Goal: Task Accomplishment & Management: Manage account settings

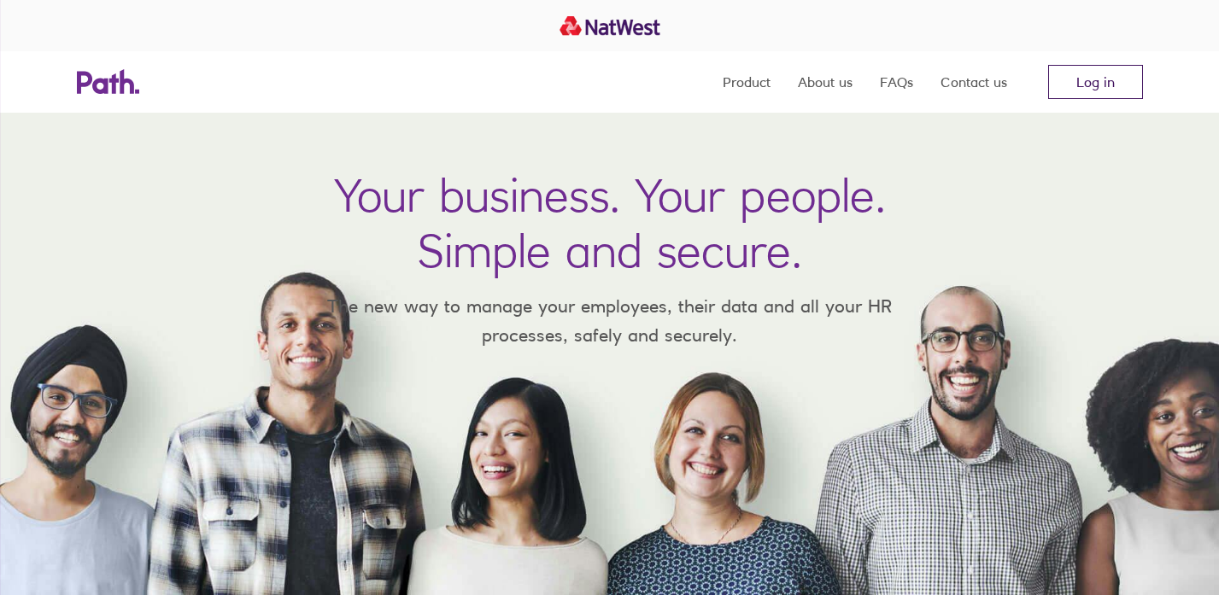
click at [1085, 90] on link "Log in" at bounding box center [1095, 82] width 95 height 34
click at [1080, 85] on link "Log in" at bounding box center [1095, 82] width 95 height 34
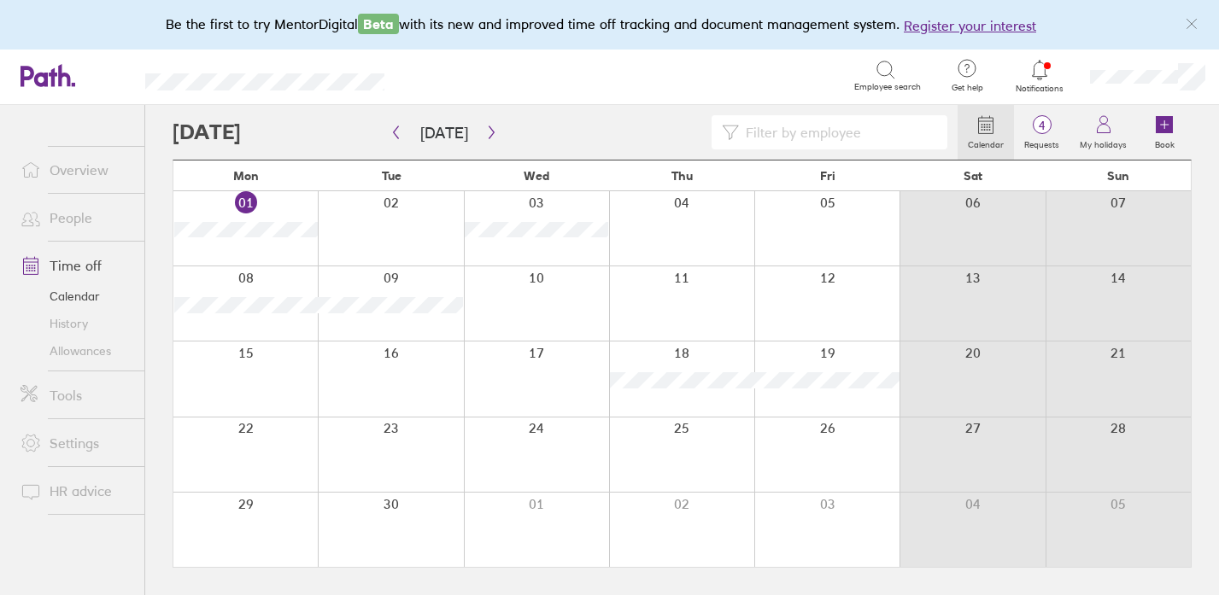
click at [70, 225] on link "People" at bounding box center [75, 218] width 137 height 34
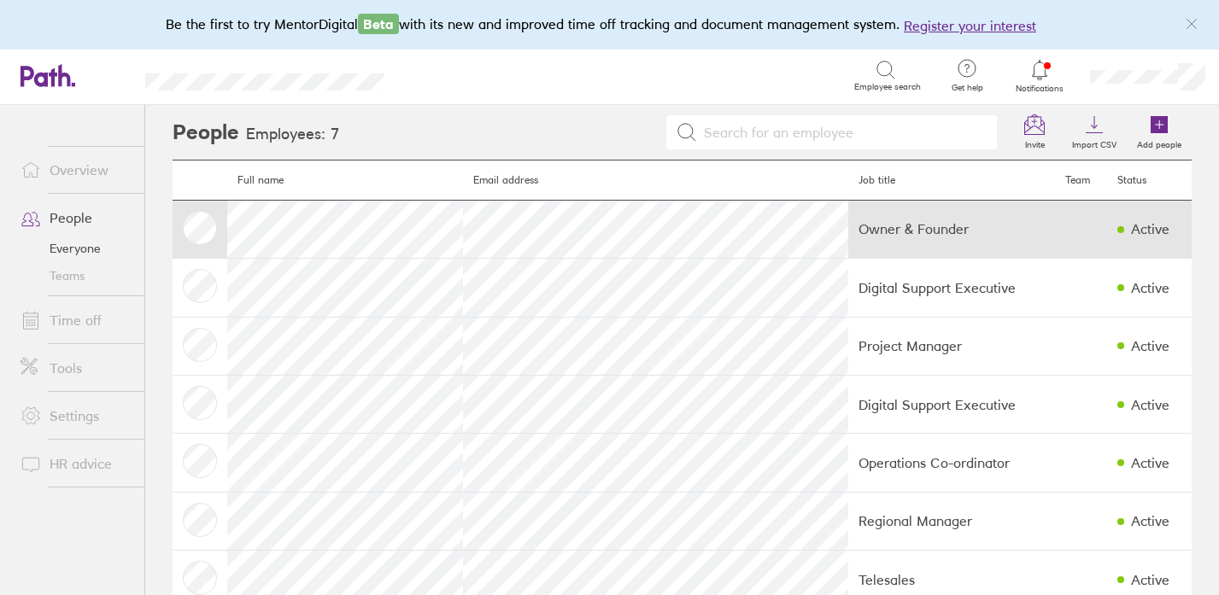
scroll to position [44, 0]
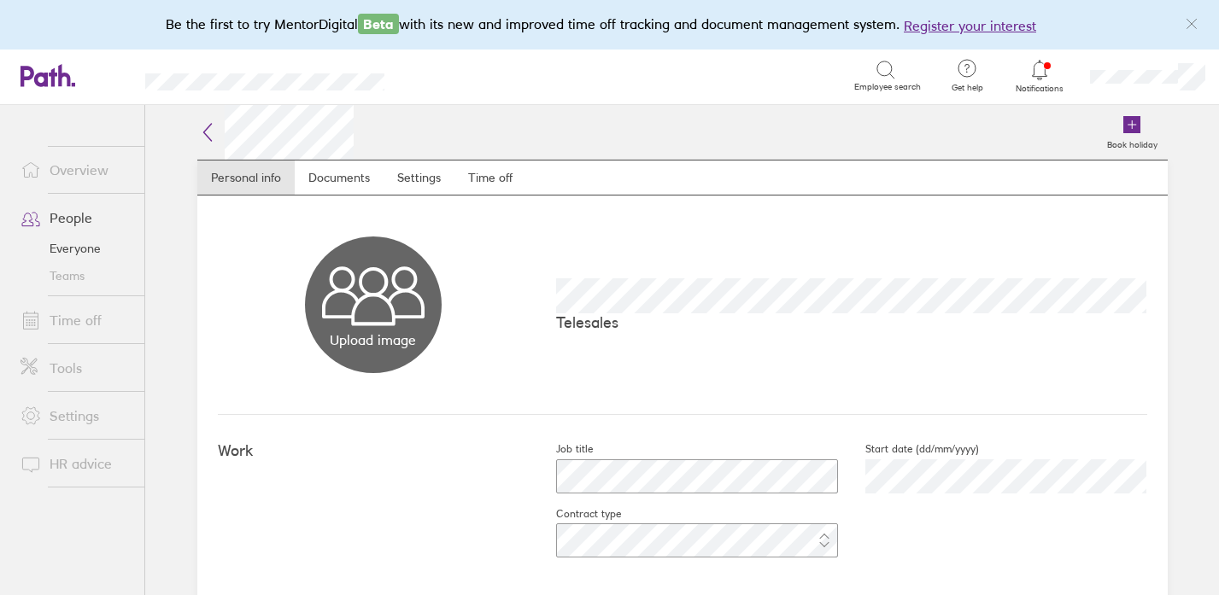
click at [205, 129] on icon at bounding box center [207, 132] width 8 height 17
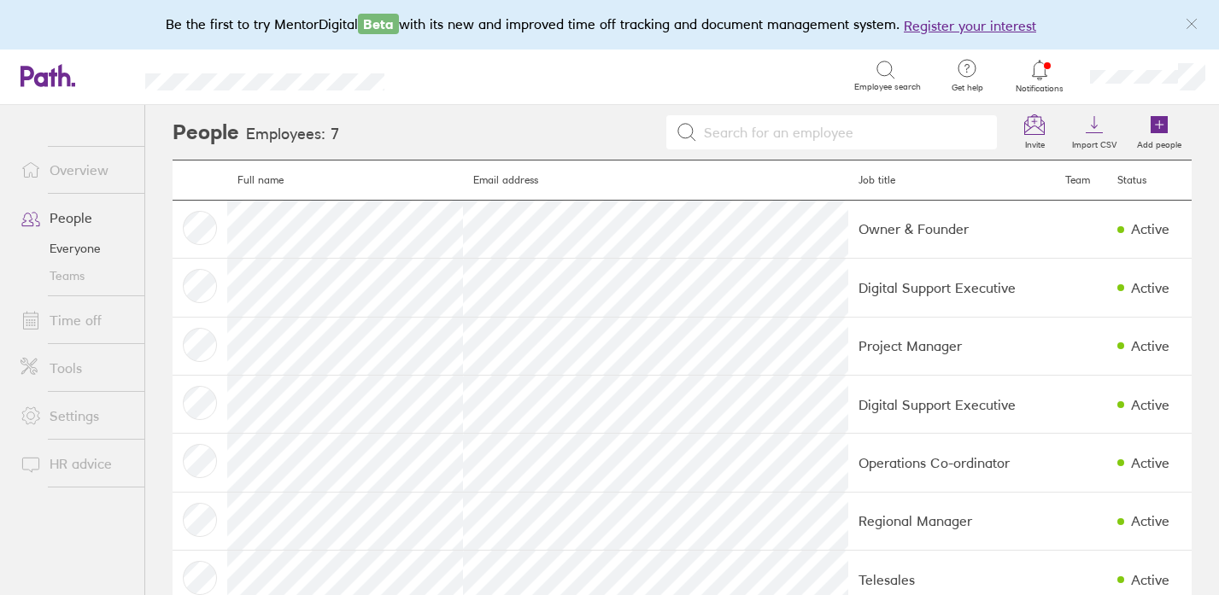
click at [62, 220] on link "People" at bounding box center [75, 218] width 137 height 34
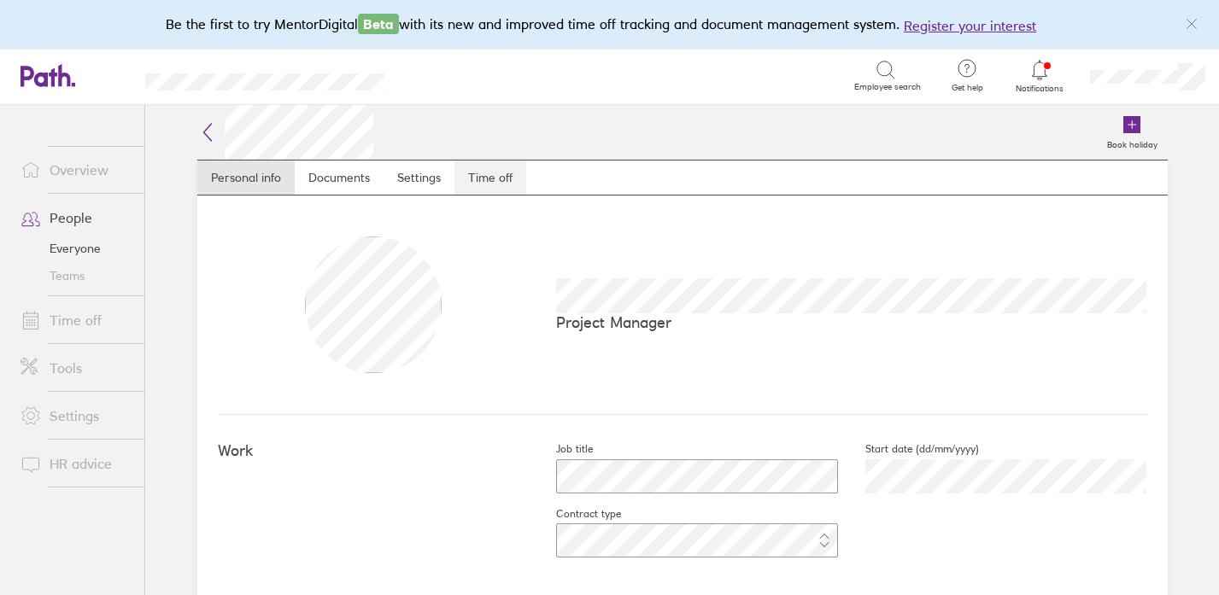
click at [491, 178] on link "Time off" at bounding box center [490, 178] width 72 height 34
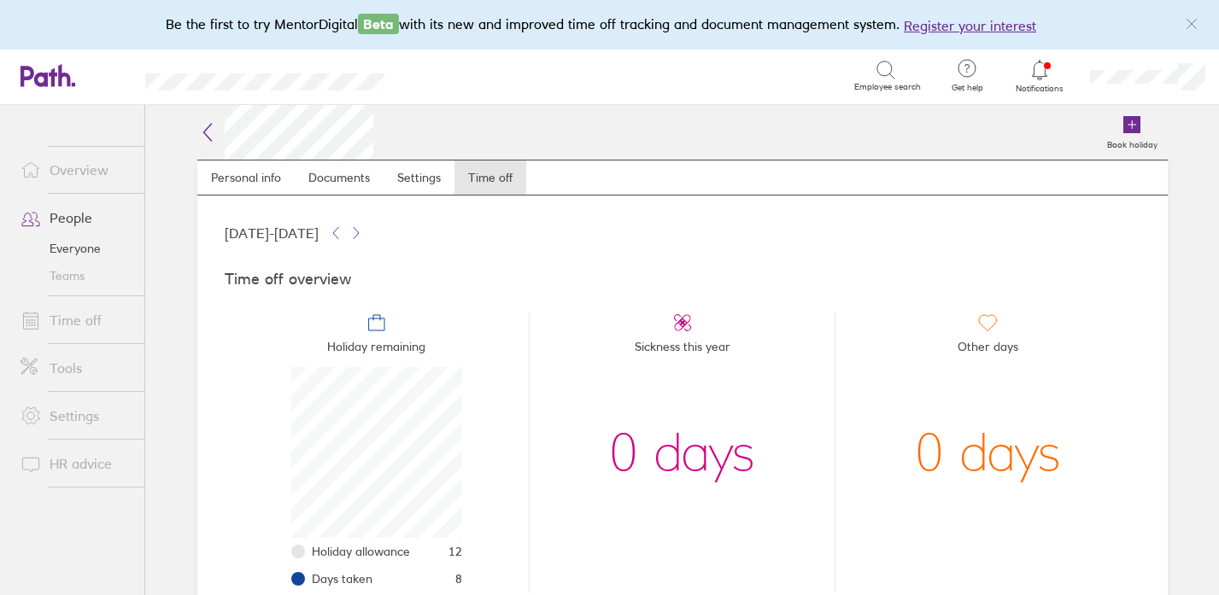
click at [69, 218] on link "People" at bounding box center [75, 218] width 137 height 34
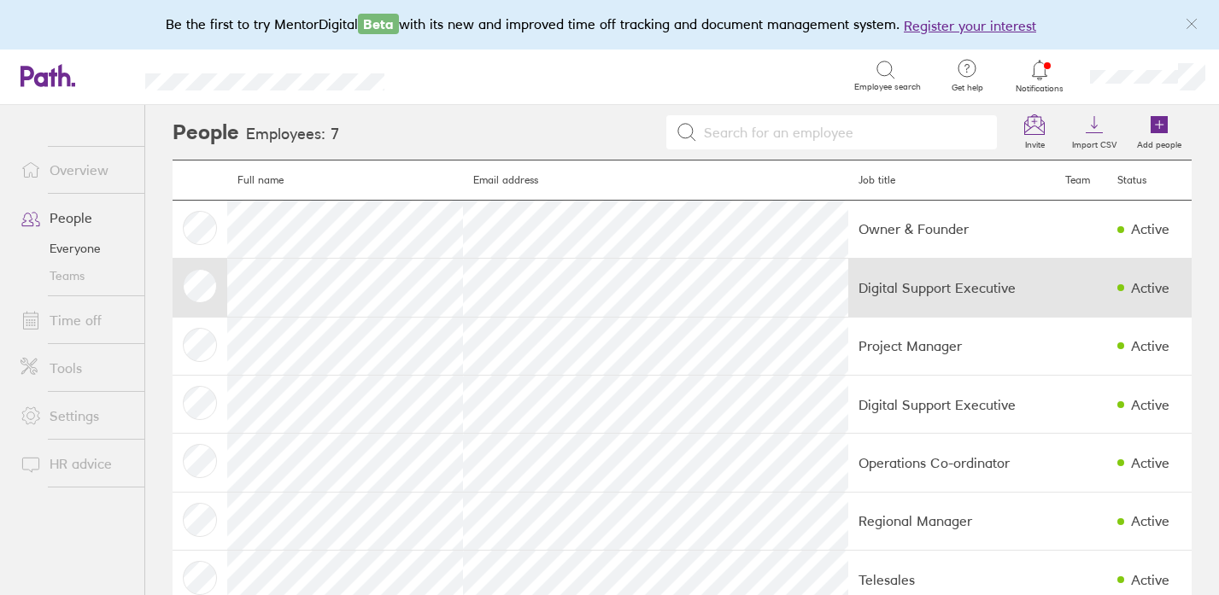
scroll to position [44, 0]
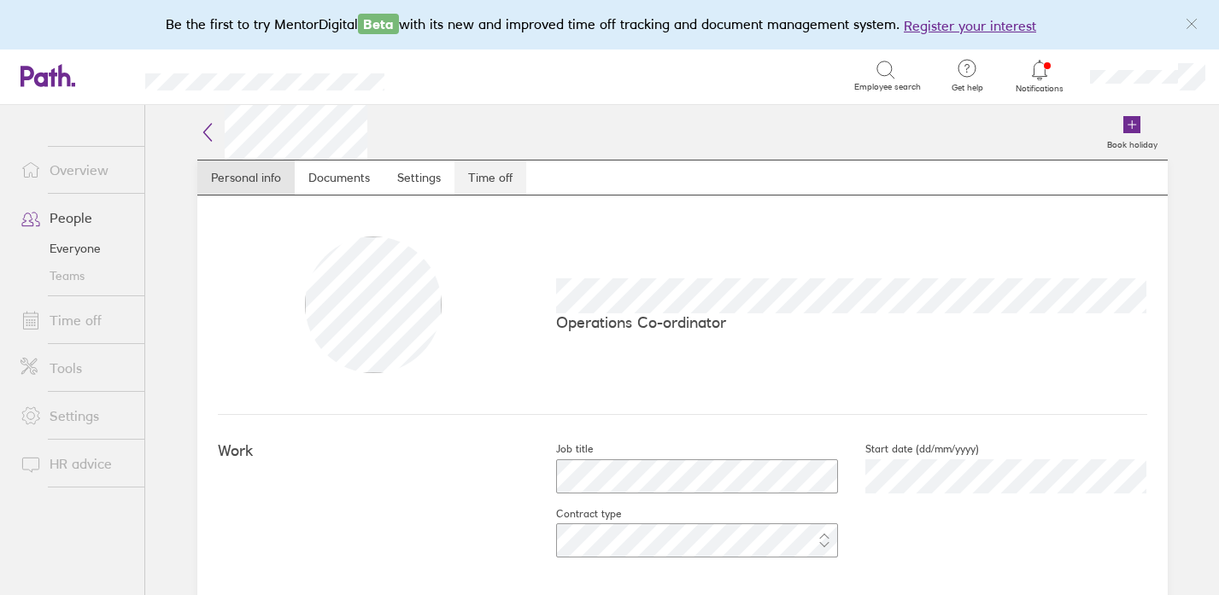
click at [479, 176] on link "Time off" at bounding box center [490, 178] width 72 height 34
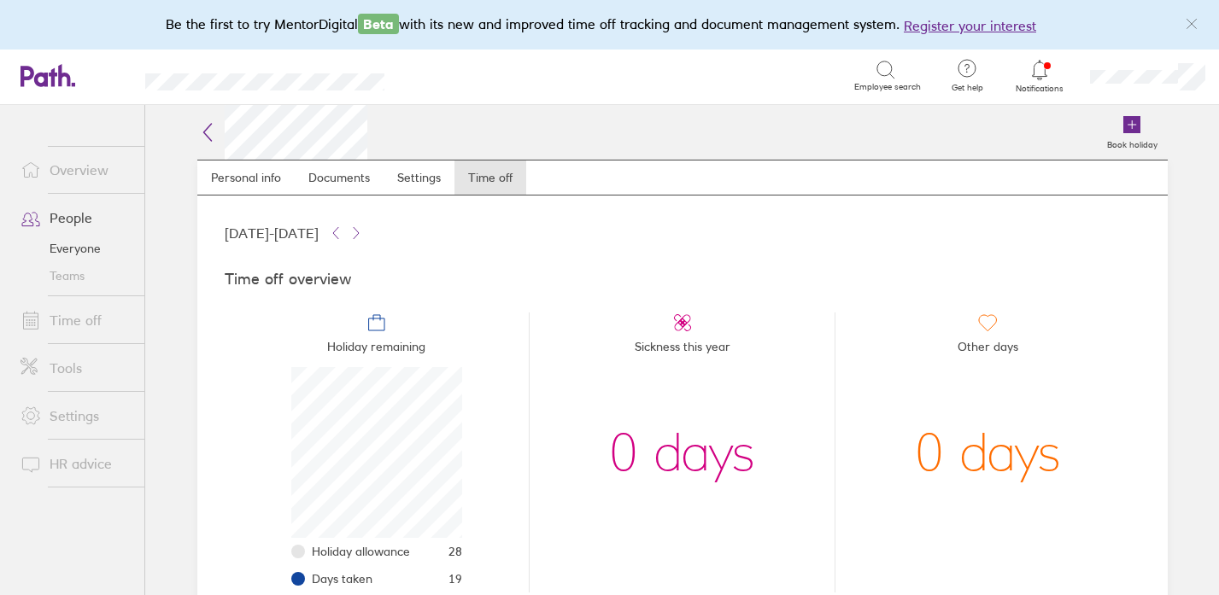
click at [61, 317] on link "Time off" at bounding box center [75, 320] width 137 height 34
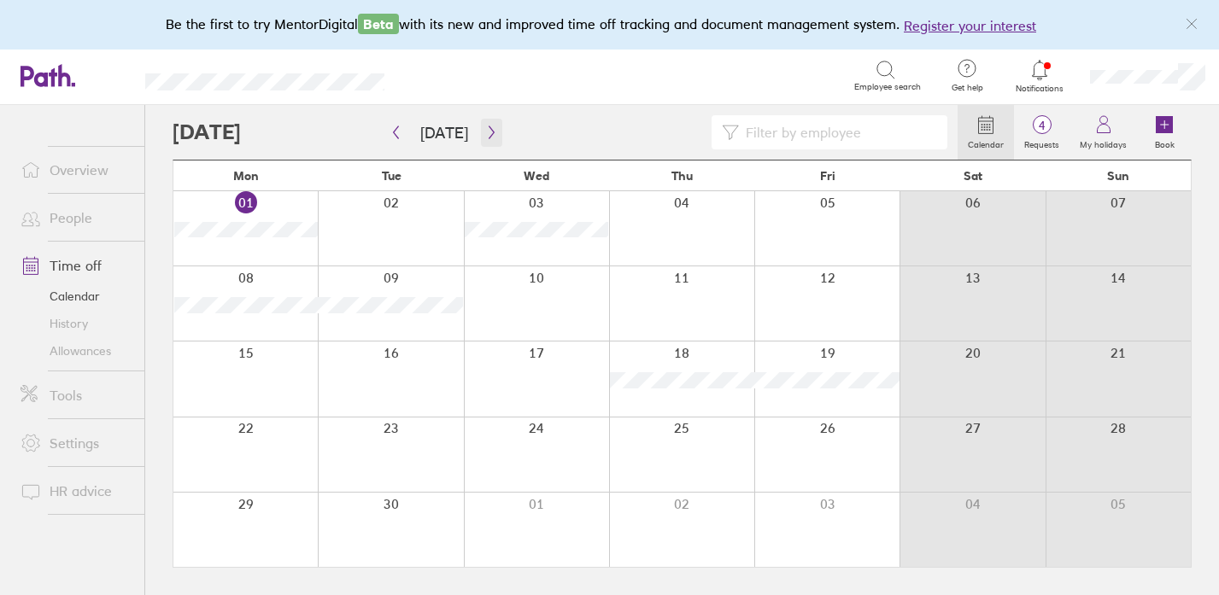
click at [485, 136] on icon "button" at bounding box center [491, 133] width 13 height 14
click at [487, 134] on icon "button" at bounding box center [491, 133] width 13 height 14
click at [486, 136] on icon "button" at bounding box center [491, 133] width 13 height 14
click at [62, 219] on link "People" at bounding box center [75, 218] width 137 height 34
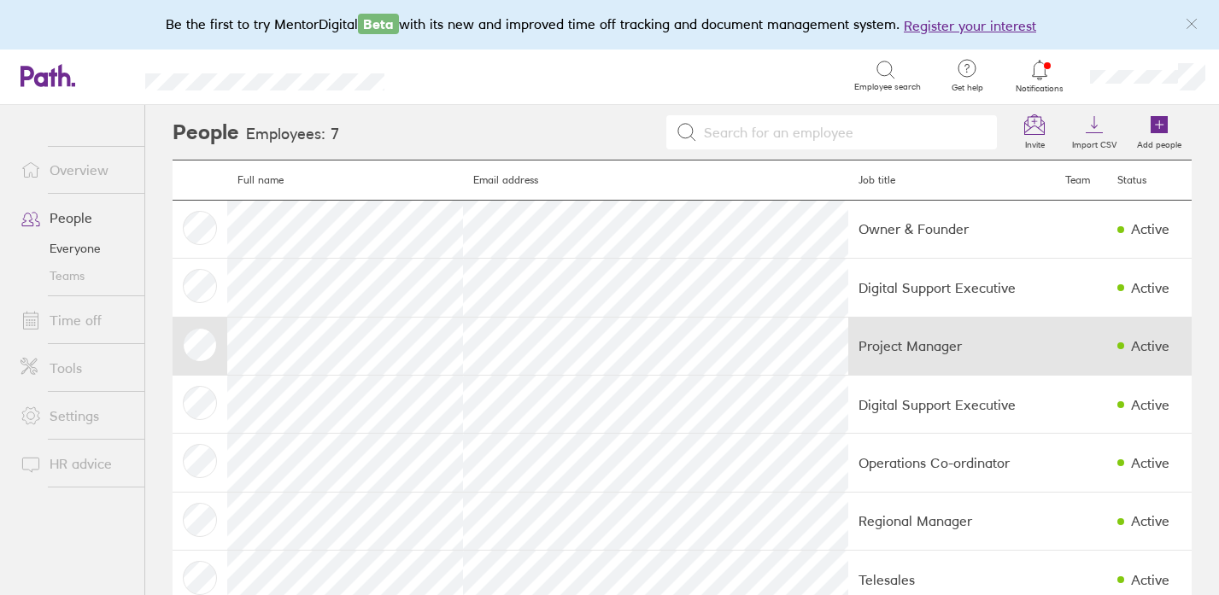
scroll to position [44, 0]
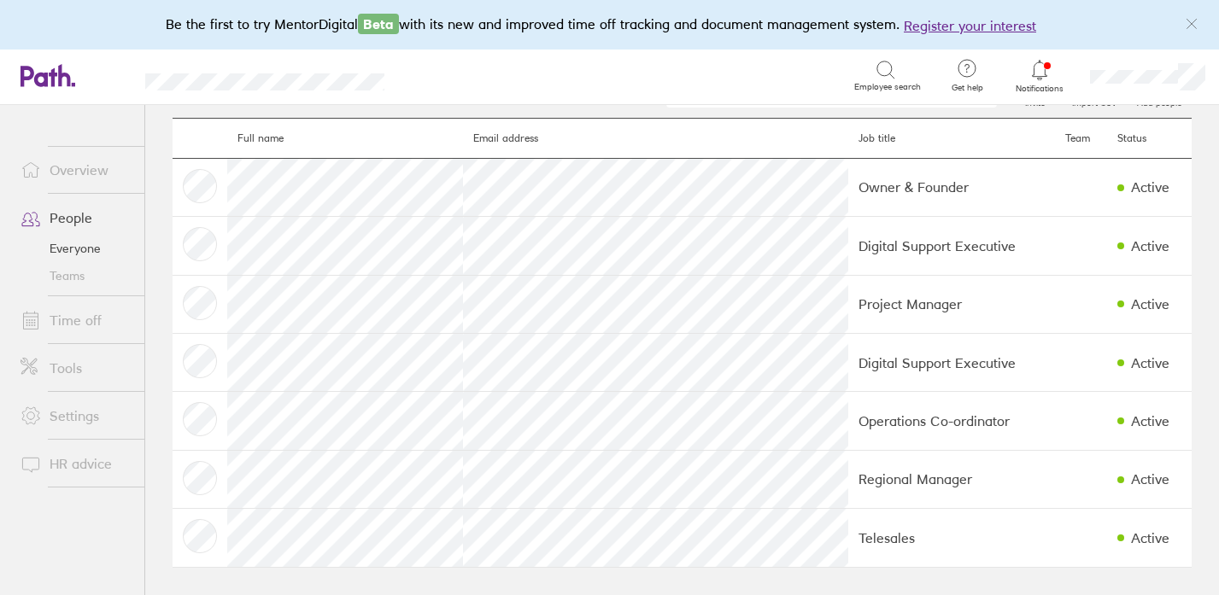
click at [67, 414] on link "Settings" at bounding box center [75, 416] width 137 height 34
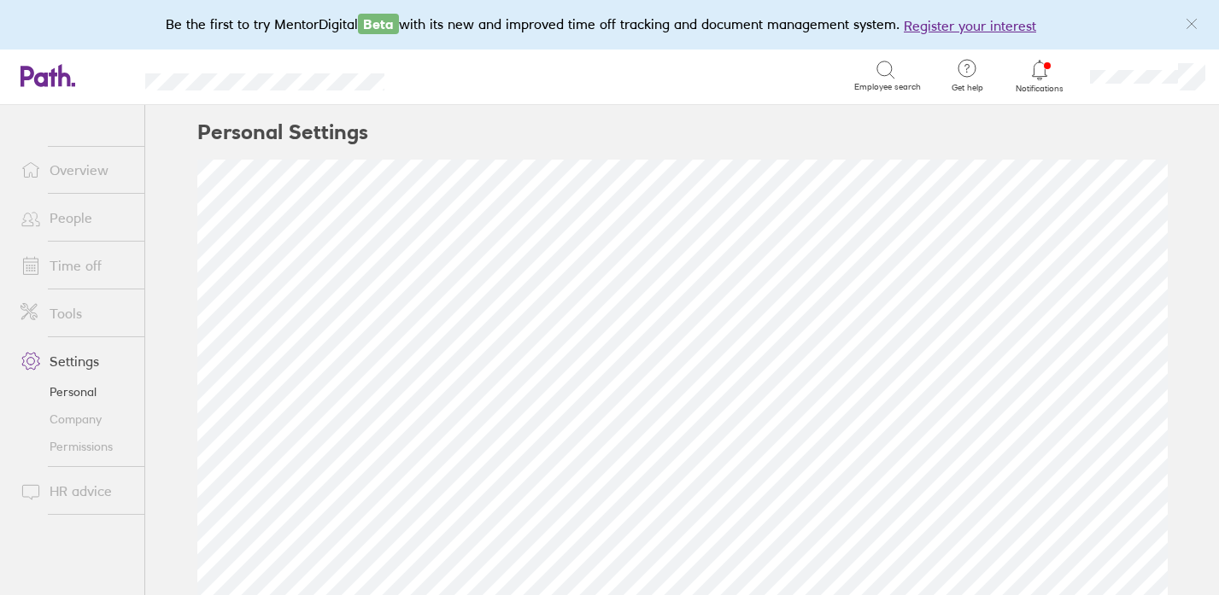
scroll to position [48, 0]
click at [84, 389] on link "Personal" at bounding box center [75, 391] width 137 height 27
click at [80, 409] on link "Company" at bounding box center [75, 419] width 137 height 27
click at [73, 448] on link "Permissions" at bounding box center [75, 446] width 137 height 27
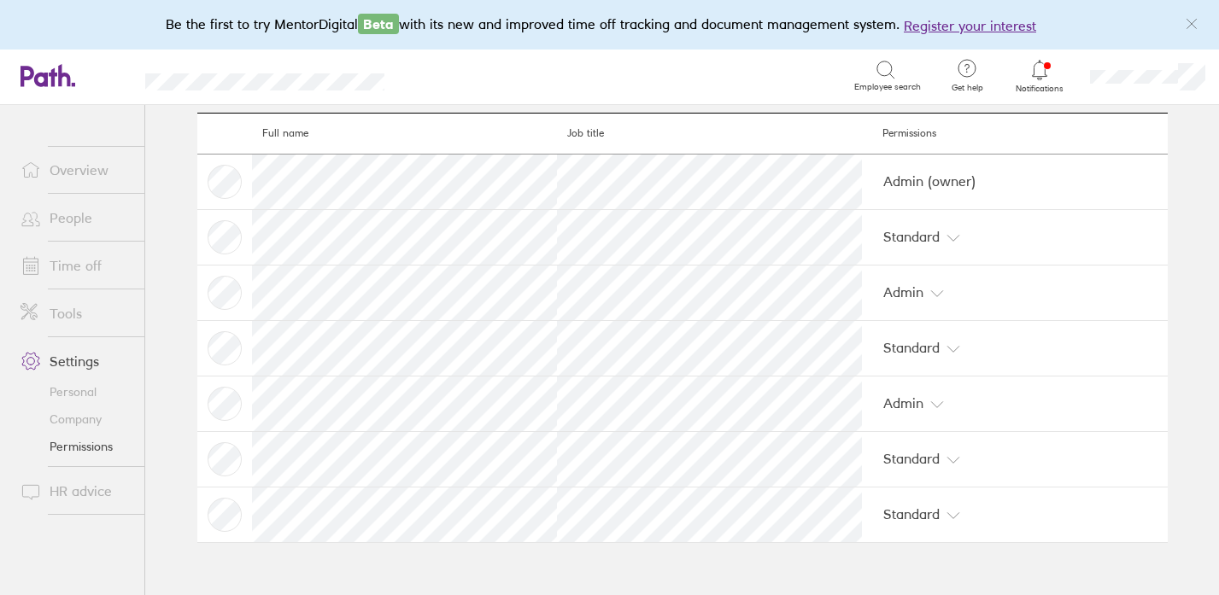
scroll to position [143, 0]
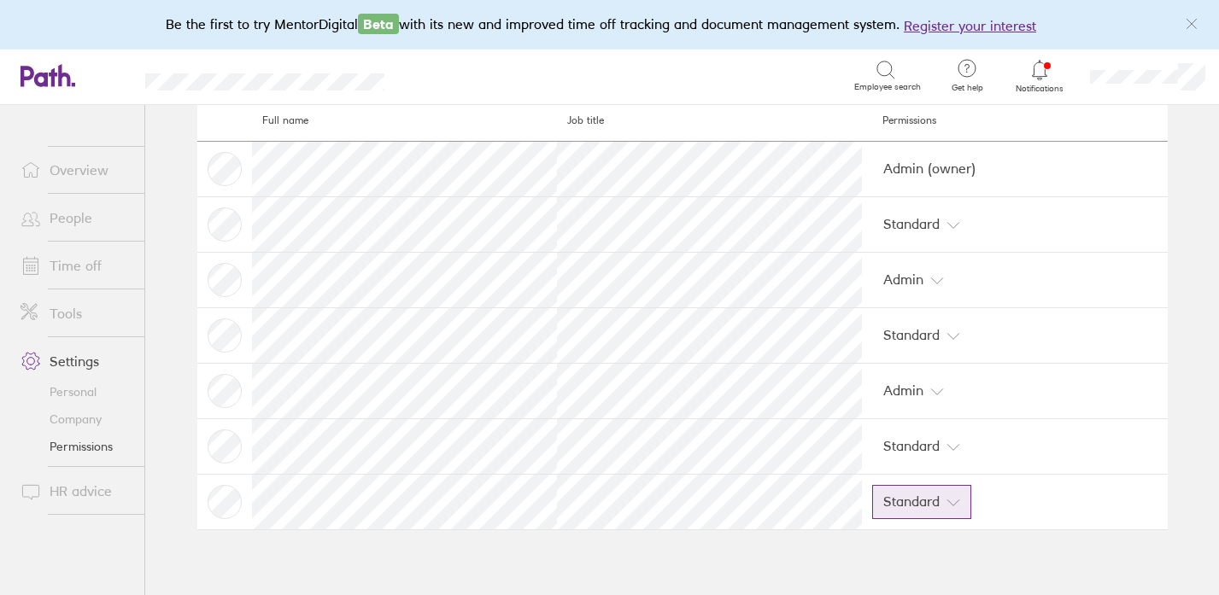
click at [950, 496] on icon at bounding box center [953, 503] width 14 height 14
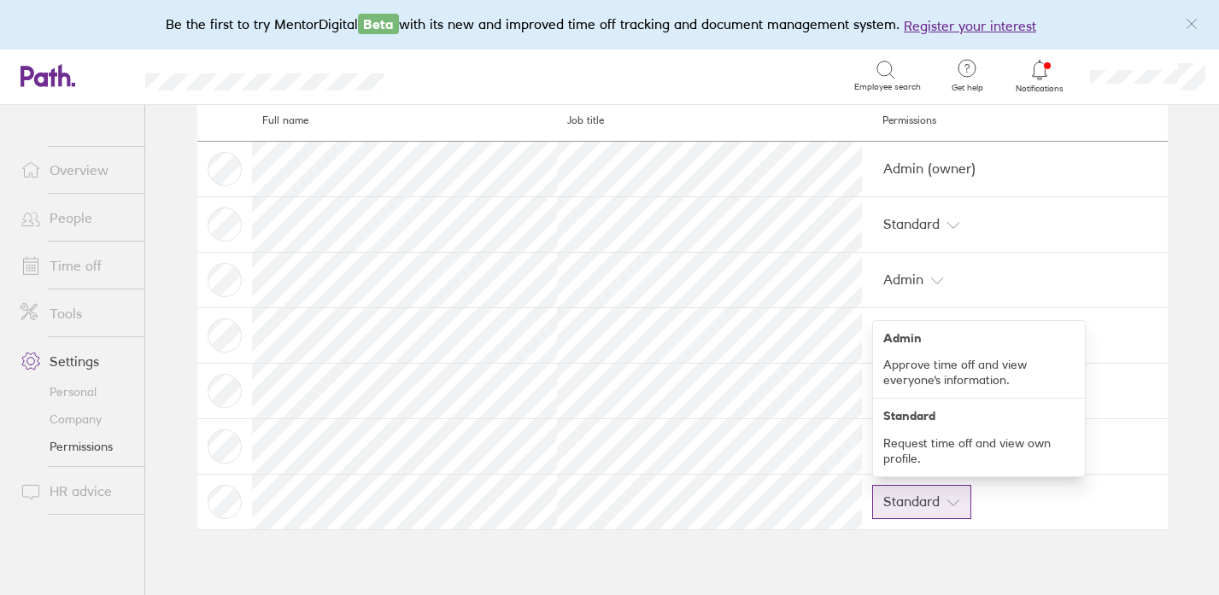
click at [1018, 521] on td "Standard Admin Approve time off and view everyone's information. Standard Reque…" at bounding box center [1014, 502] width 305 height 56
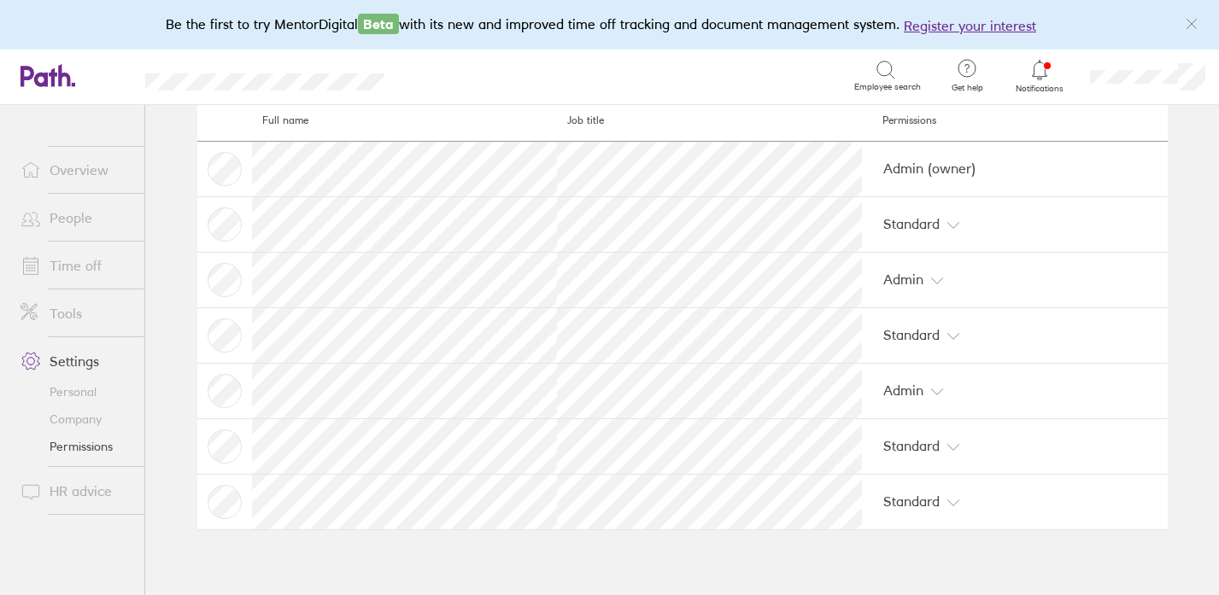
click at [73, 220] on link "People" at bounding box center [75, 218] width 137 height 34
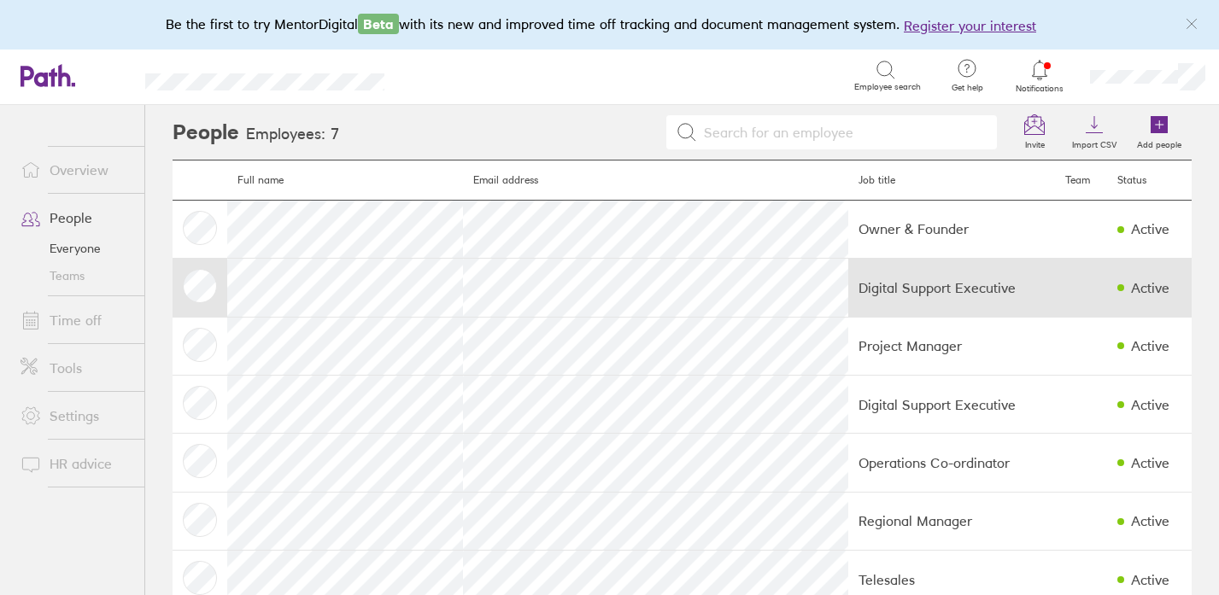
scroll to position [44, 0]
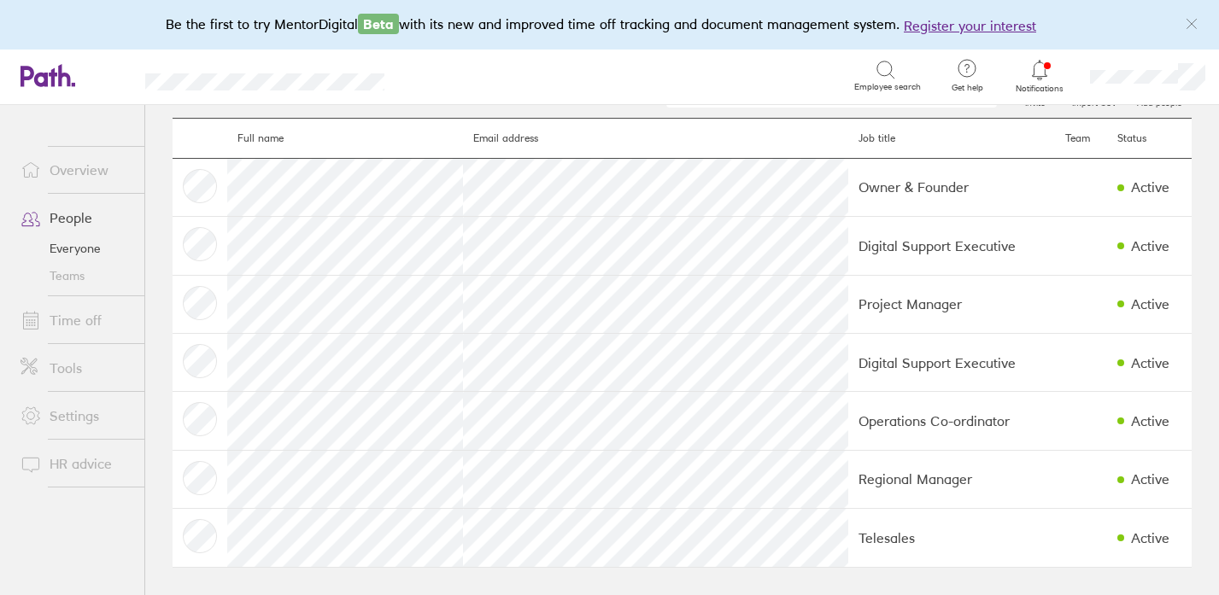
click at [64, 159] on link "Overview" at bounding box center [75, 170] width 137 height 34
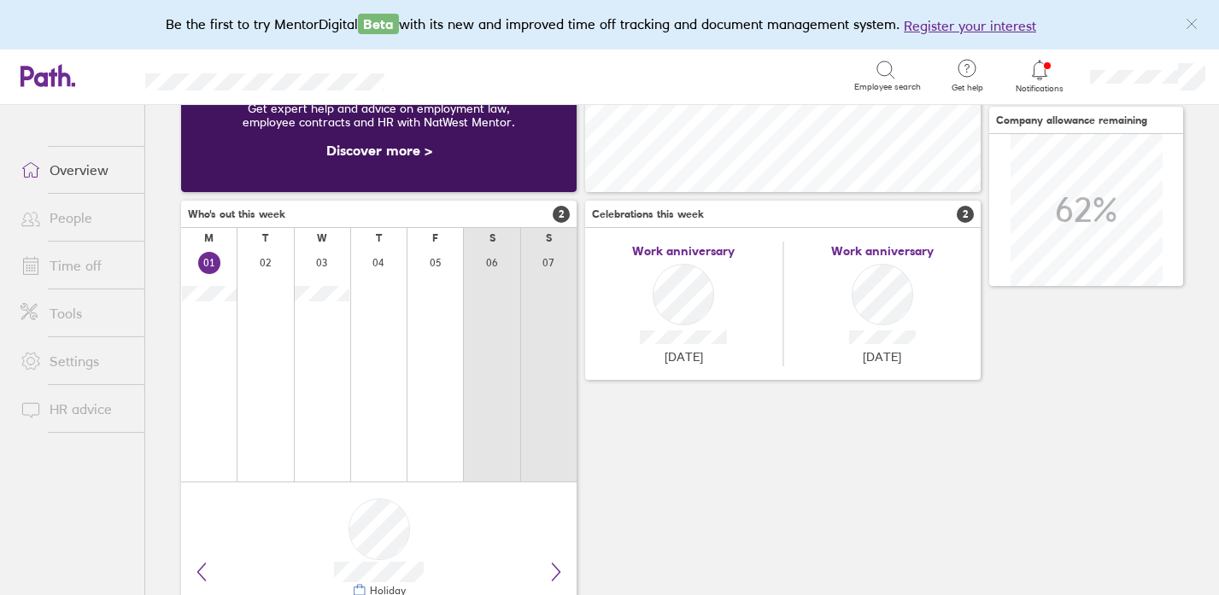
scroll to position [93, 0]
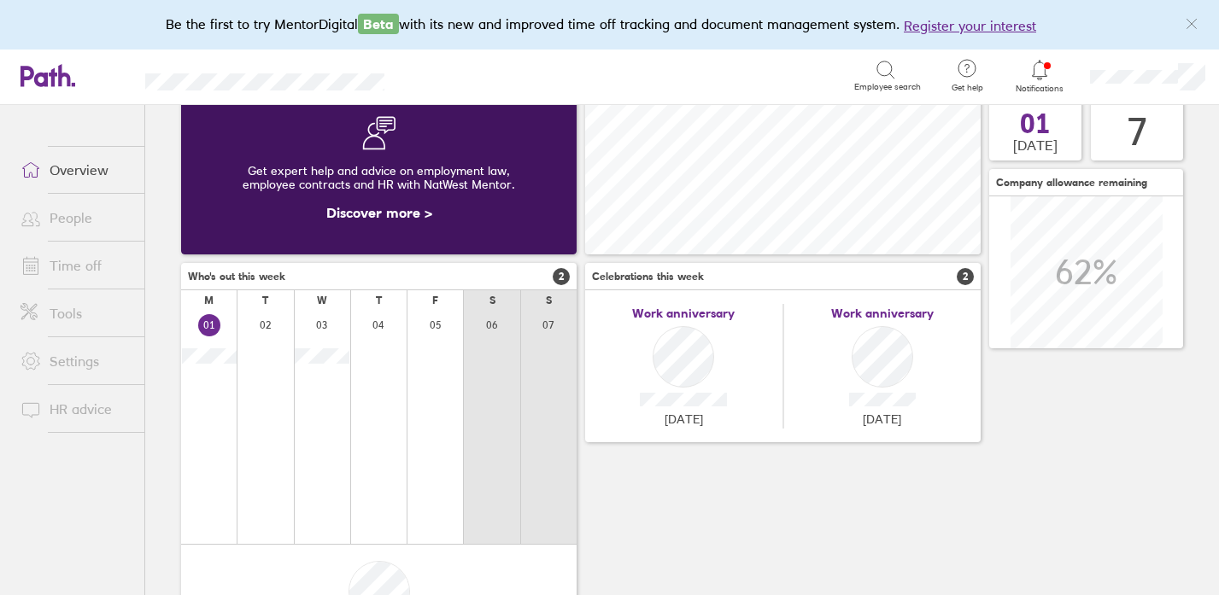
click at [75, 225] on link "People" at bounding box center [75, 218] width 137 height 34
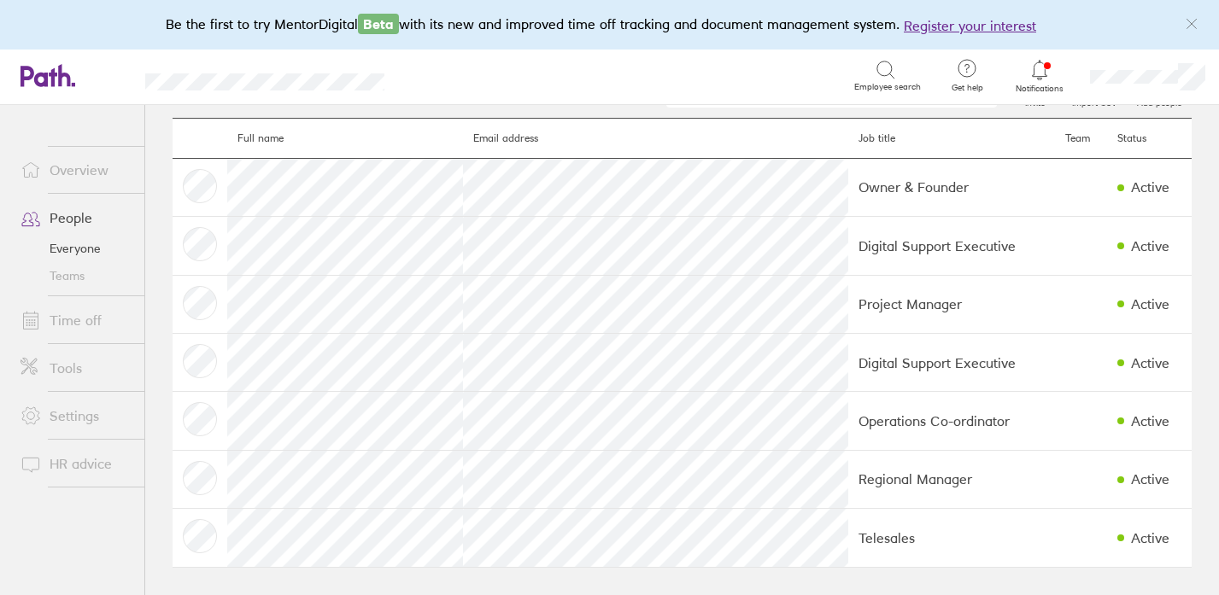
scroll to position [36, 0]
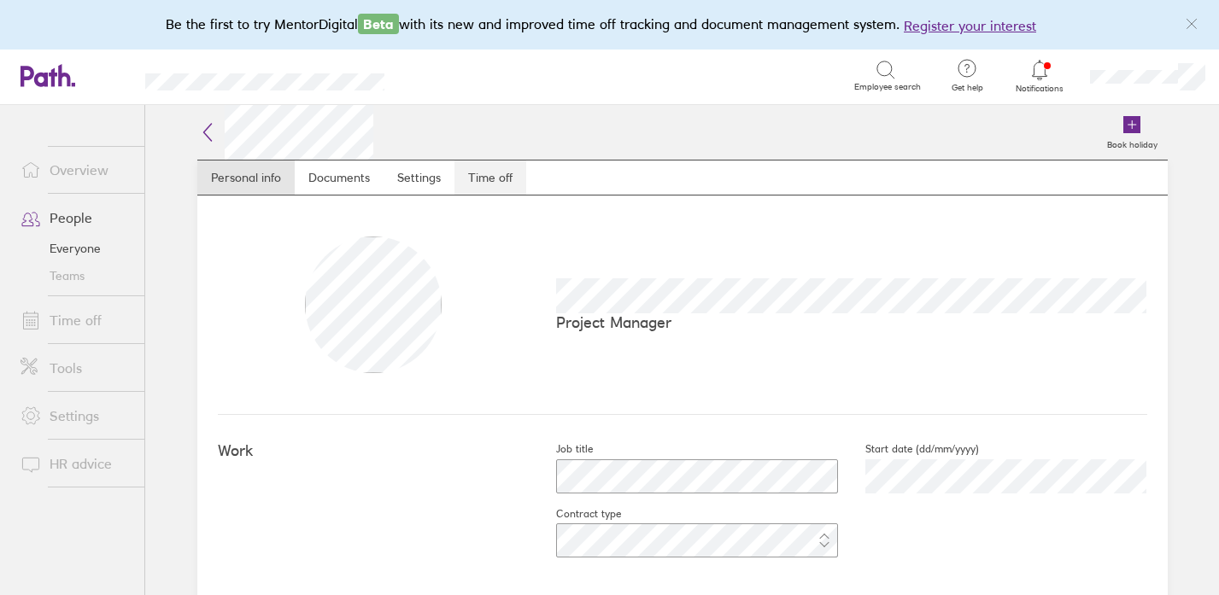
click at [487, 179] on link "Time off" at bounding box center [490, 178] width 72 height 34
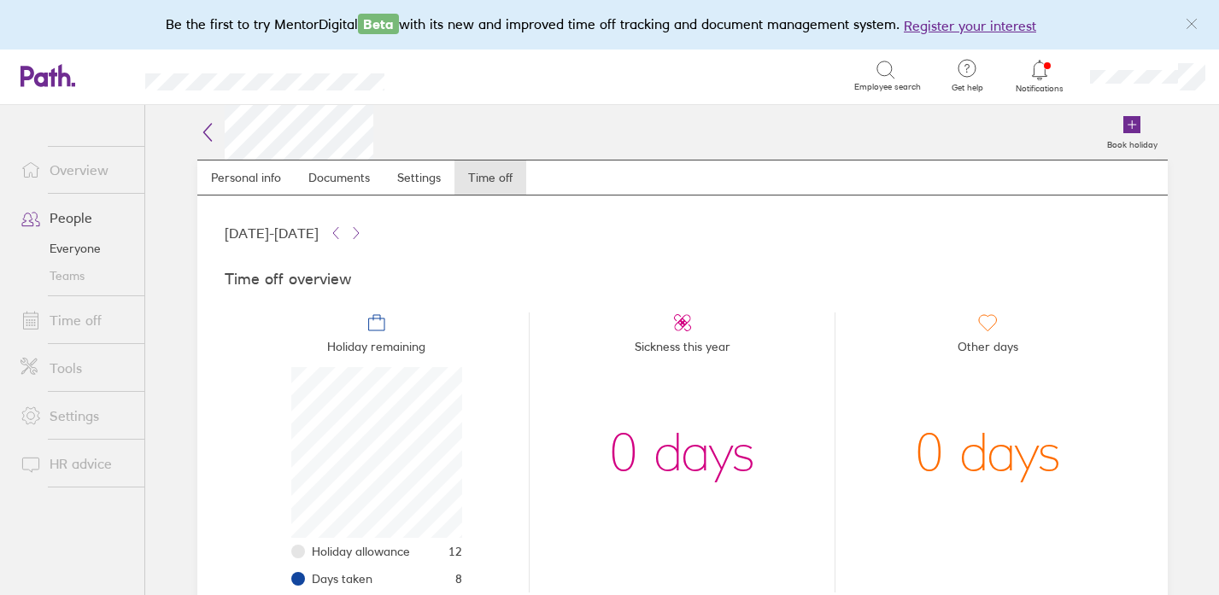
click at [84, 177] on link "Overview" at bounding box center [75, 170] width 137 height 34
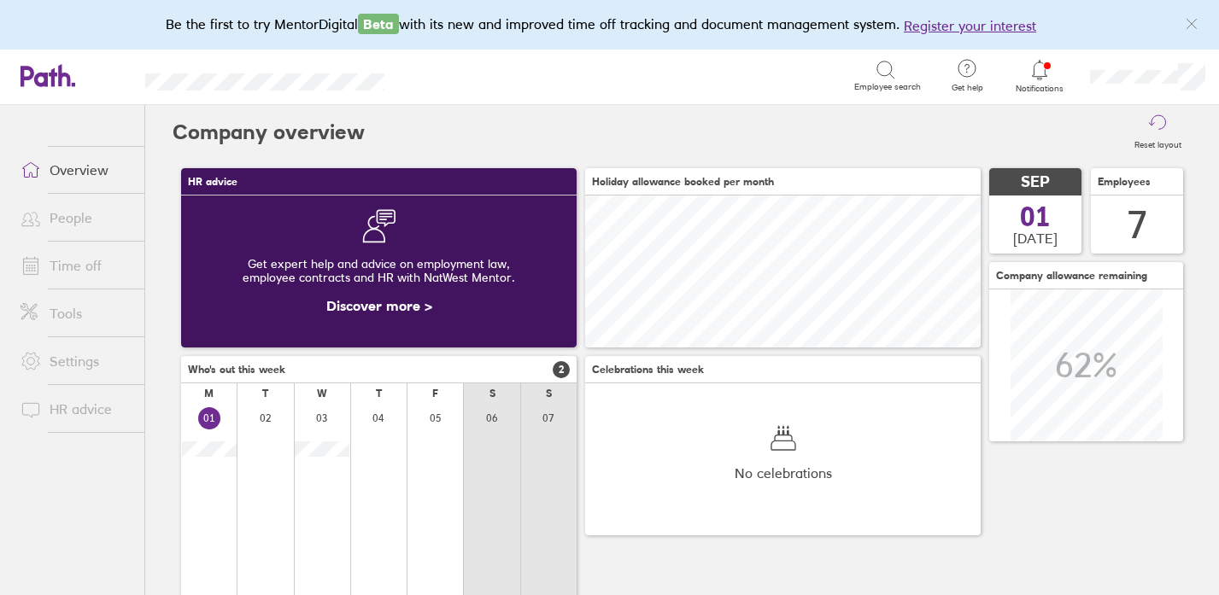
scroll to position [152, 395]
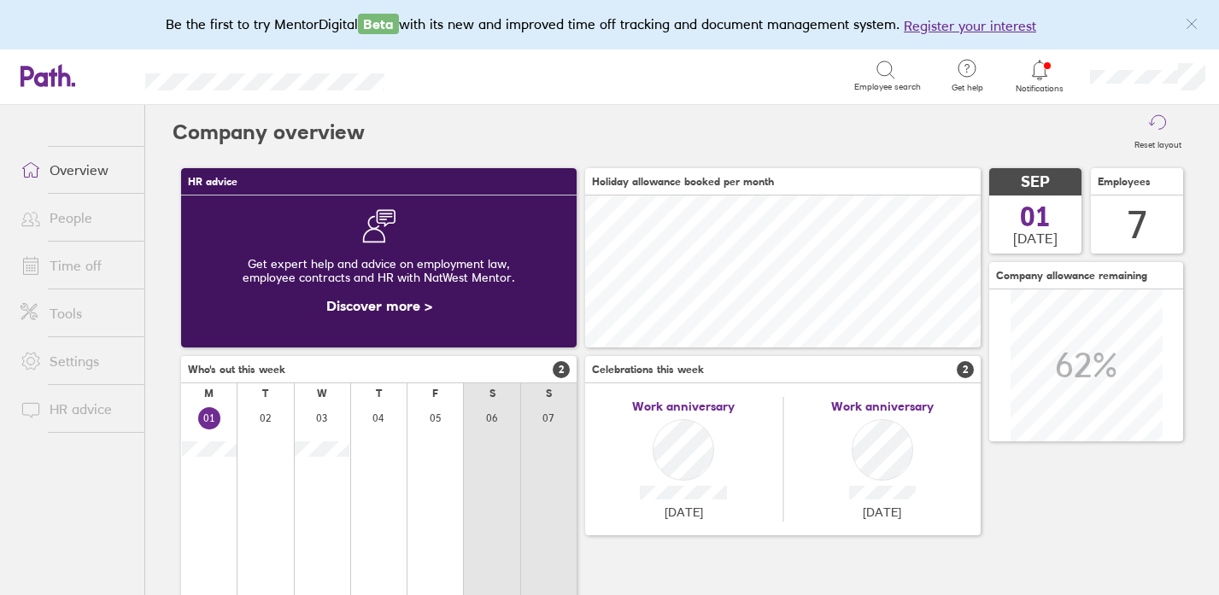
click at [77, 215] on link "People" at bounding box center [75, 218] width 137 height 34
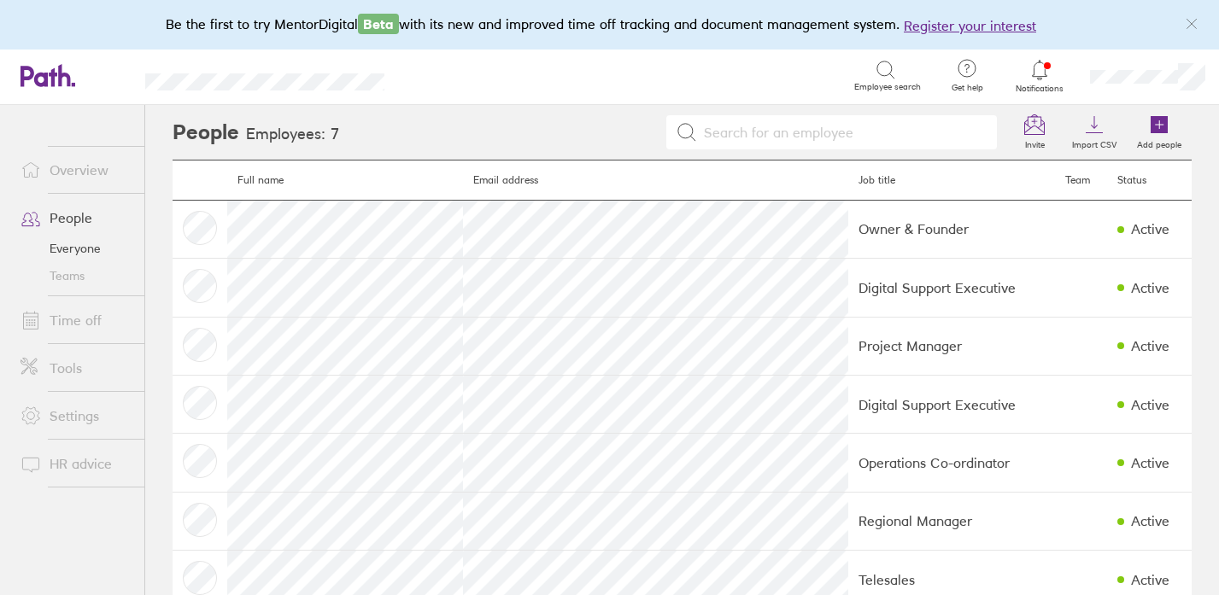
click at [91, 184] on link "Overview" at bounding box center [75, 170] width 137 height 34
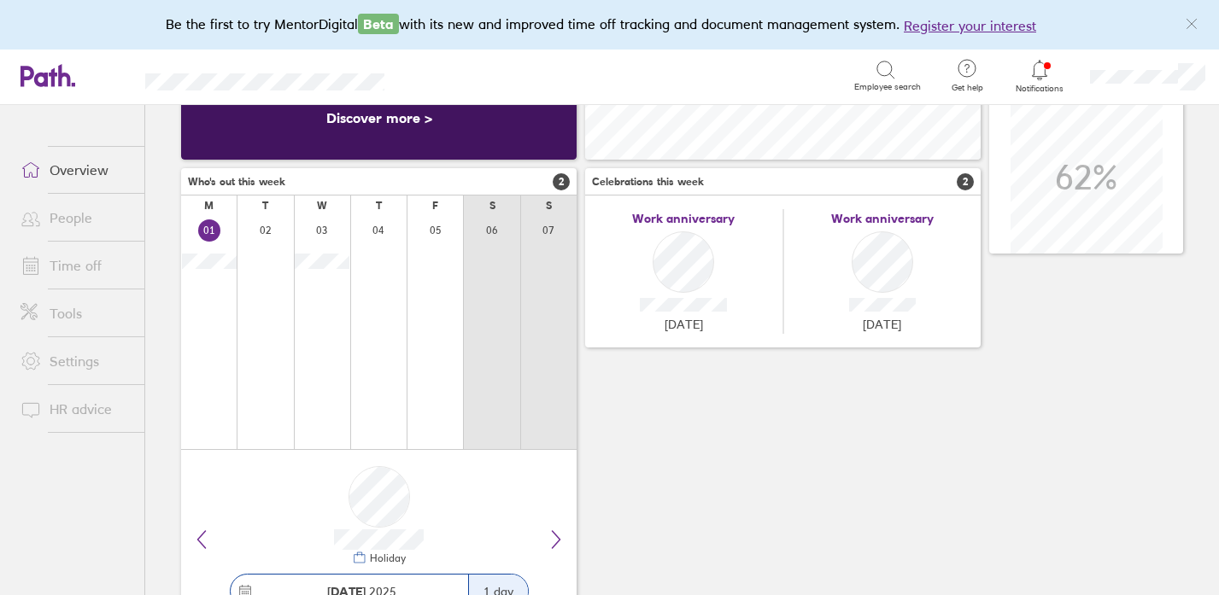
scroll to position [257, 0]
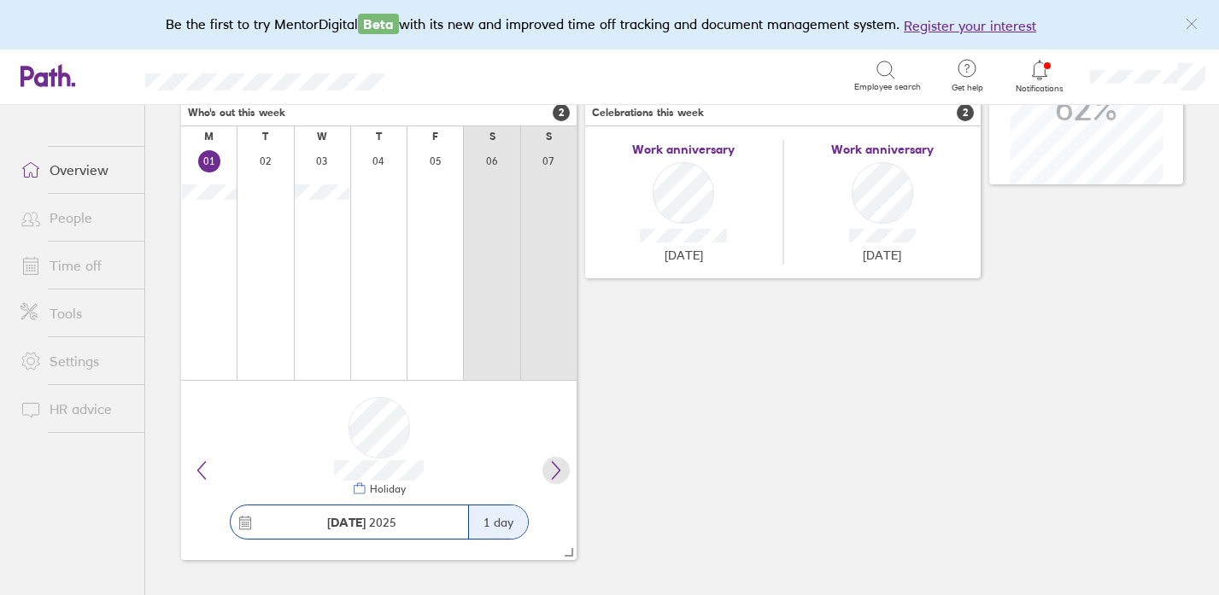
click at [553, 465] on icon at bounding box center [556, 470] width 20 height 20
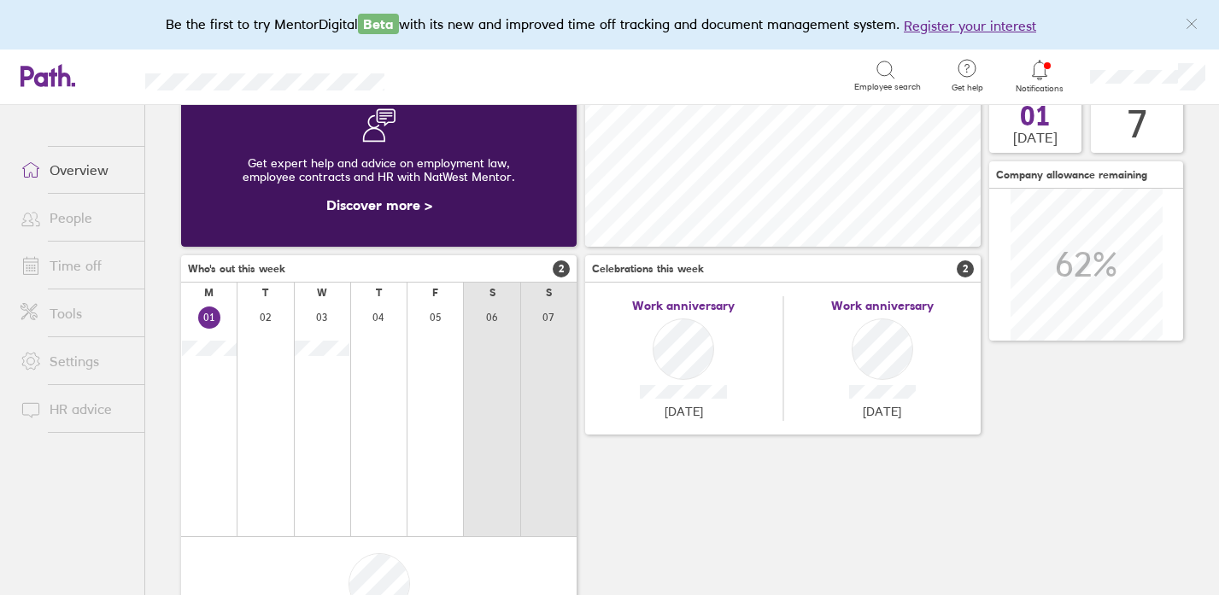
scroll to position [0, 0]
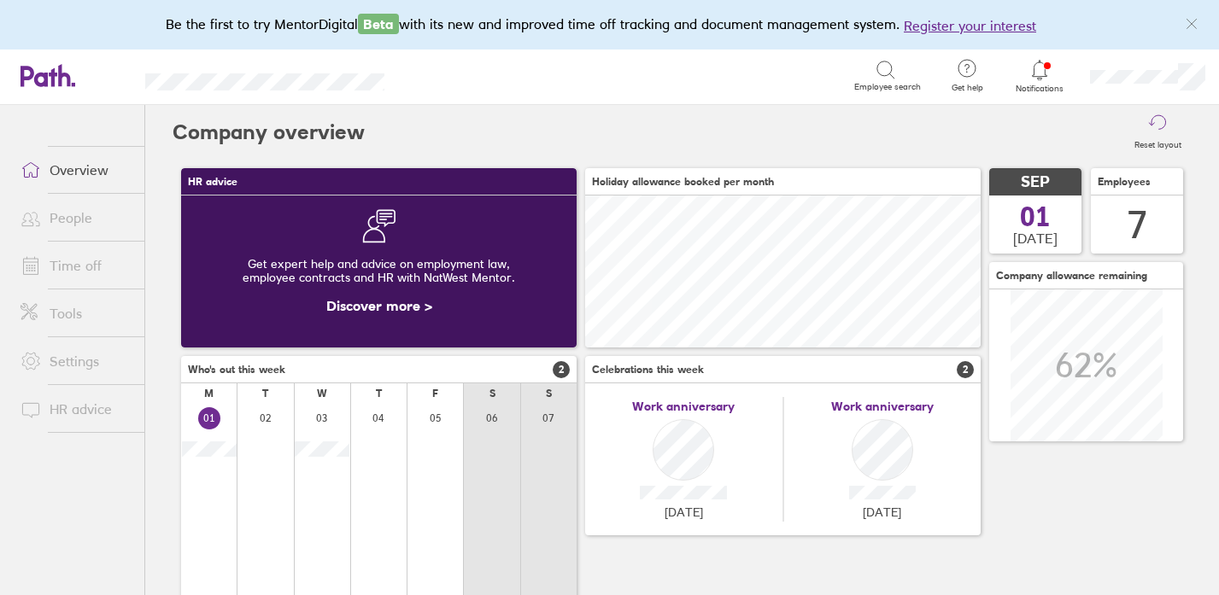
click at [562, 381] on h3 "Who's out this week 2" at bounding box center [378, 369] width 395 height 27
click at [255, 372] on span "Who's out this week" at bounding box center [236, 370] width 97 height 12
click at [82, 208] on link "People" at bounding box center [75, 218] width 137 height 34
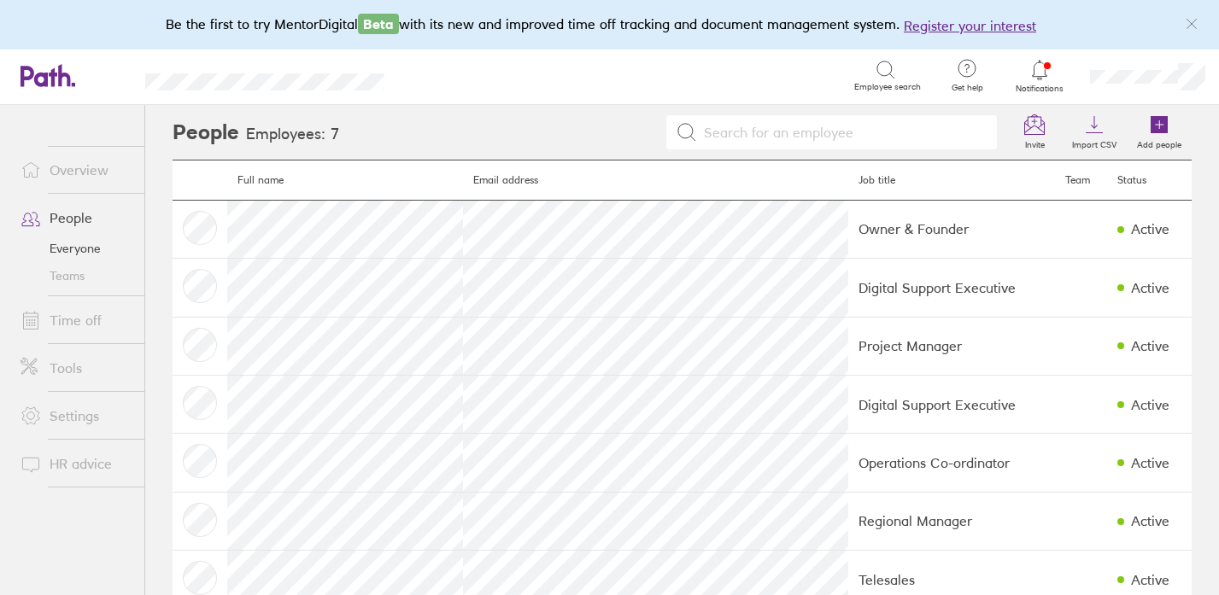
click at [66, 330] on link "Time off" at bounding box center [75, 320] width 137 height 34
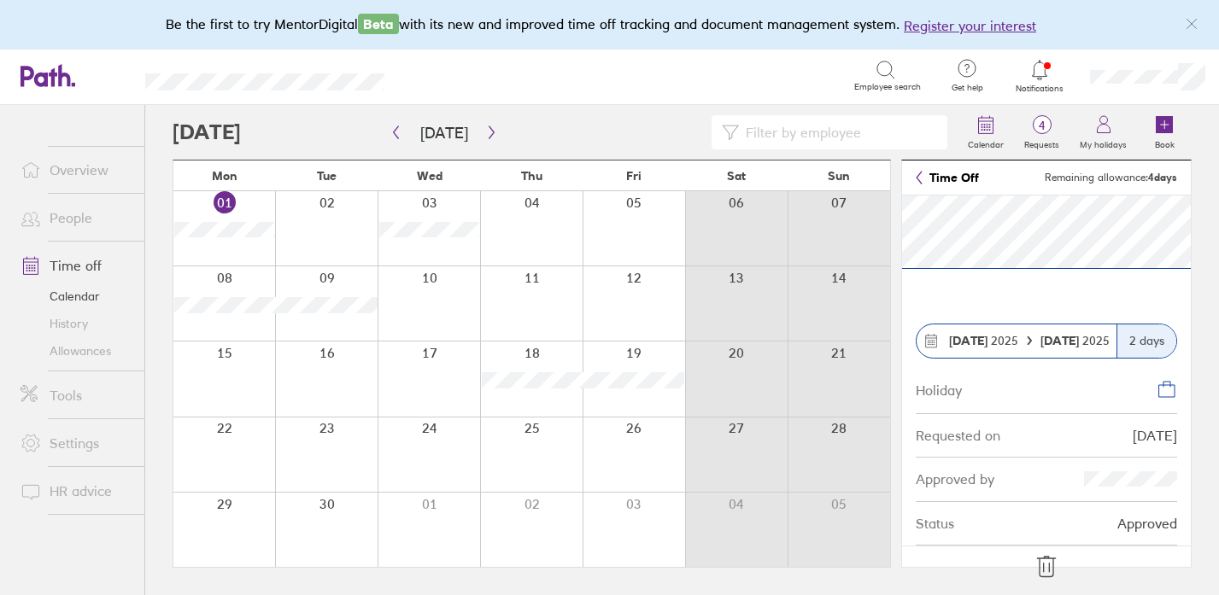
click at [85, 449] on link "Settings" at bounding box center [75, 443] width 137 height 34
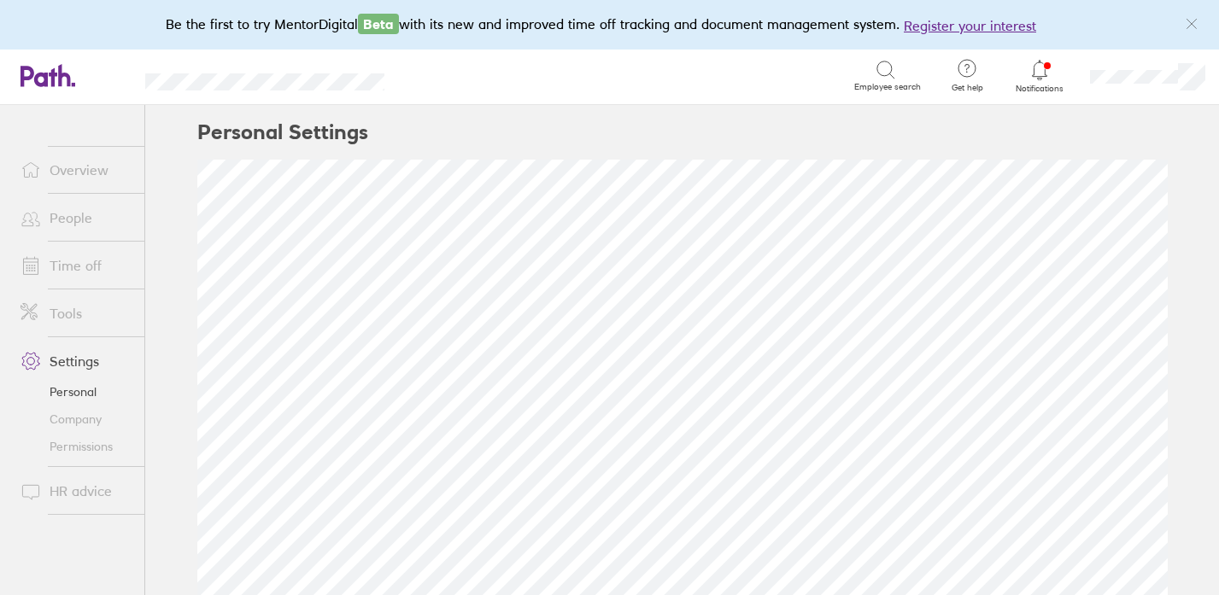
click at [91, 396] on link "Personal" at bounding box center [75, 391] width 137 height 27
click at [93, 416] on link "Company" at bounding box center [75, 419] width 137 height 27
click at [75, 443] on link "Permissions" at bounding box center [75, 446] width 137 height 27
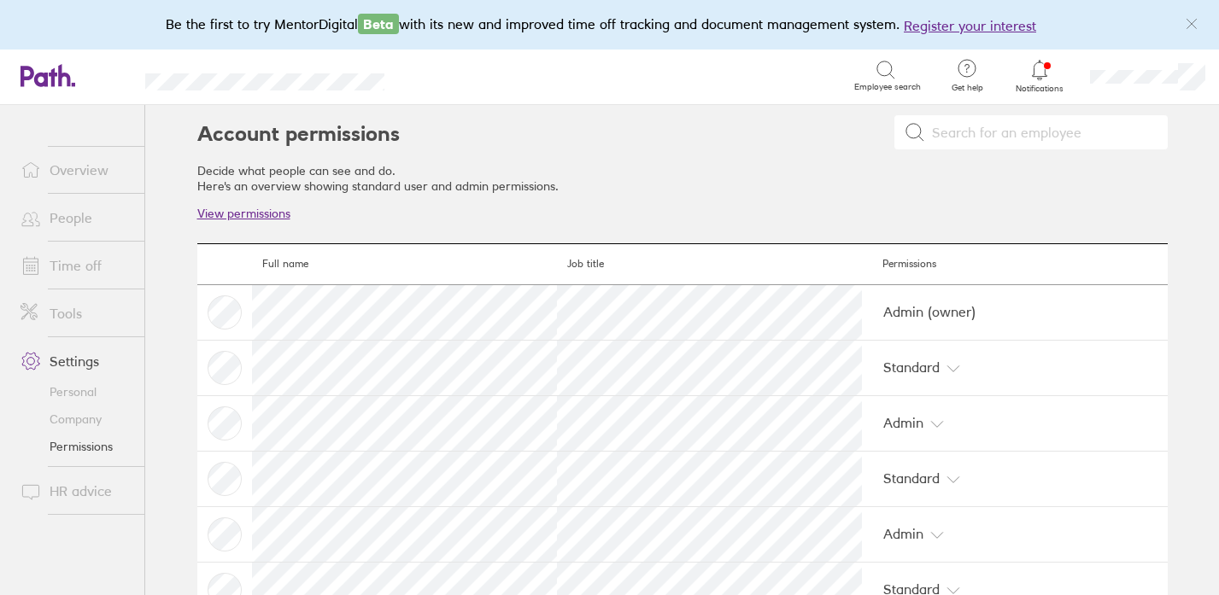
click at [270, 212] on link "View permissions" at bounding box center [243, 213] width 93 height 15
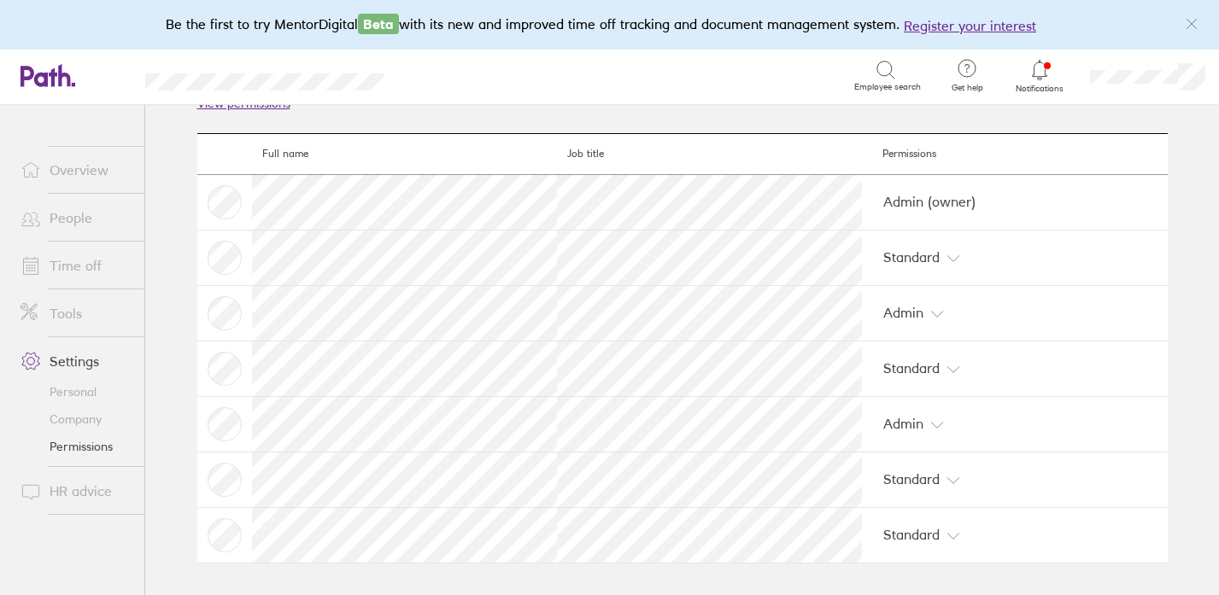
scroll to position [111, 0]
click at [76, 224] on link "People" at bounding box center [75, 218] width 137 height 34
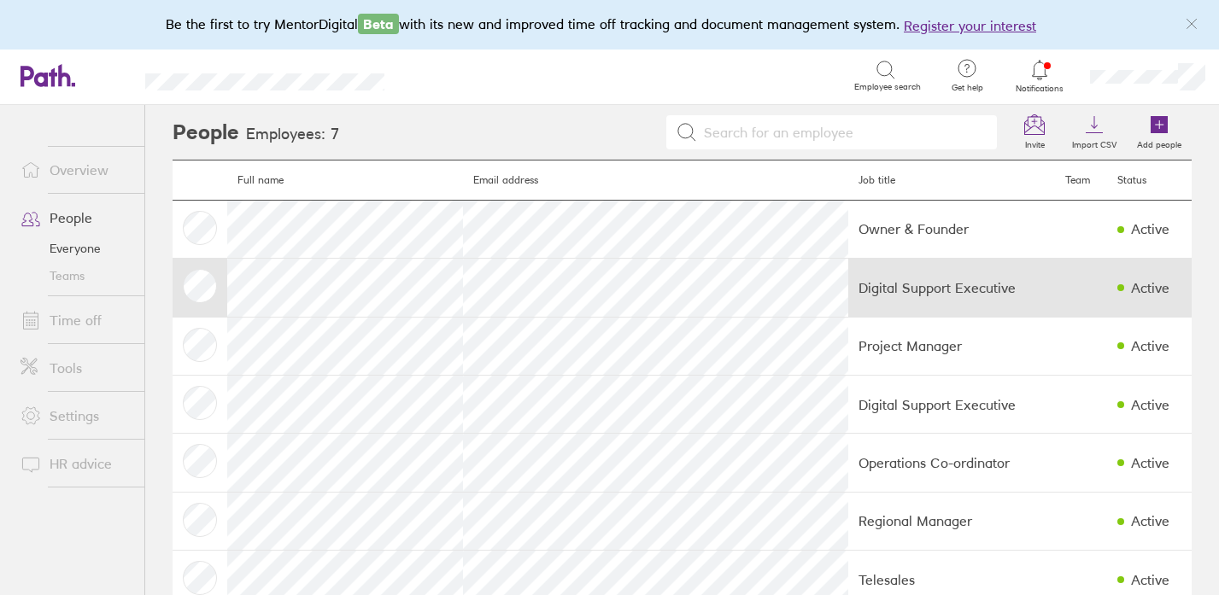
scroll to position [44, 0]
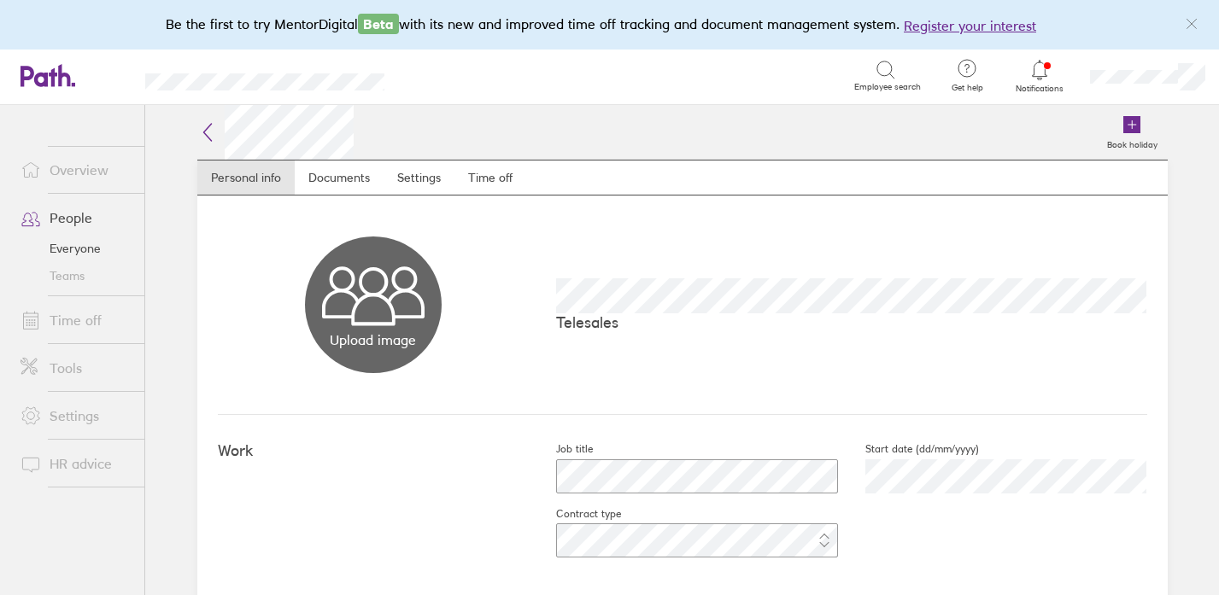
click at [1192, 20] on icon "link" at bounding box center [1191, 24] width 14 height 14
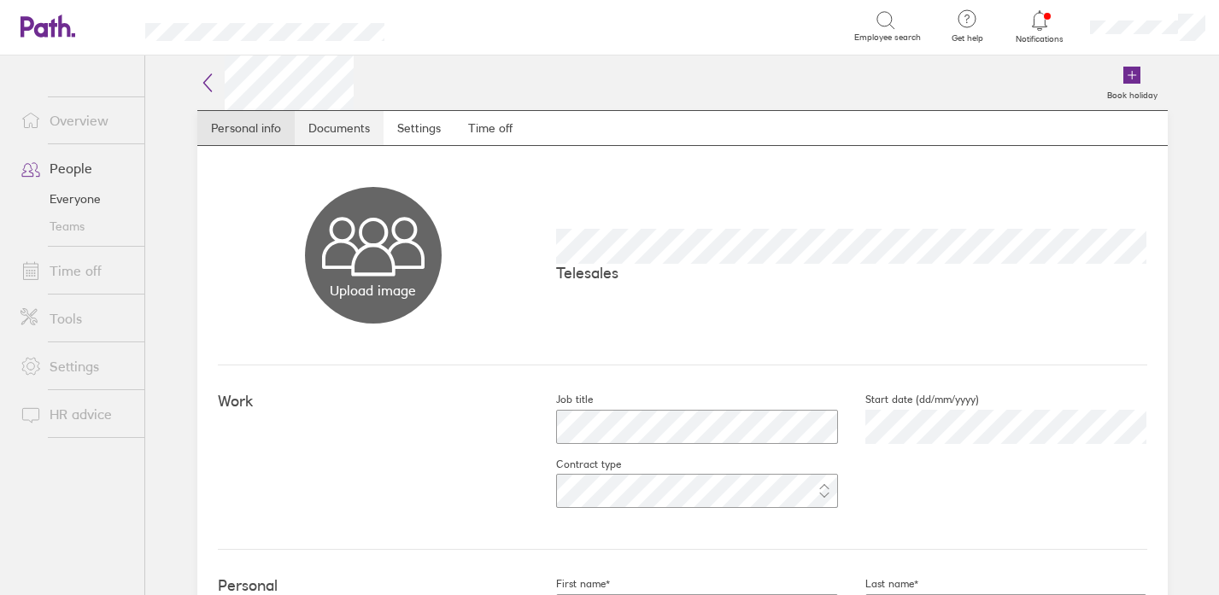
click at [327, 125] on link "Documents" at bounding box center [339, 128] width 89 height 34
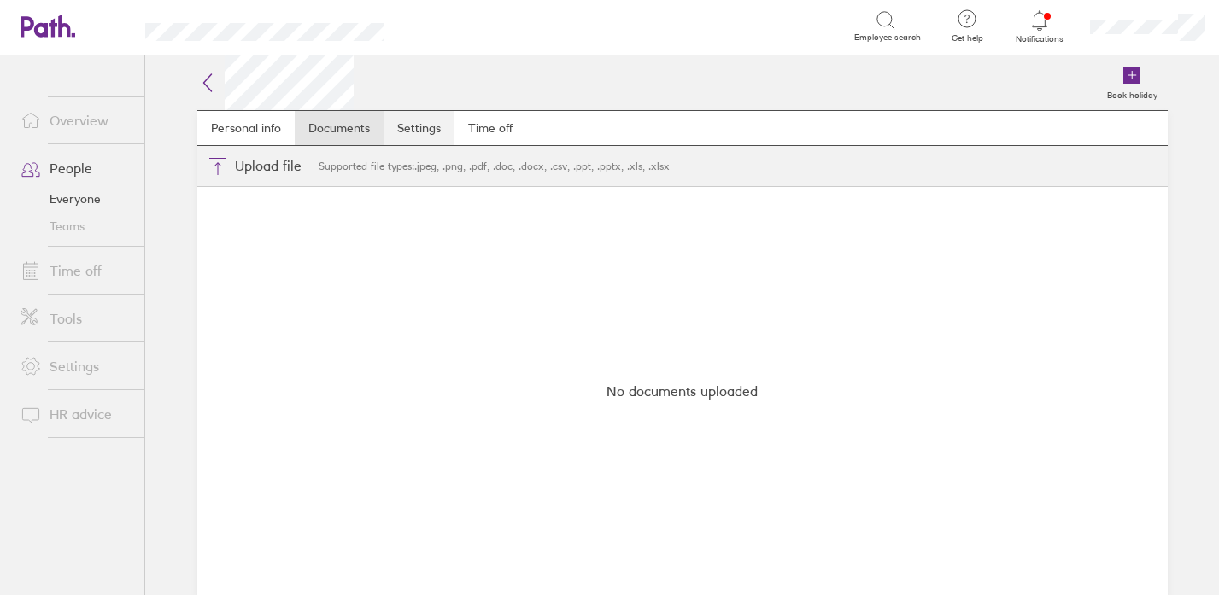
click at [436, 132] on link "Settings" at bounding box center [418, 128] width 71 height 34
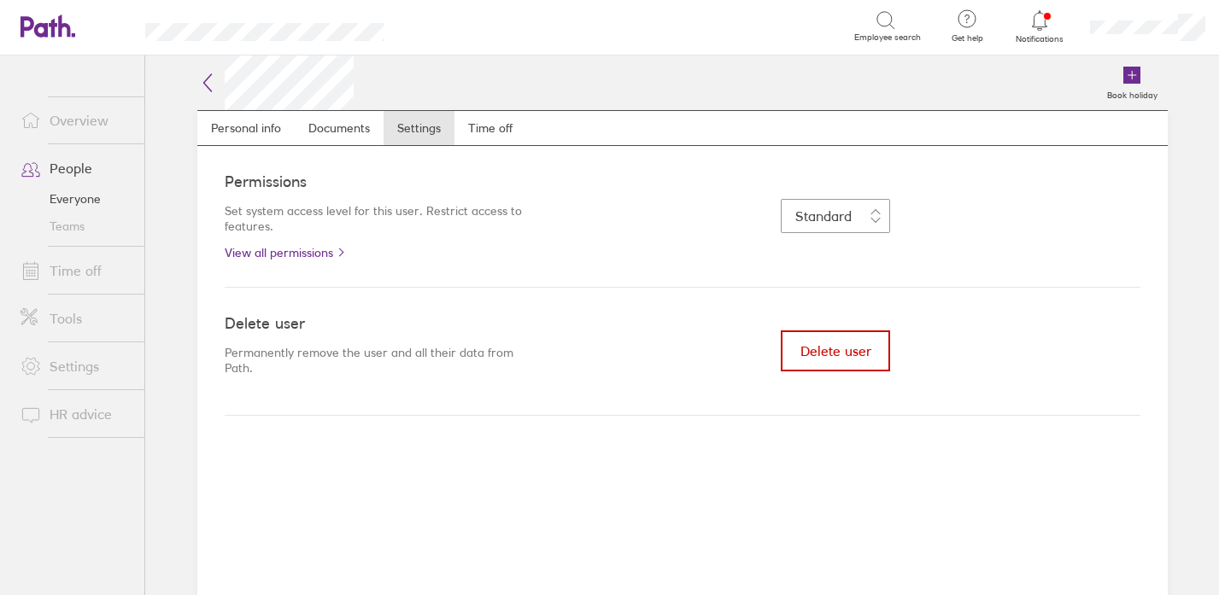
click at [839, 354] on span "Delete user" at bounding box center [835, 350] width 71 height 15
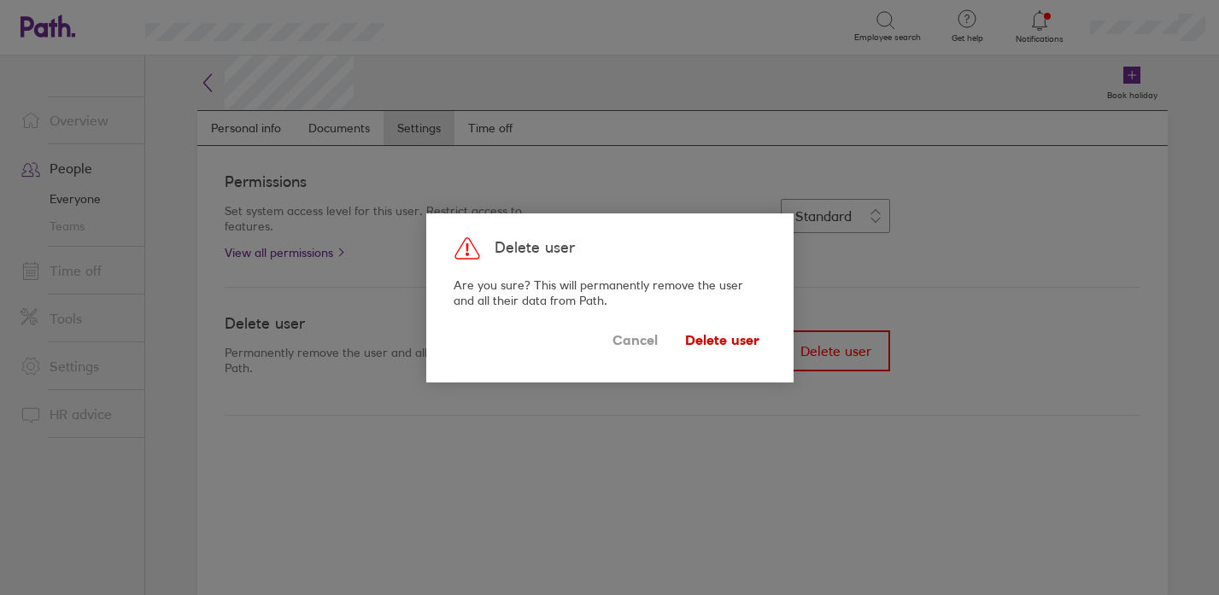
click at [699, 336] on span "Delete user" at bounding box center [722, 340] width 74 height 27
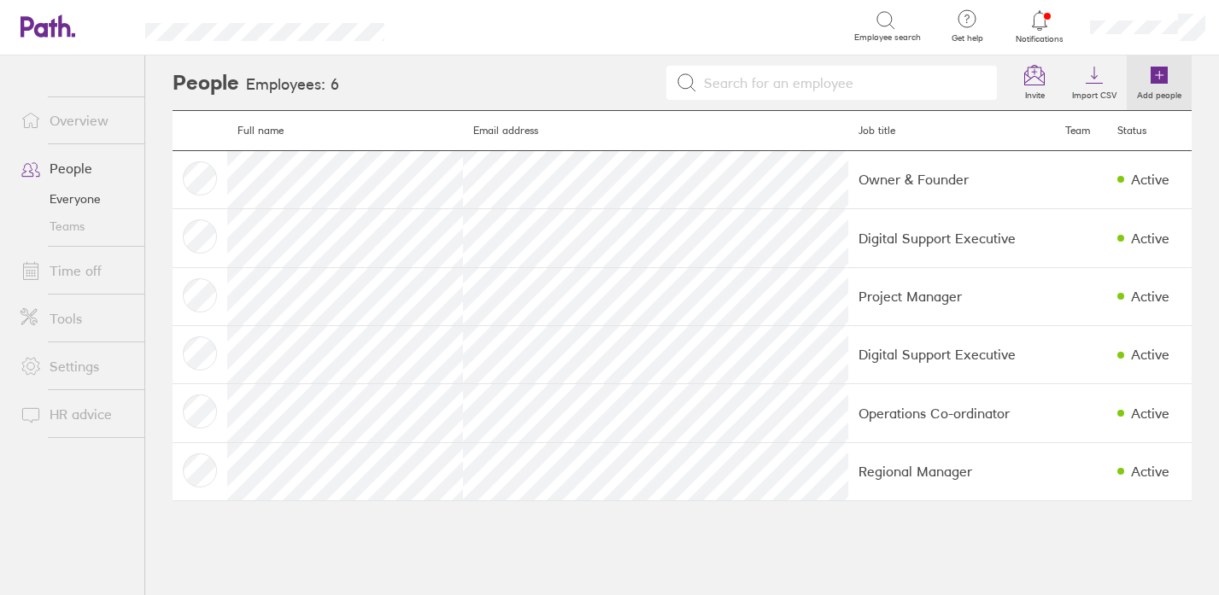
click at [1161, 73] on icon at bounding box center [1158, 75] width 17 height 17
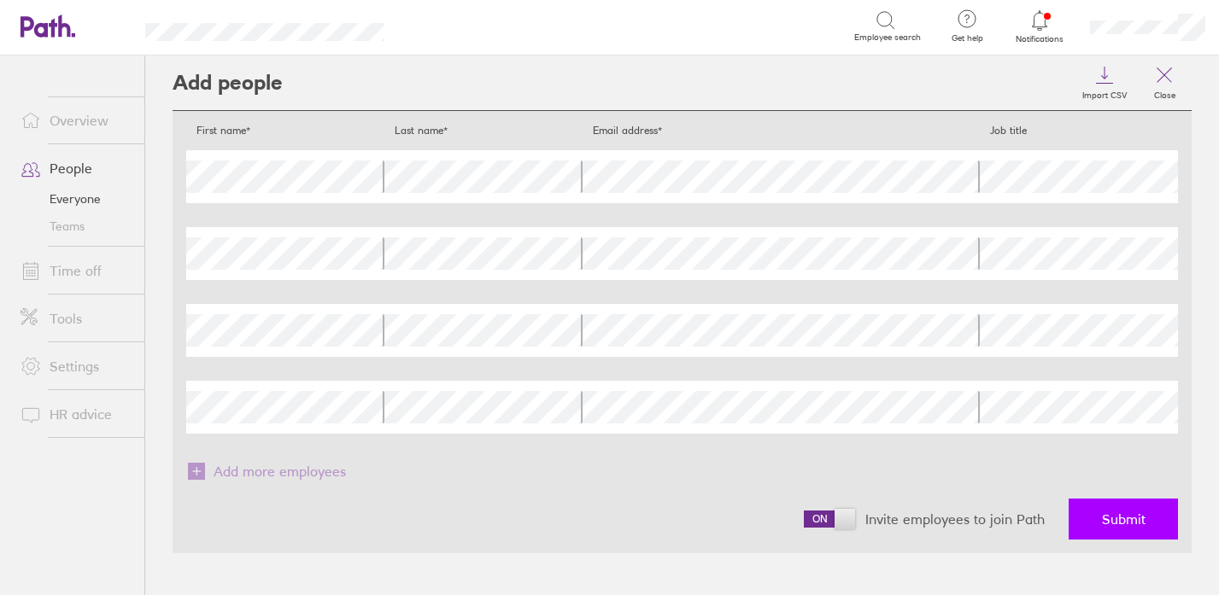
click at [1105, 522] on span "Submit" at bounding box center [1124, 519] width 44 height 15
click at [248, 465] on span "Add more employees" at bounding box center [279, 471] width 132 height 27
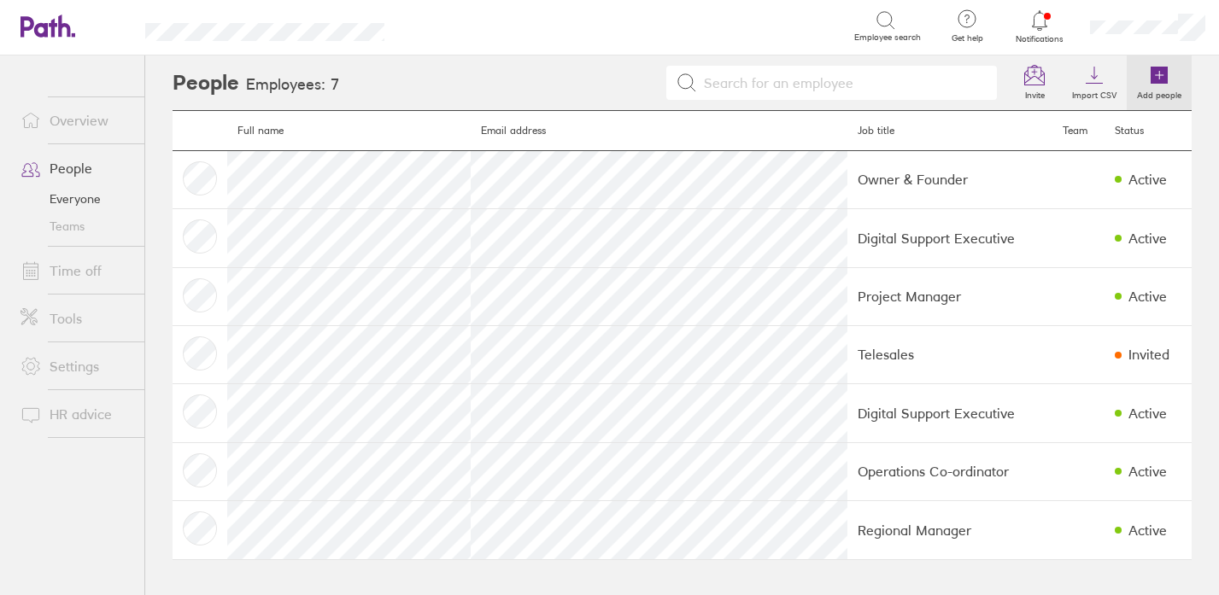
click at [1161, 76] on icon at bounding box center [1158, 75] width 17 height 17
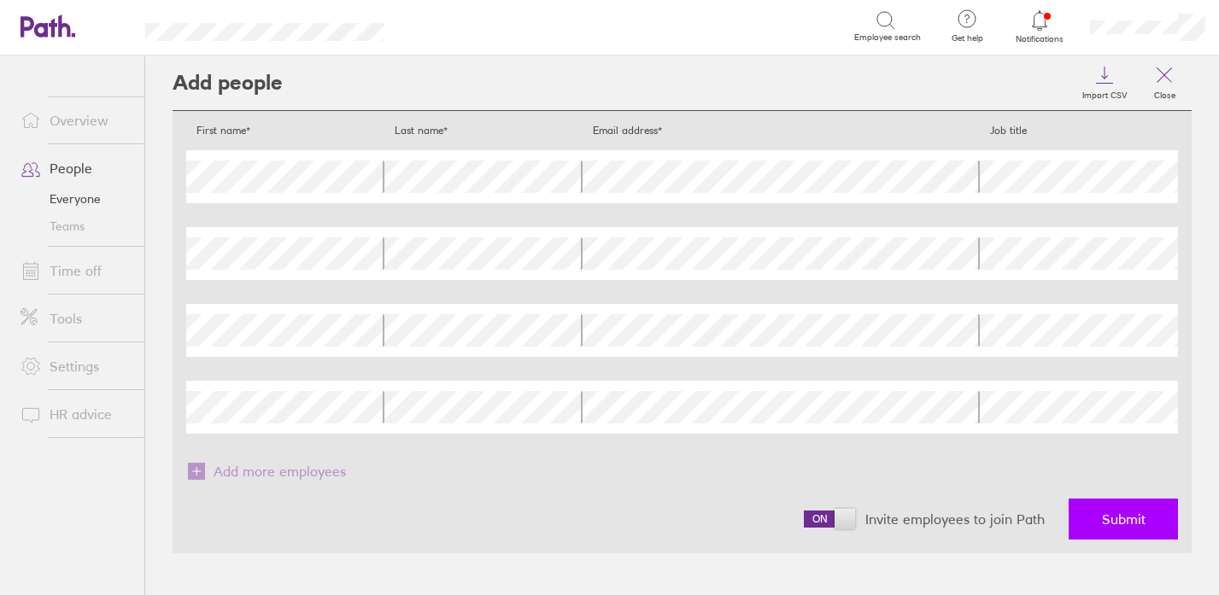
click at [1118, 521] on span "Submit" at bounding box center [1124, 519] width 44 height 15
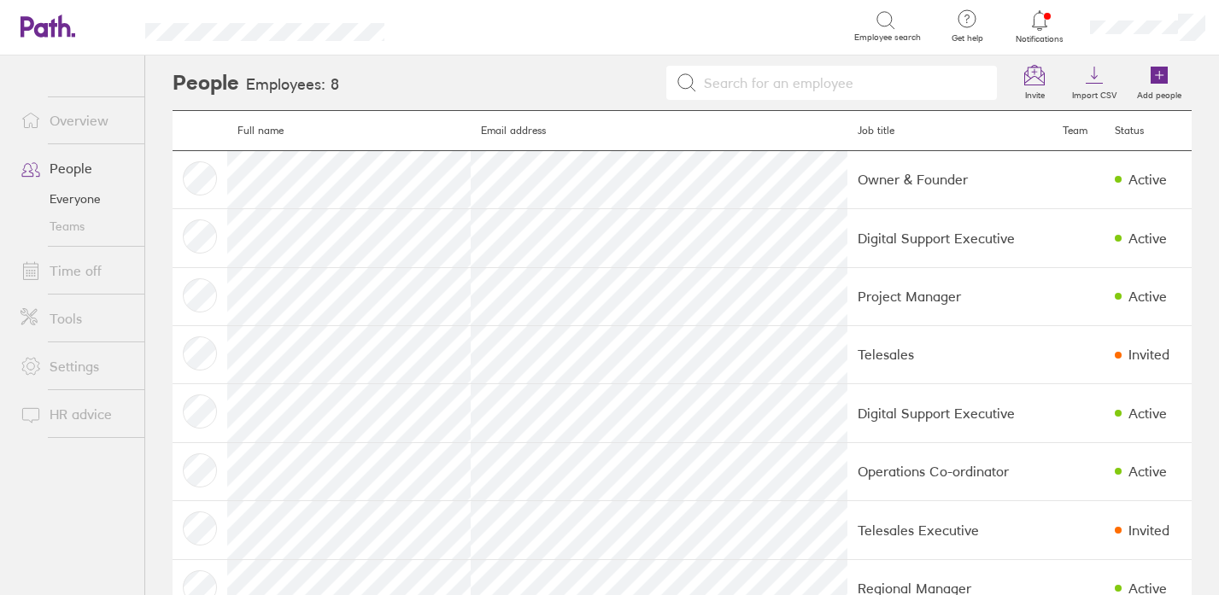
scroll to position [54, 0]
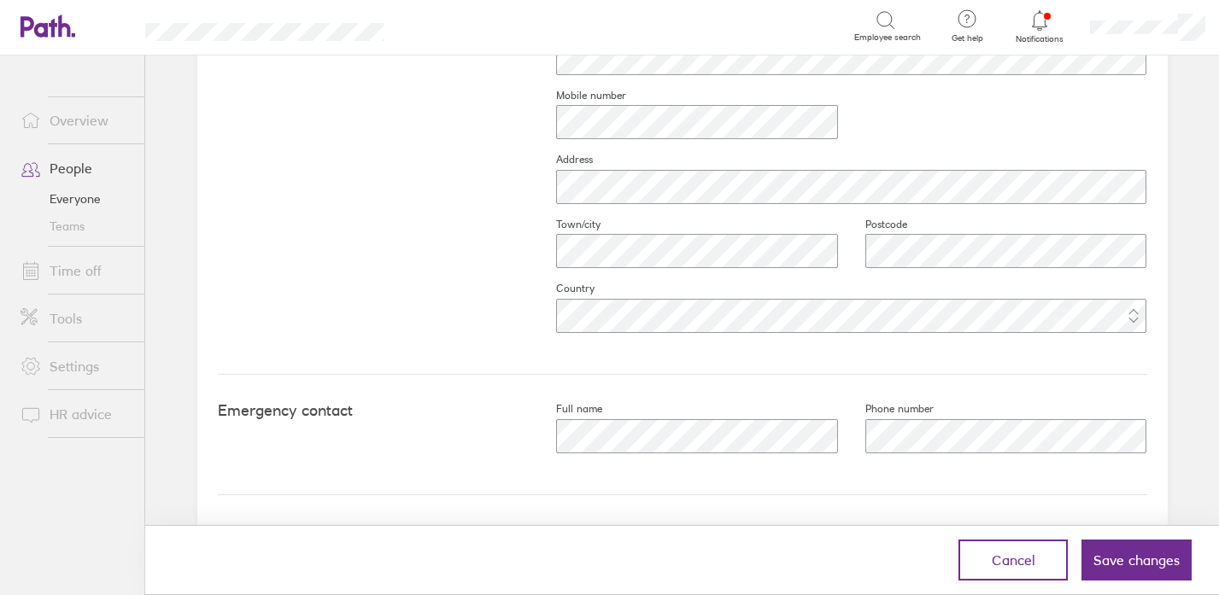
scroll to position [804, 0]
click at [1142, 547] on button "Save changes" at bounding box center [1136, 560] width 110 height 41
click at [1132, 558] on span "Save changes" at bounding box center [1136, 560] width 86 height 15
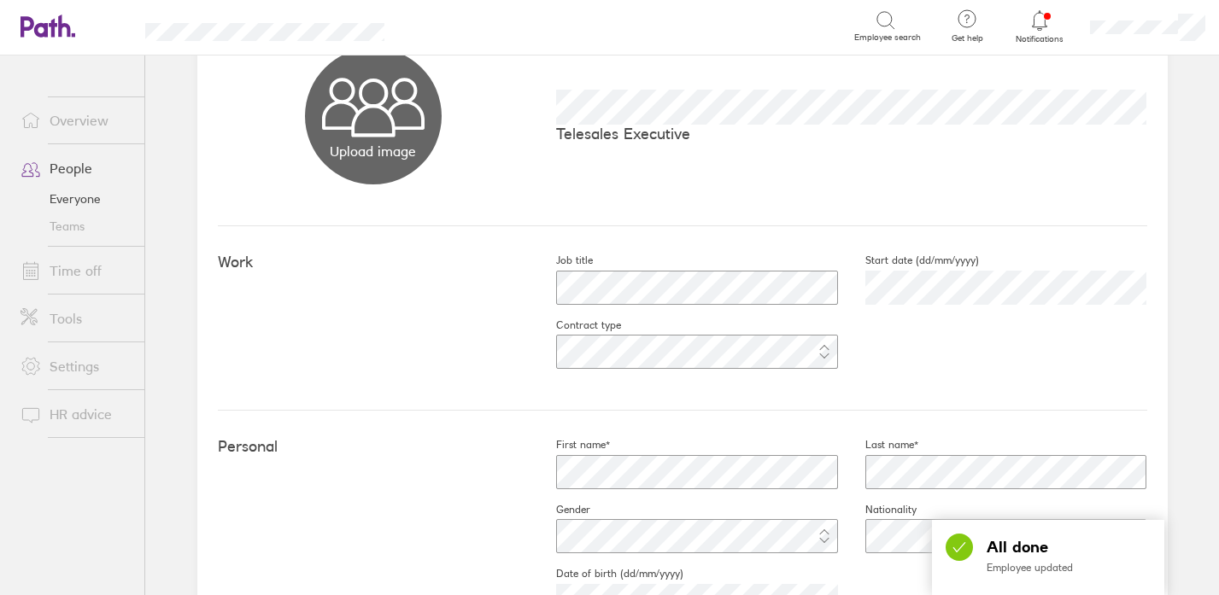
scroll to position [0, 0]
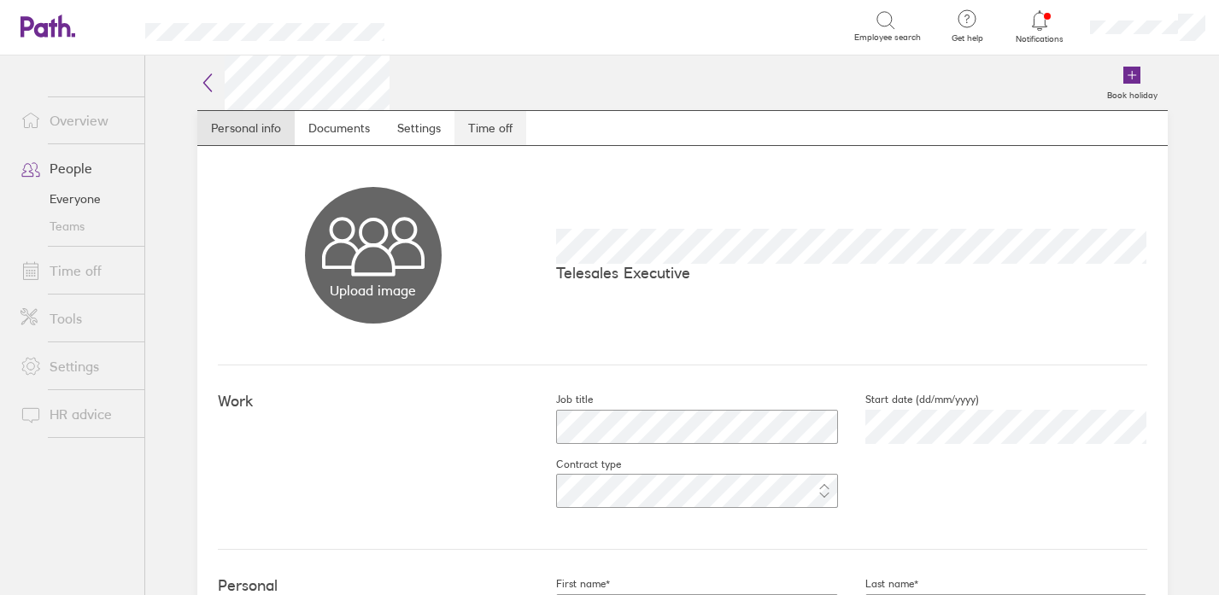
click at [490, 121] on link "Time off" at bounding box center [490, 128] width 72 height 34
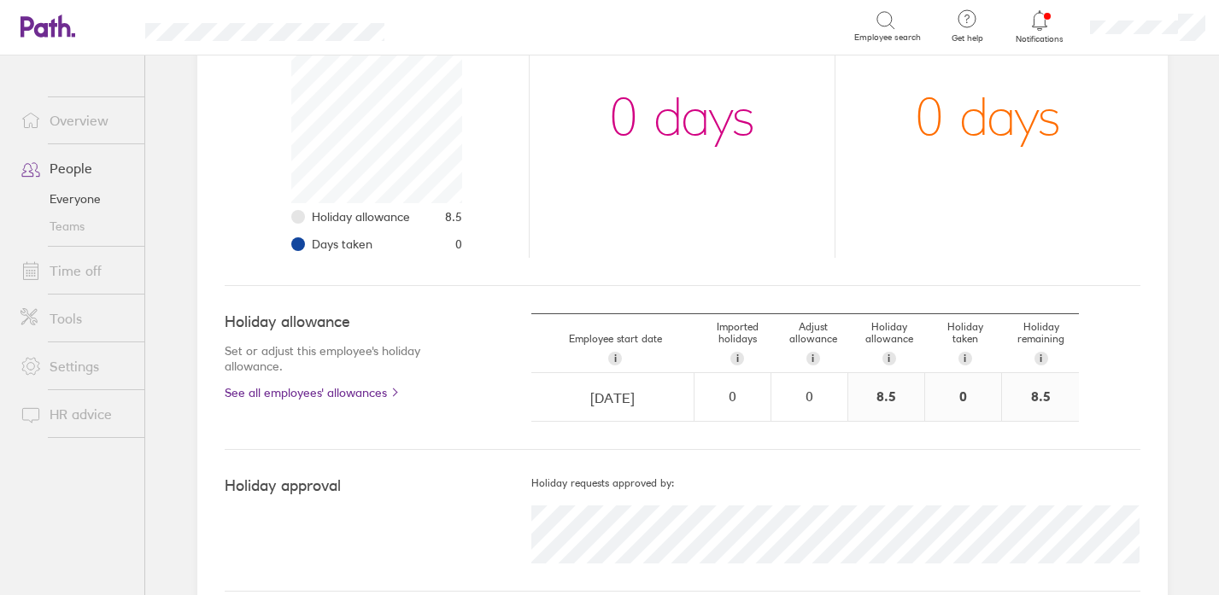
scroll to position [308, 0]
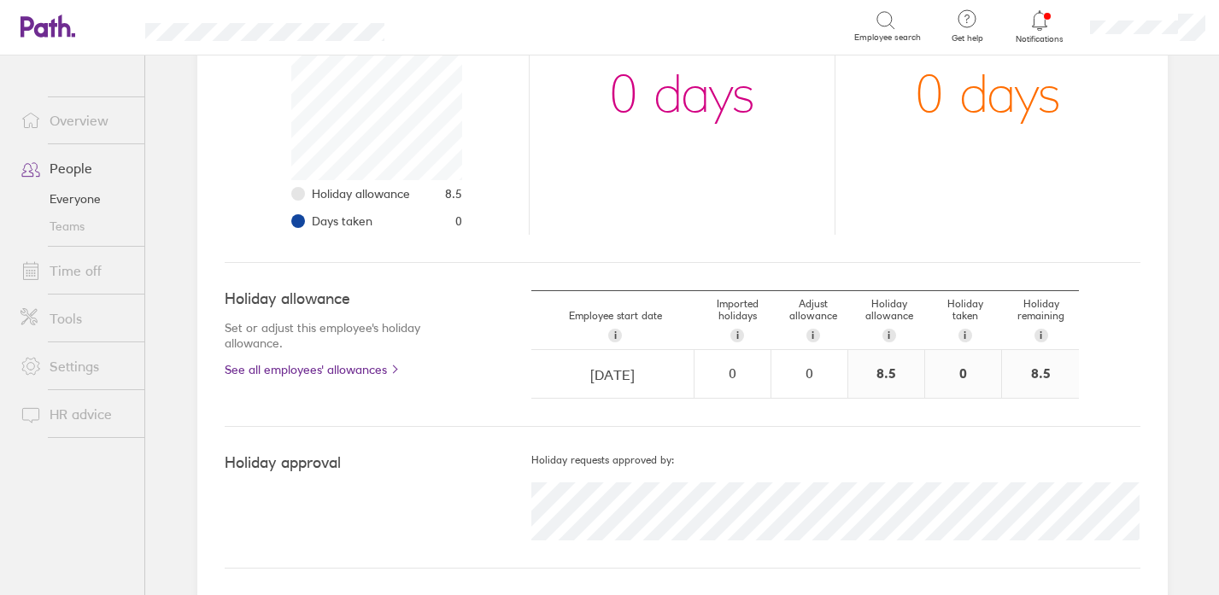
click at [76, 173] on link "People" at bounding box center [75, 168] width 137 height 34
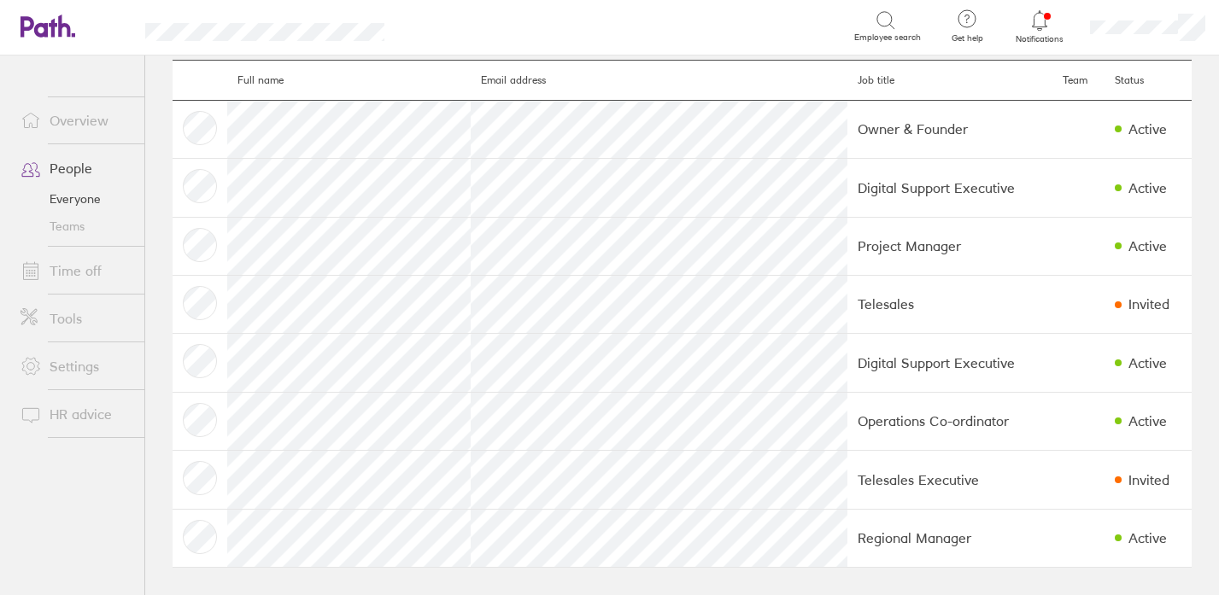
scroll to position [52, 0]
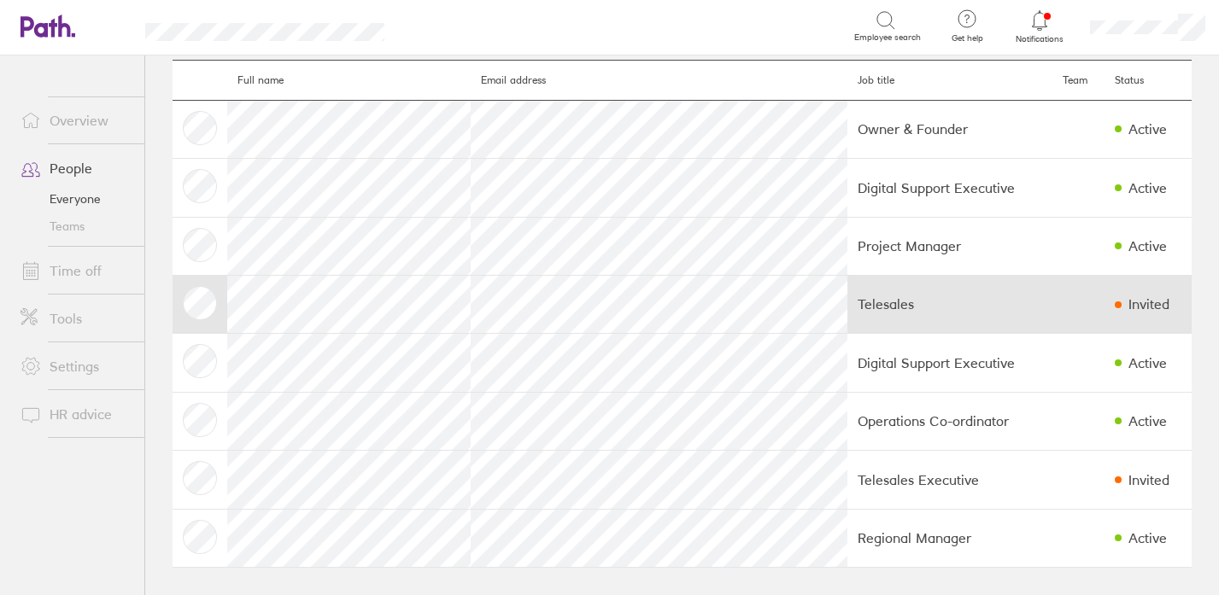
click at [847, 295] on td "Telesales" at bounding box center [949, 304] width 205 height 58
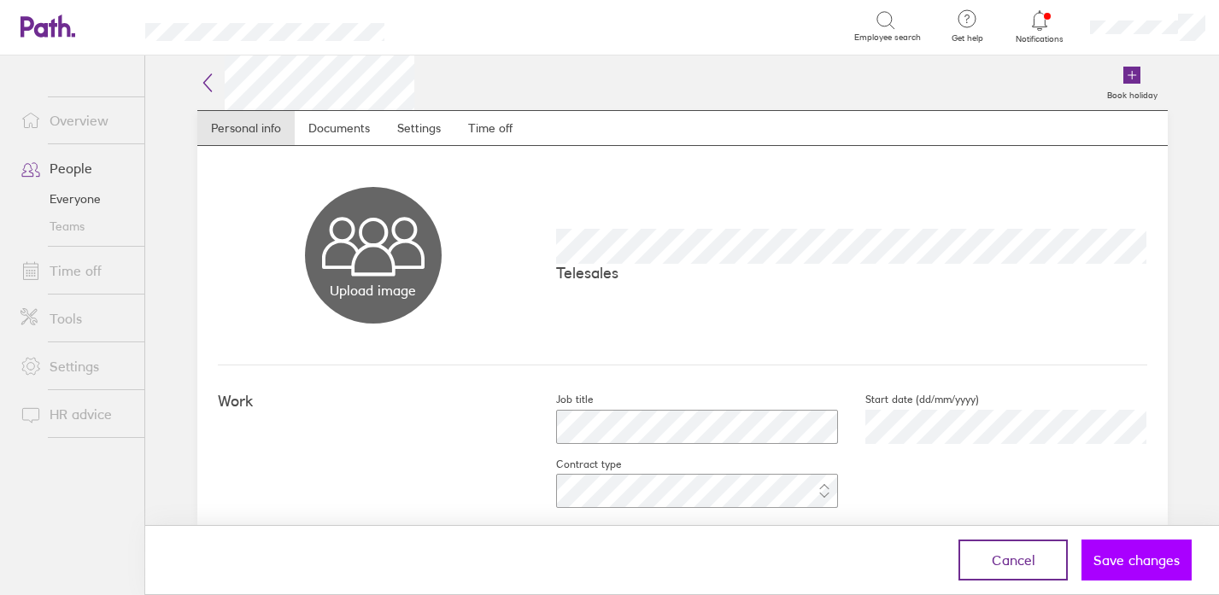
click at [1143, 565] on span "Save changes" at bounding box center [1136, 560] width 86 height 15
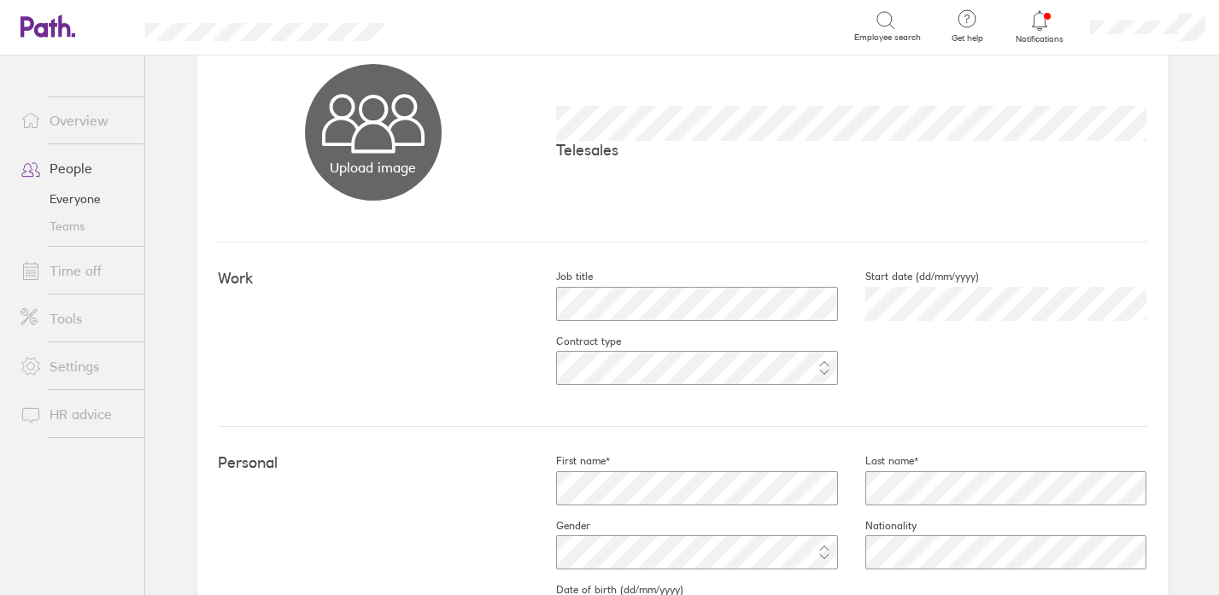
scroll to position [137, 0]
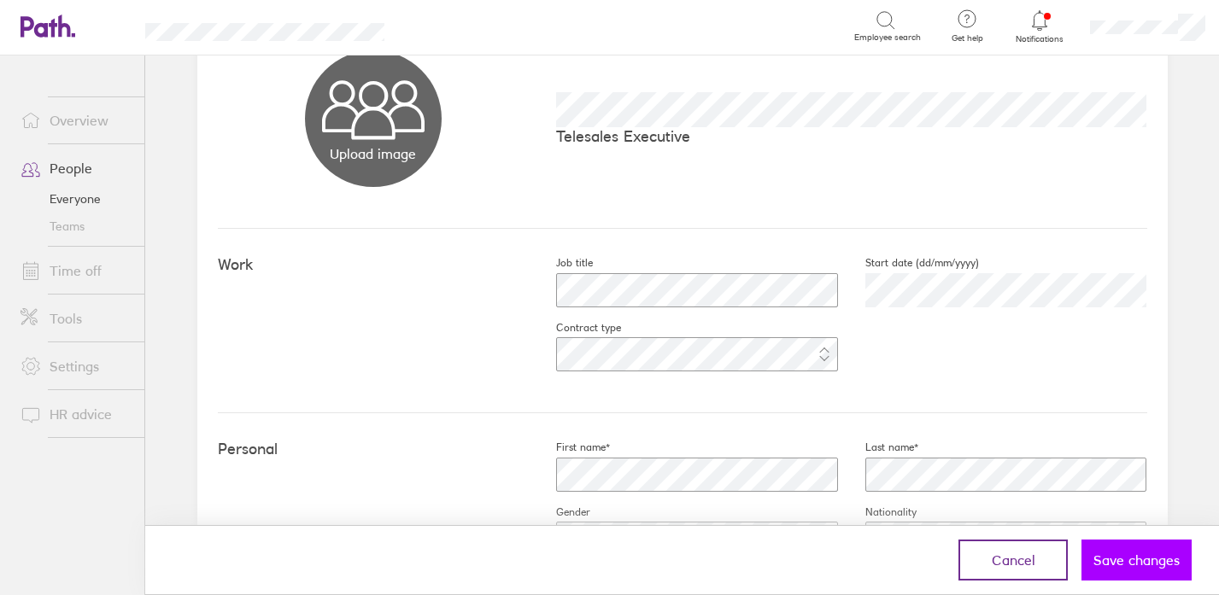
click at [1140, 559] on span "Save changes" at bounding box center [1136, 560] width 86 height 15
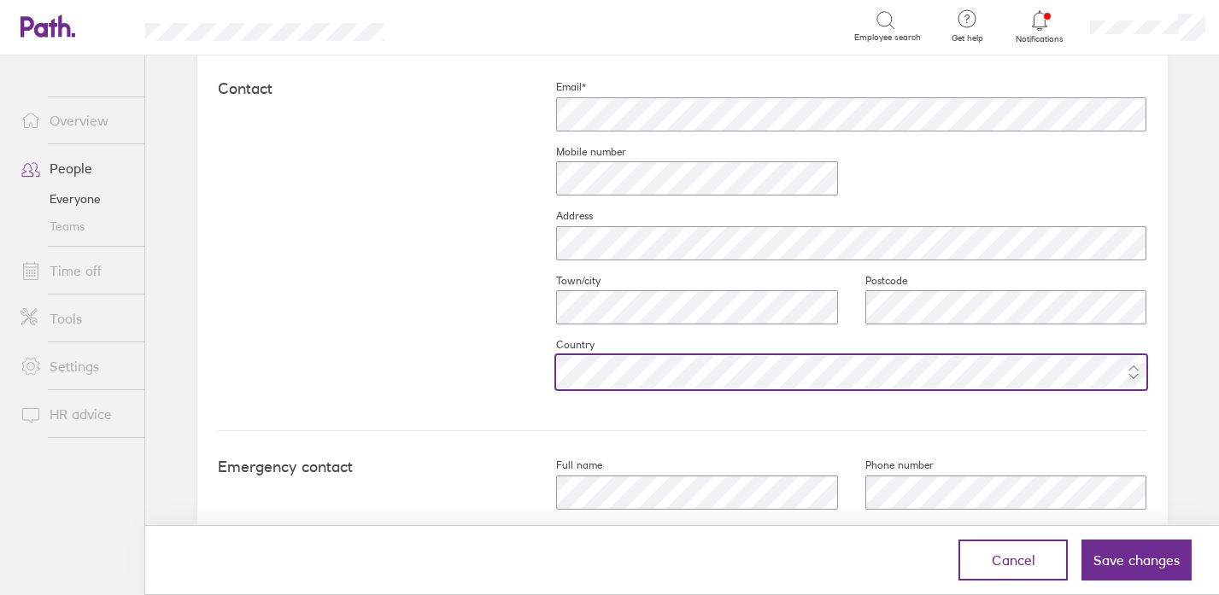
scroll to position [804, 0]
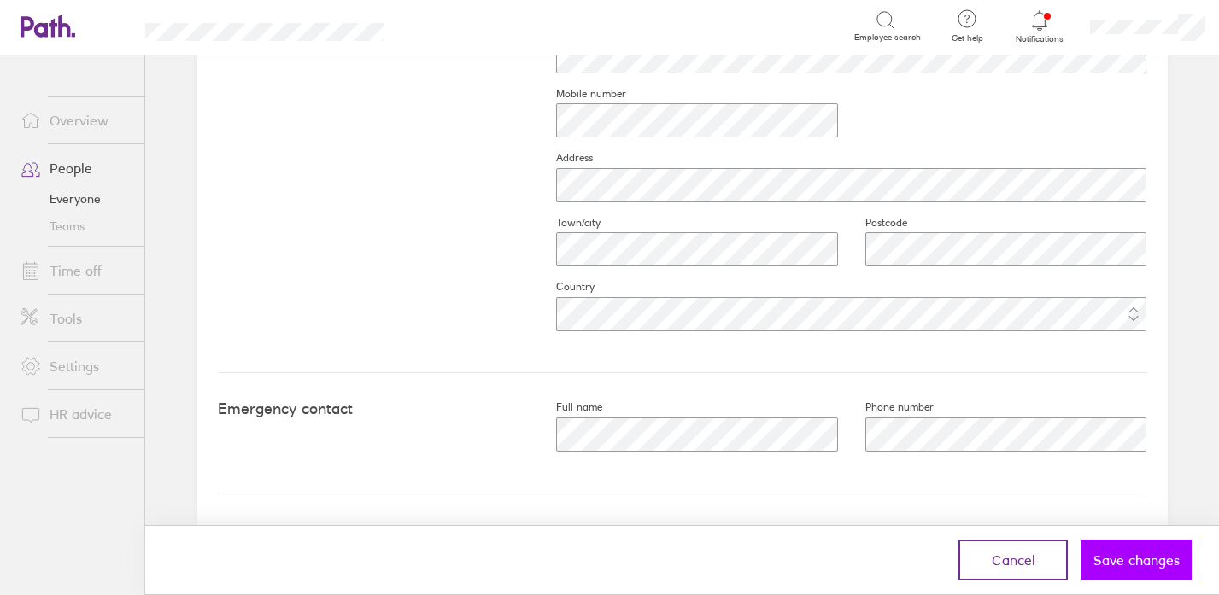
click at [1121, 555] on span "Save changes" at bounding box center [1136, 560] width 86 height 15
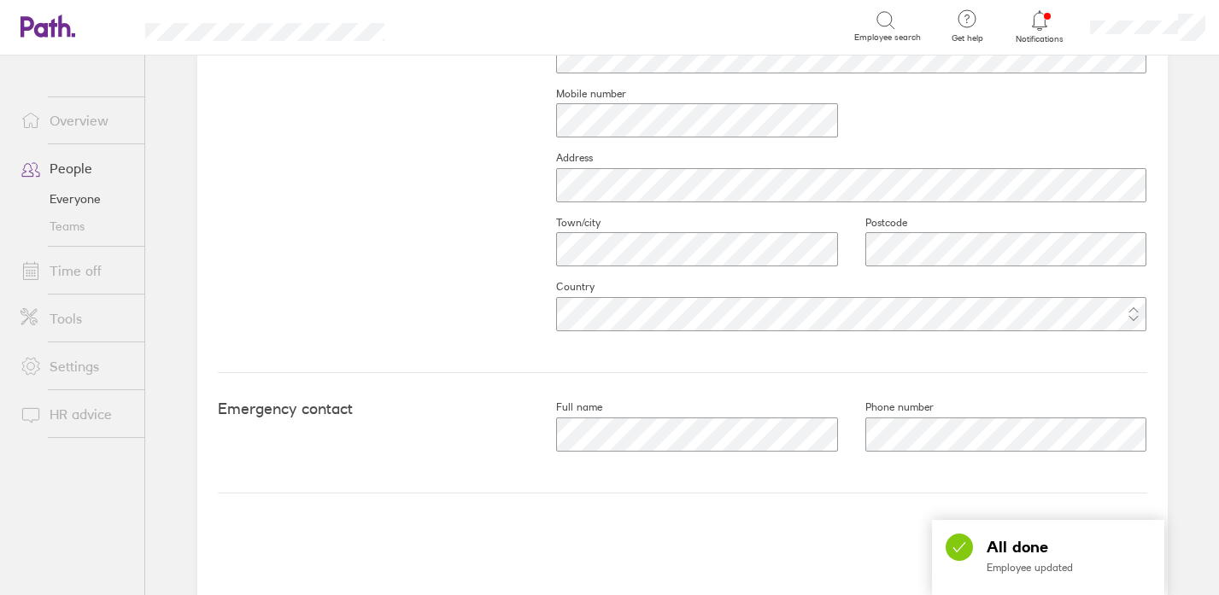
click at [1040, 22] on icon at bounding box center [1039, 20] width 20 height 20
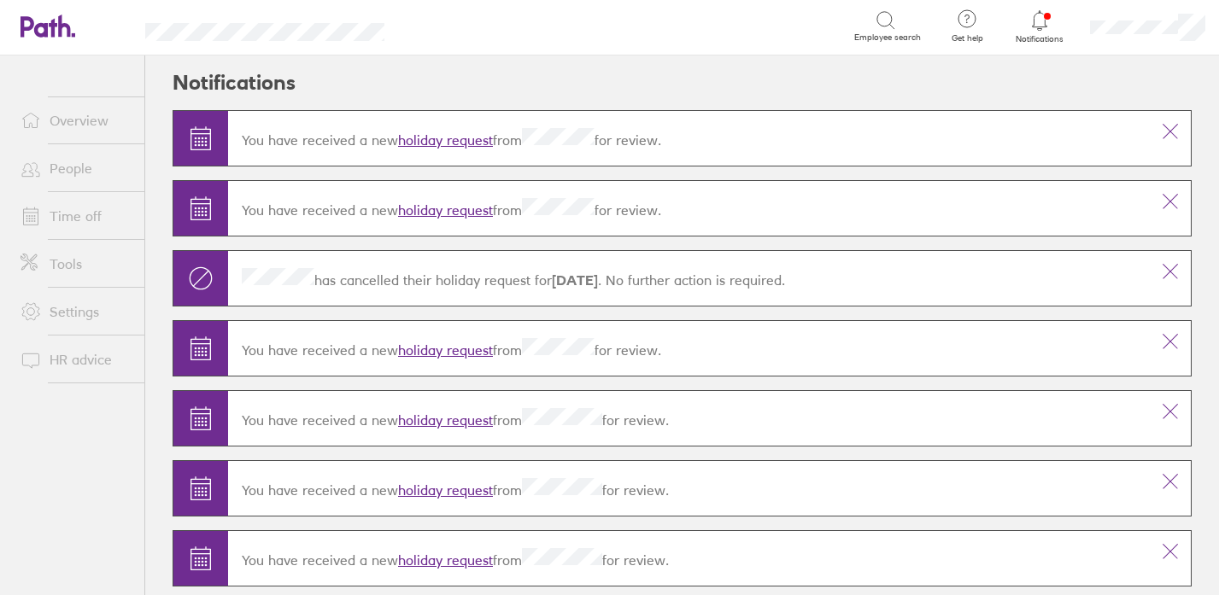
click at [467, 209] on link "holiday request" at bounding box center [445, 210] width 95 height 17
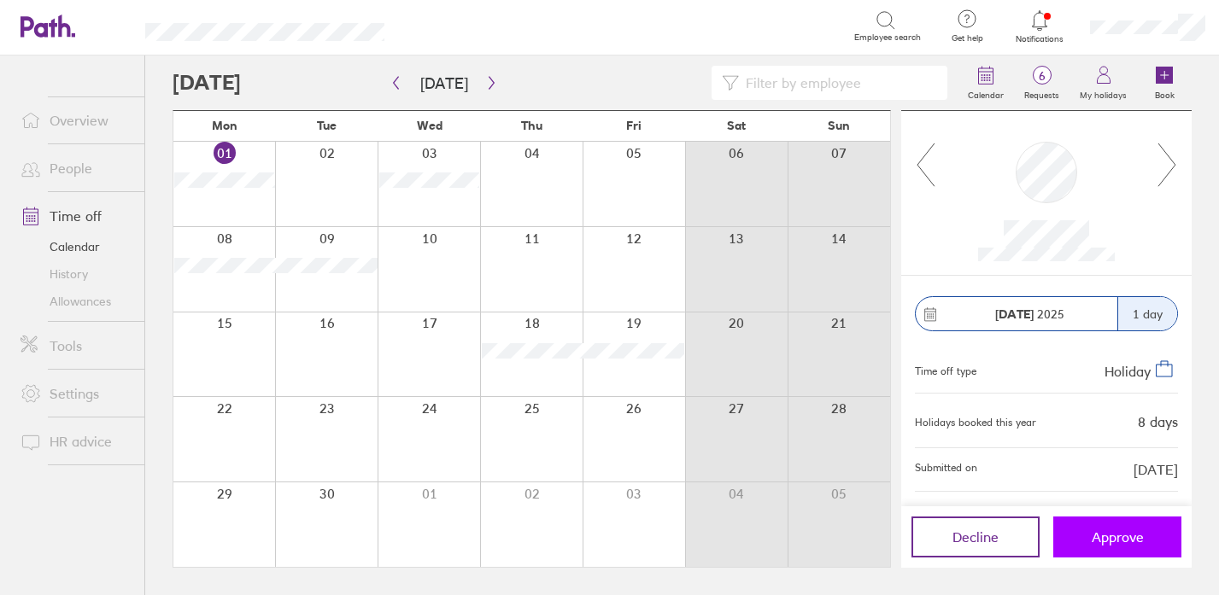
click at [1108, 545] on span "Approve" at bounding box center [1117, 536] width 52 height 15
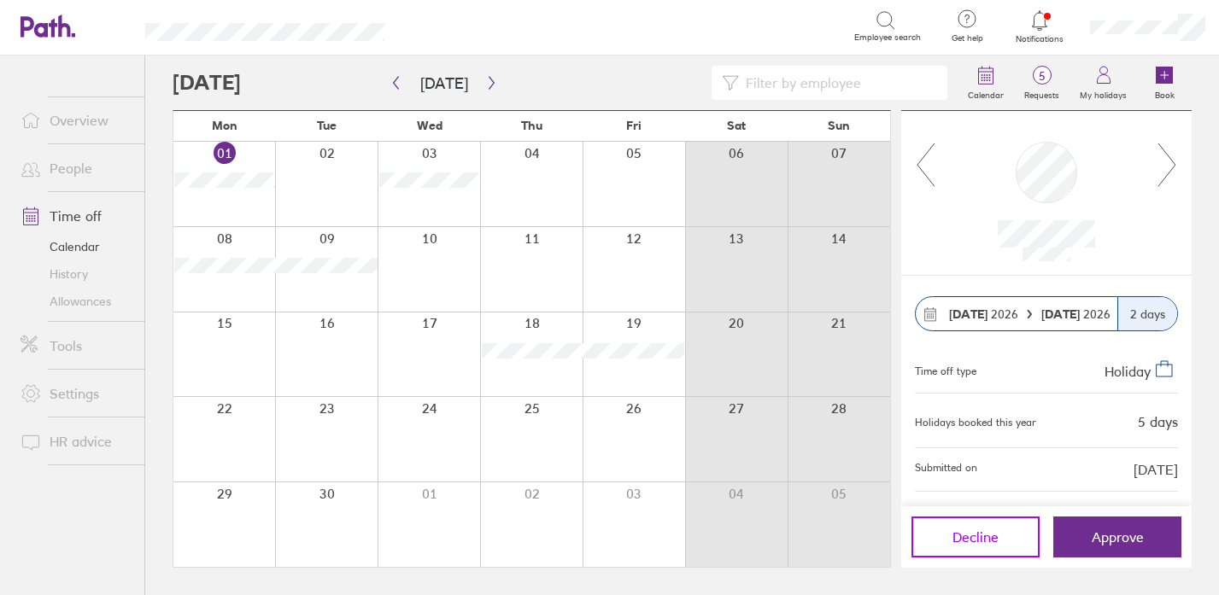
click at [998, 542] on button "Decline" at bounding box center [975, 537] width 128 height 41
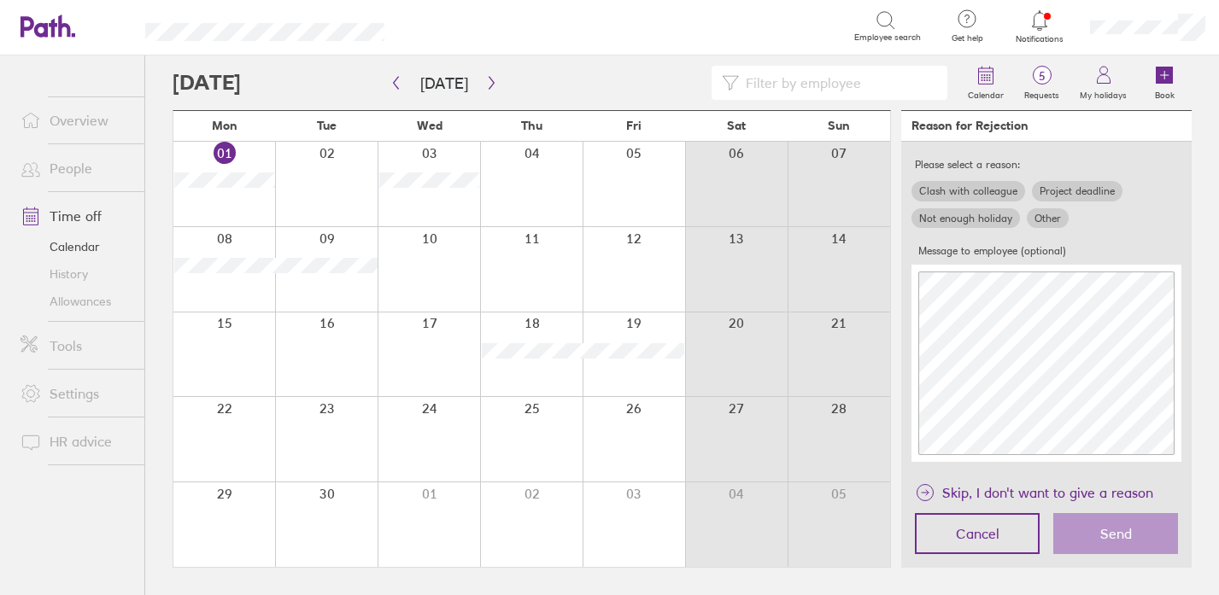
click at [67, 153] on link "People" at bounding box center [75, 168] width 137 height 34
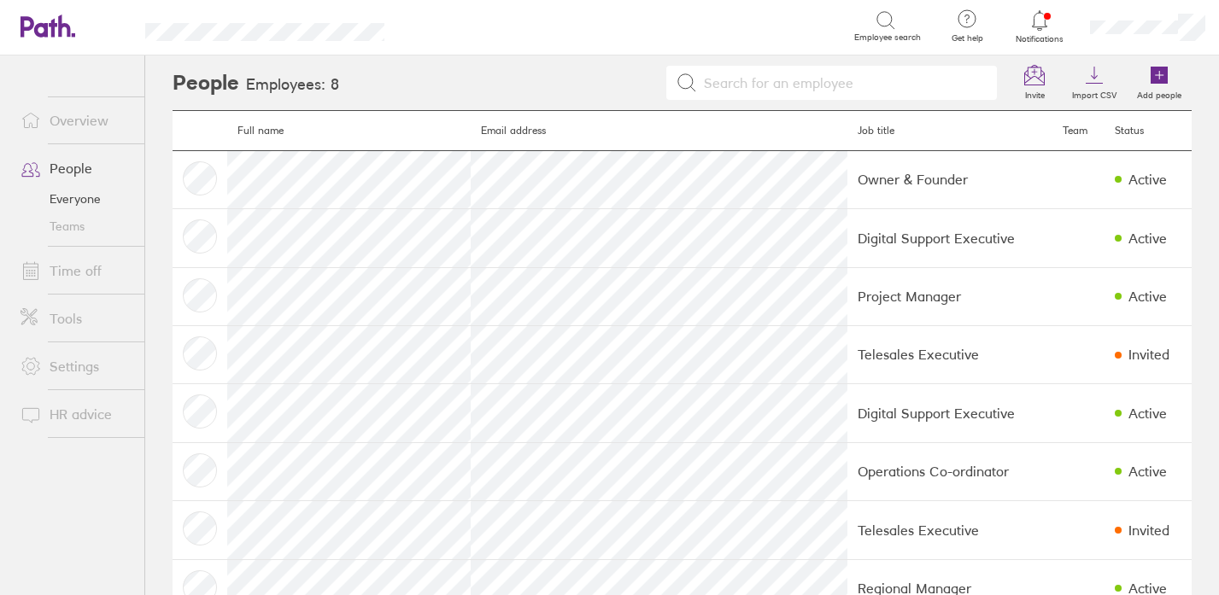
click at [97, 120] on link "Overview" at bounding box center [75, 120] width 137 height 34
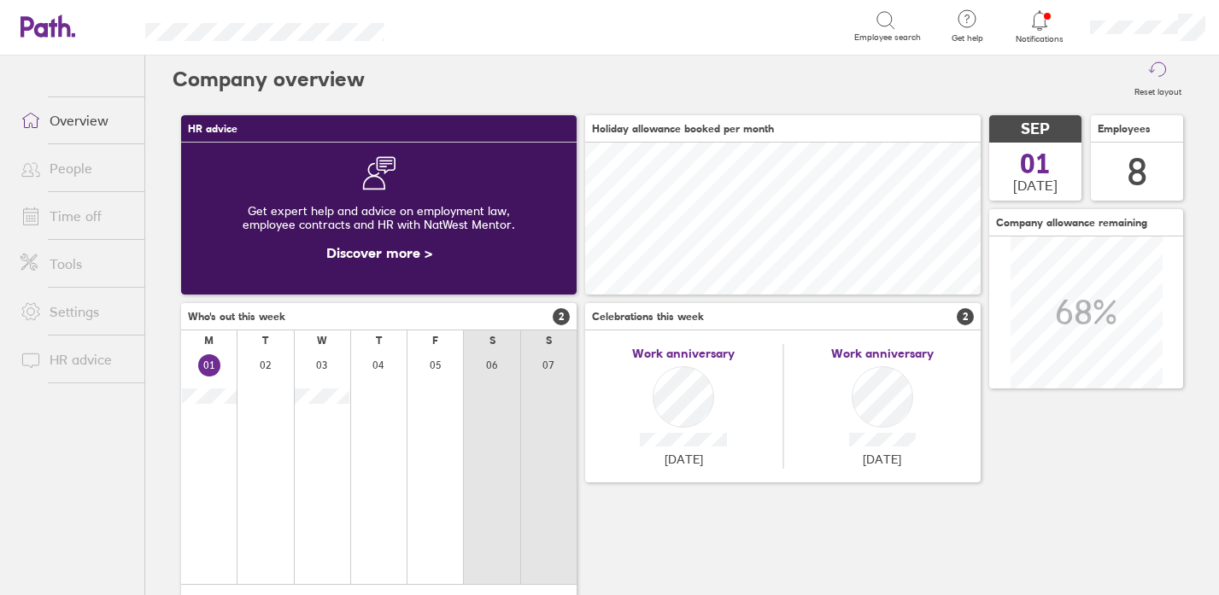
scroll to position [3, 0]
click at [67, 173] on link "People" at bounding box center [75, 168] width 137 height 34
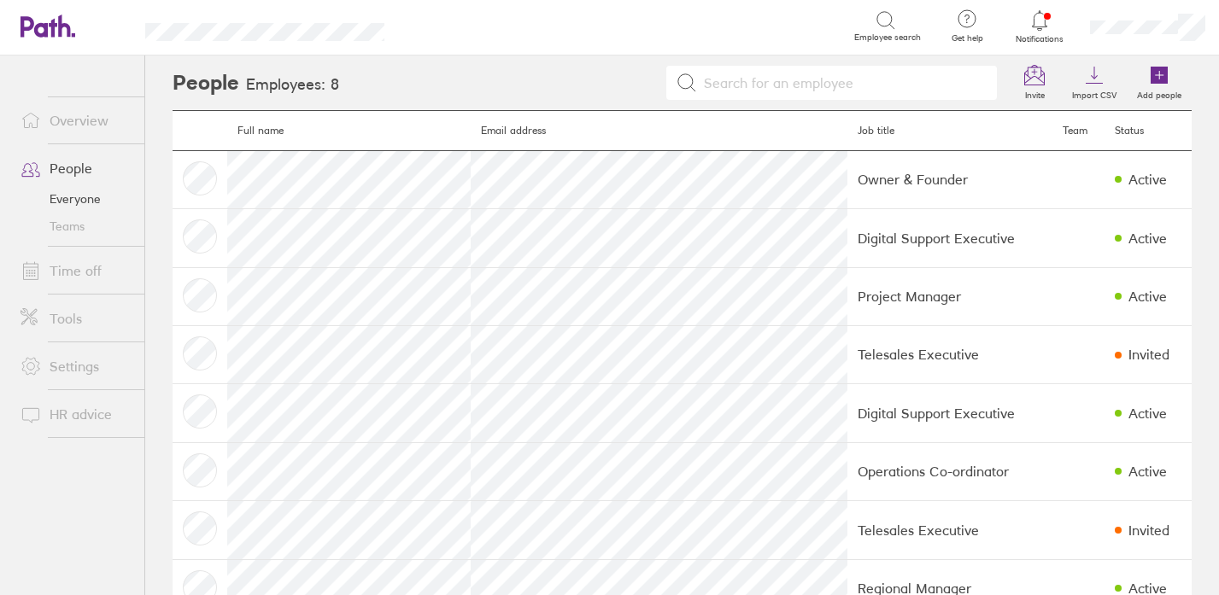
click at [80, 266] on link "Time off" at bounding box center [75, 271] width 137 height 34
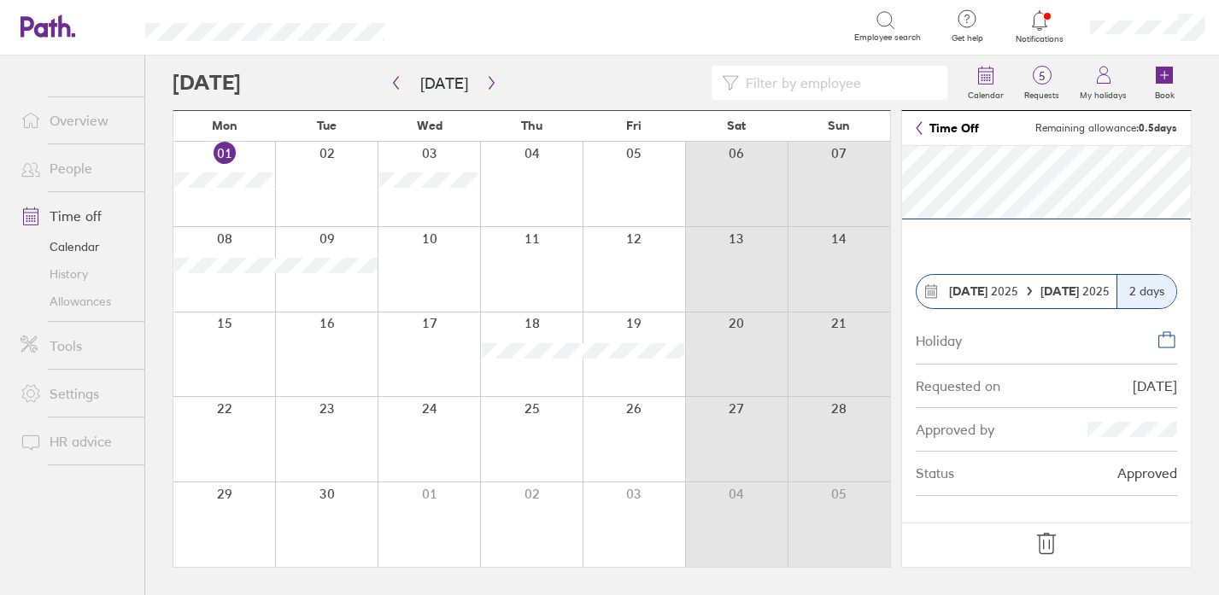
click at [1046, 541] on icon at bounding box center [1045, 543] width 27 height 27
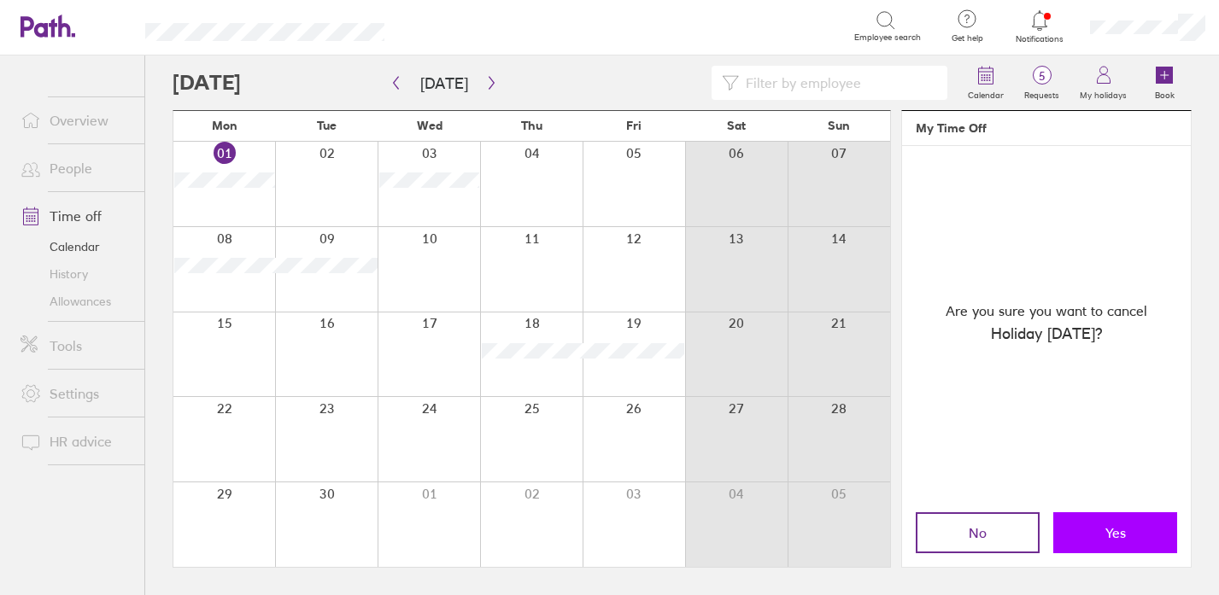
click at [1085, 532] on button "Yes" at bounding box center [1115, 532] width 124 height 41
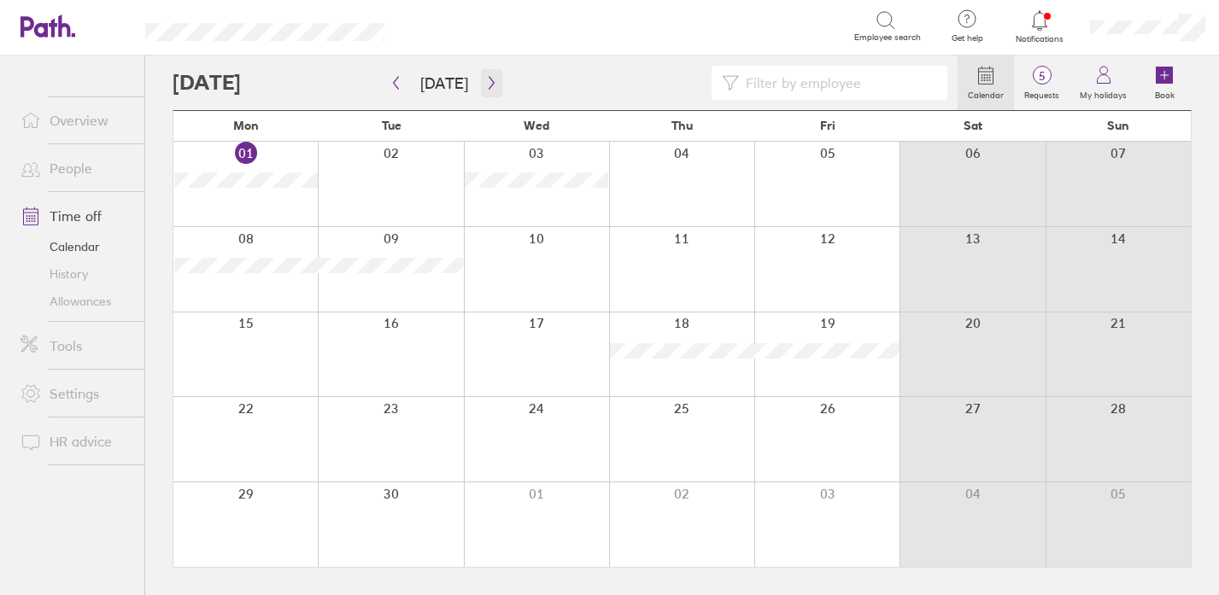
click at [489, 82] on icon "button" at bounding box center [491, 83] width 13 height 14
click at [488, 80] on icon "button" at bounding box center [490, 83] width 5 height 13
click at [1044, 78] on span "5" at bounding box center [1042, 76] width 56 height 14
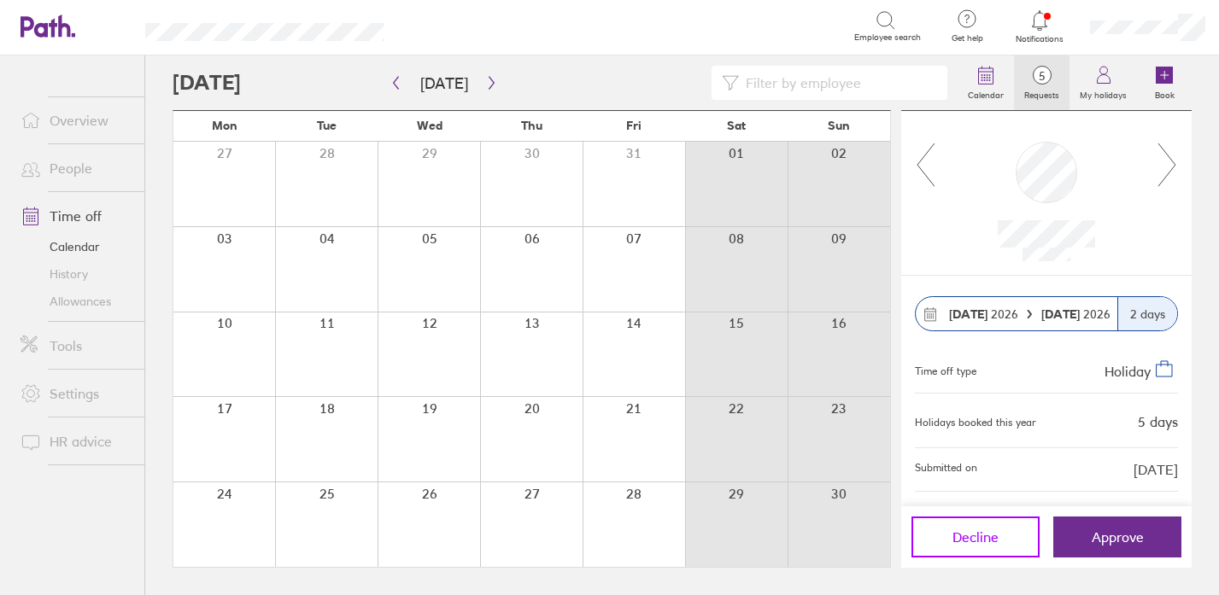
click at [980, 535] on span "Decline" at bounding box center [975, 536] width 46 height 15
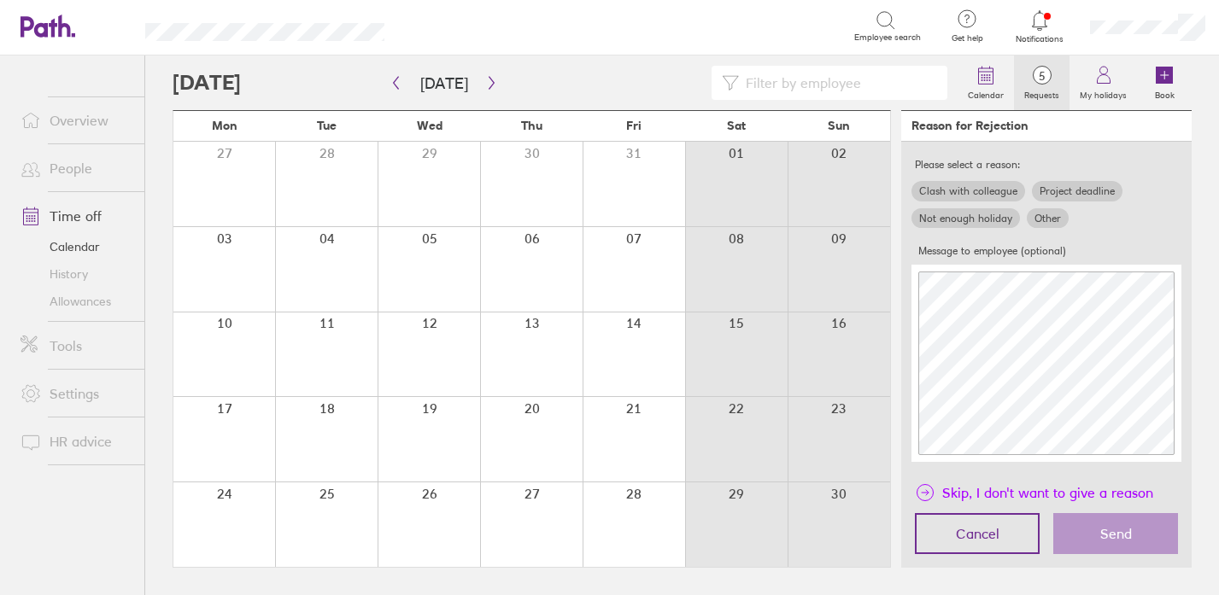
click at [974, 494] on span "Skip, I don't want to give a reason" at bounding box center [1047, 492] width 211 height 27
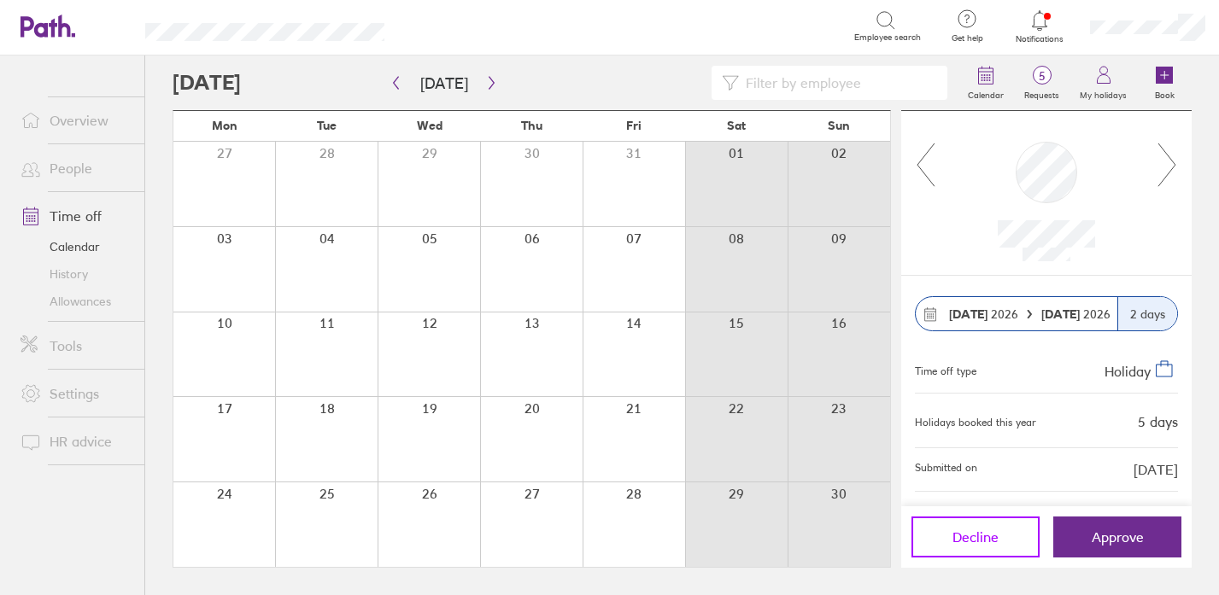
click at [985, 544] on span "Decline" at bounding box center [975, 536] width 46 height 15
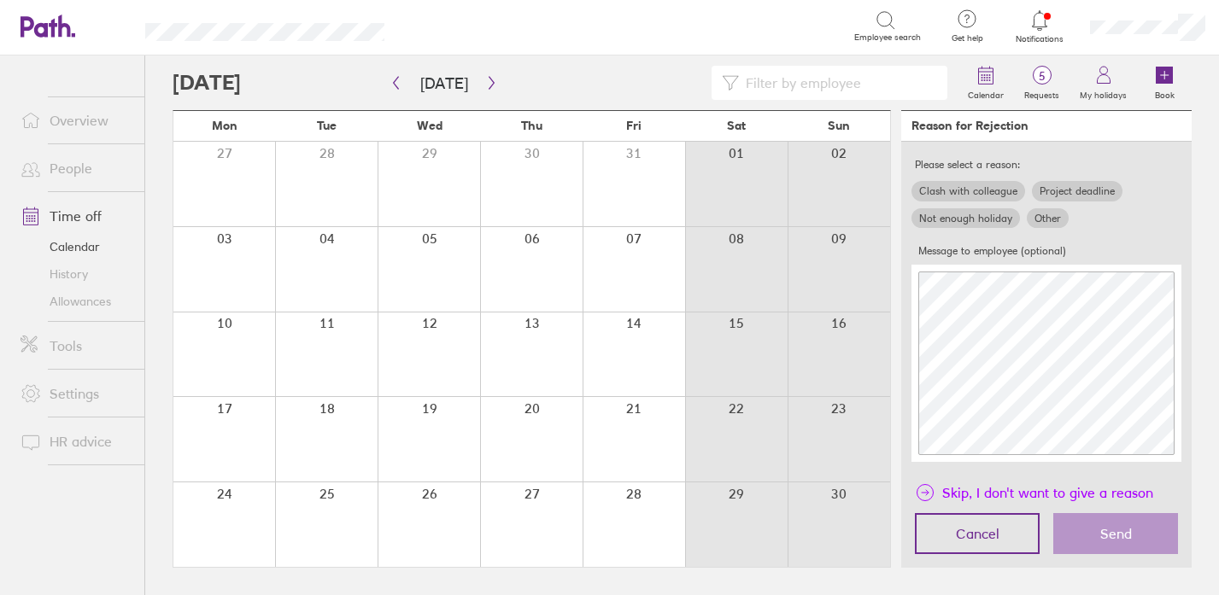
click at [947, 488] on span "Skip, I don't want to give a reason" at bounding box center [1047, 492] width 211 height 27
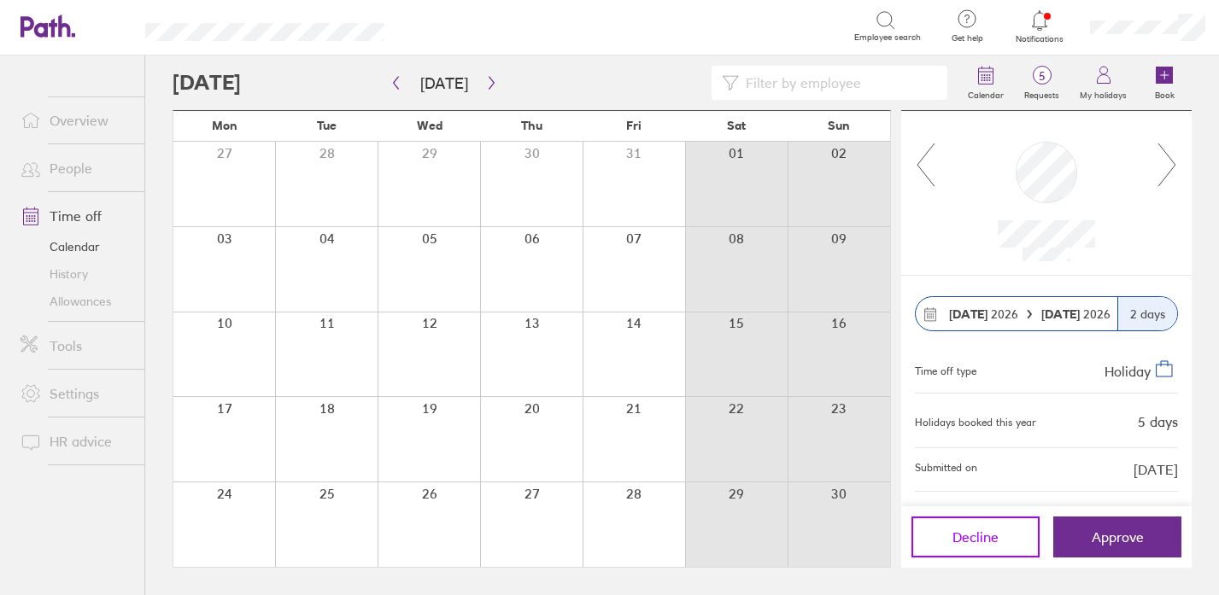
click at [980, 538] on span "Decline" at bounding box center [975, 536] width 46 height 15
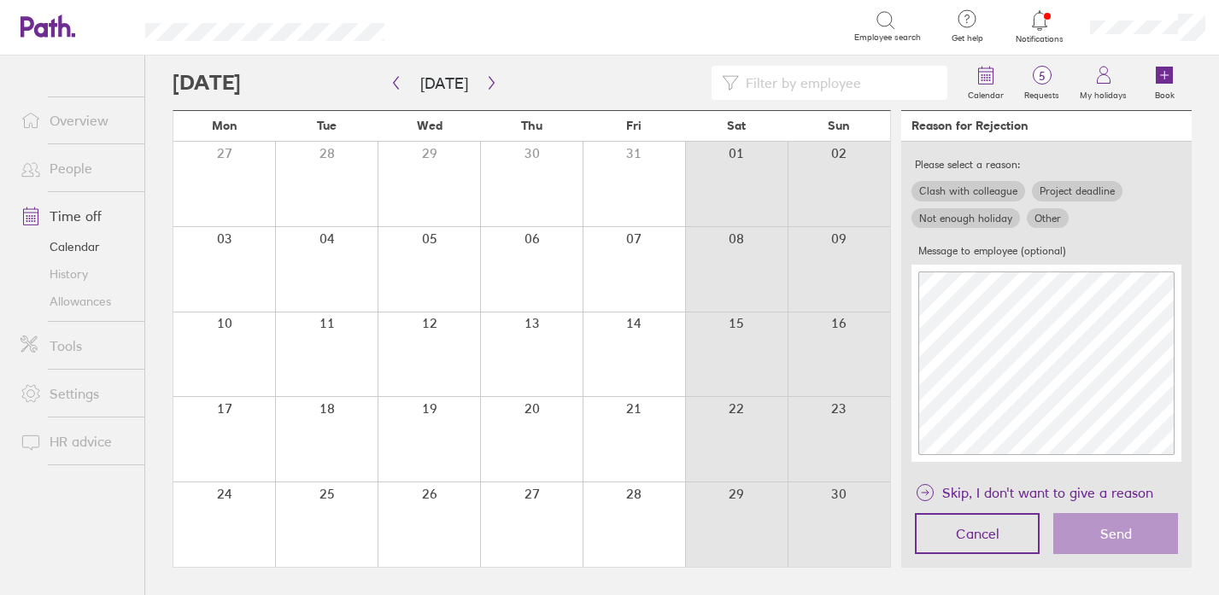
click at [989, 478] on div "Skip, I don't want to give a reason Cancel Send" at bounding box center [1046, 520] width 290 height 96
click at [988, 492] on span "Skip, I don't want to give a reason" at bounding box center [1047, 492] width 211 height 27
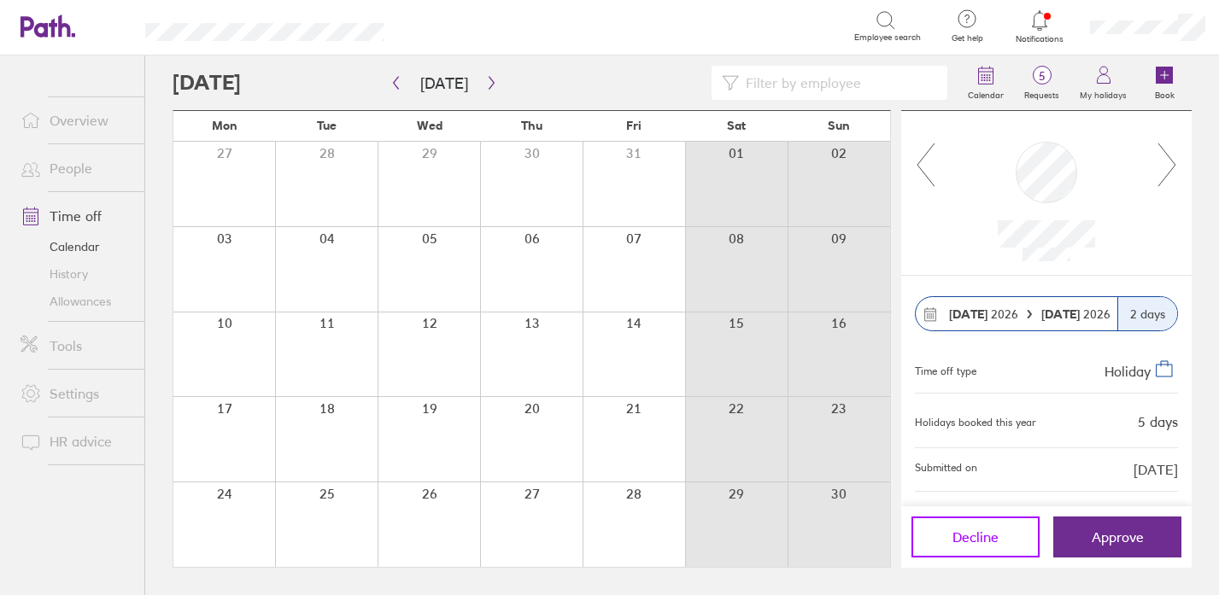
click at [980, 537] on span "Decline" at bounding box center [975, 536] width 46 height 15
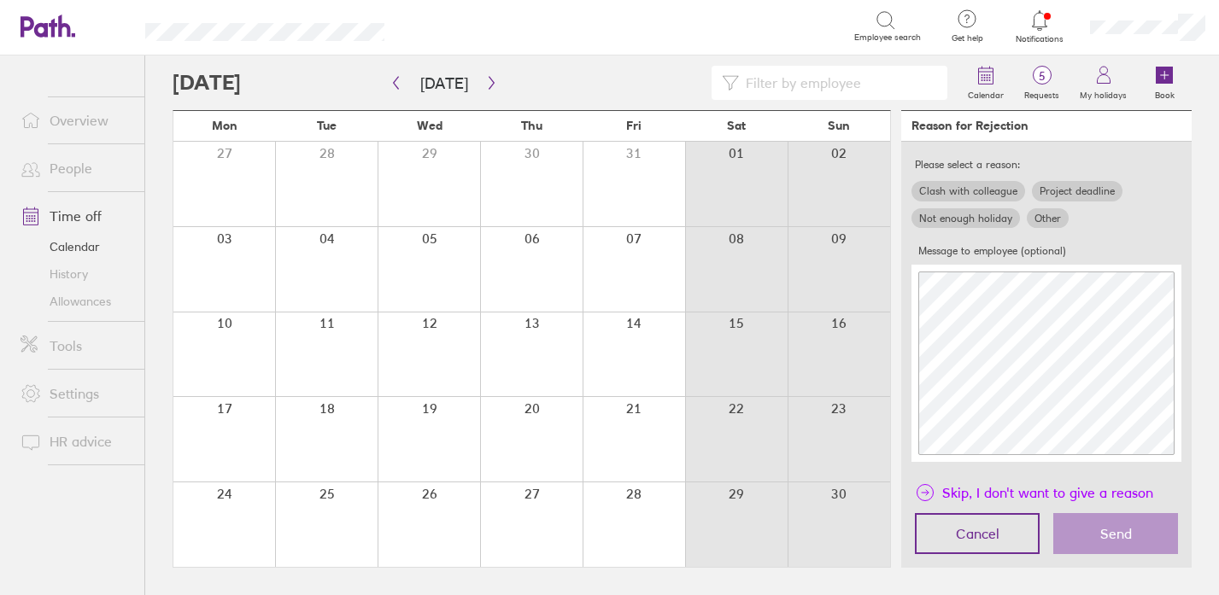
click at [956, 491] on span "Skip, I don't want to give a reason" at bounding box center [1047, 492] width 211 height 27
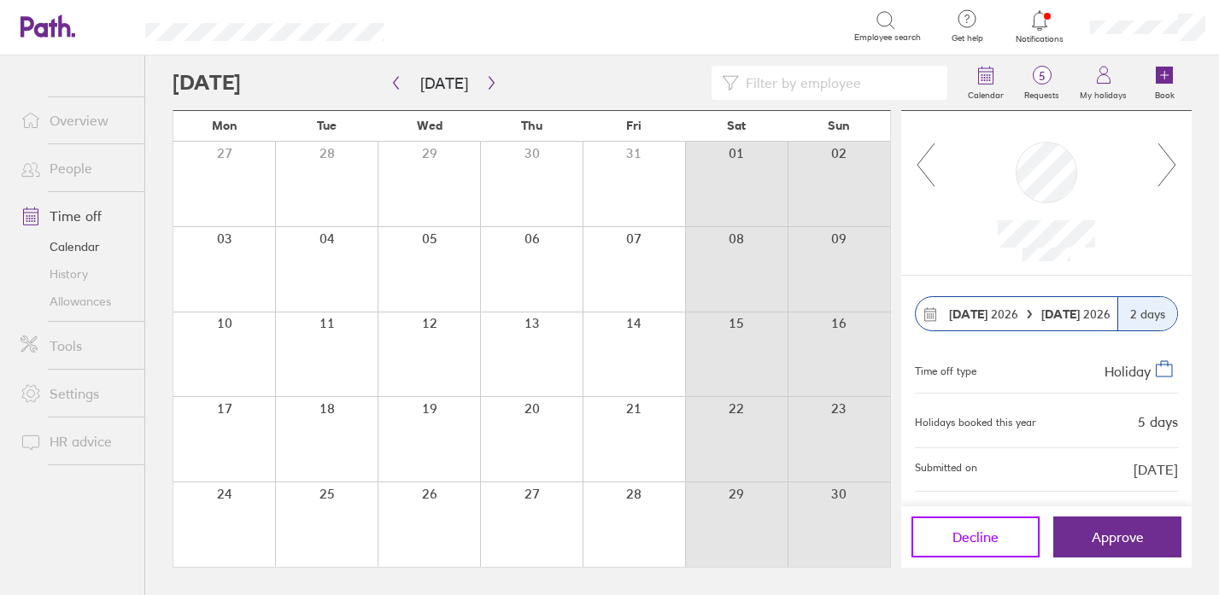
click at [960, 537] on span "Decline" at bounding box center [975, 536] width 46 height 15
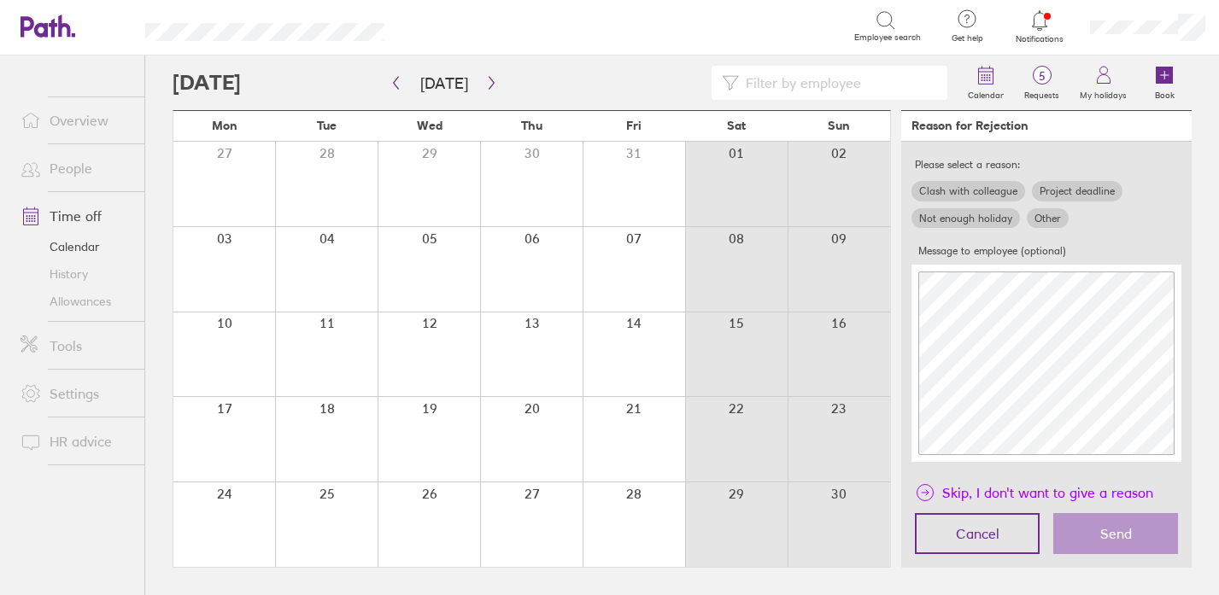
click at [957, 494] on span "Skip, I don't want to give a reason" at bounding box center [1047, 492] width 211 height 27
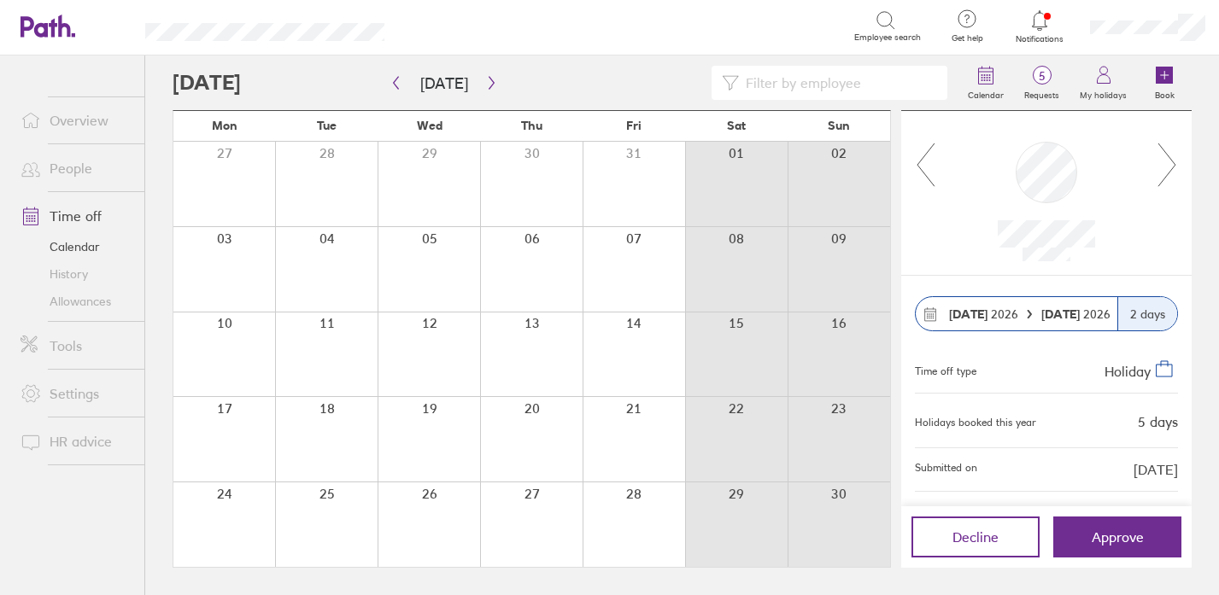
click at [52, 30] on icon at bounding box center [38, 26] width 37 height 20
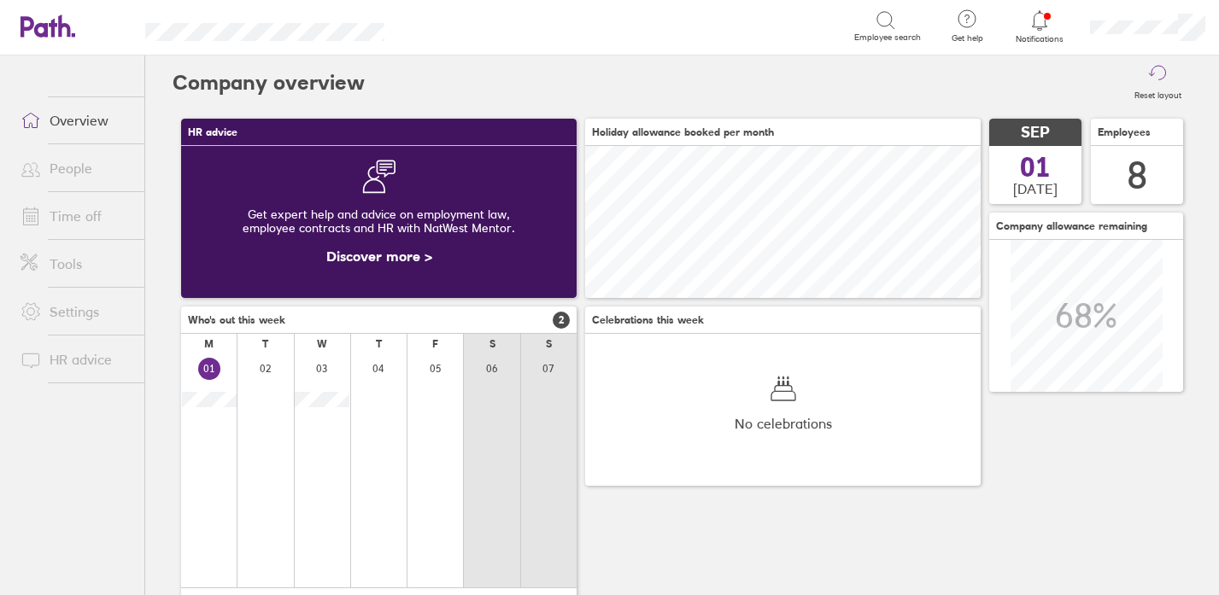
scroll to position [152, 152]
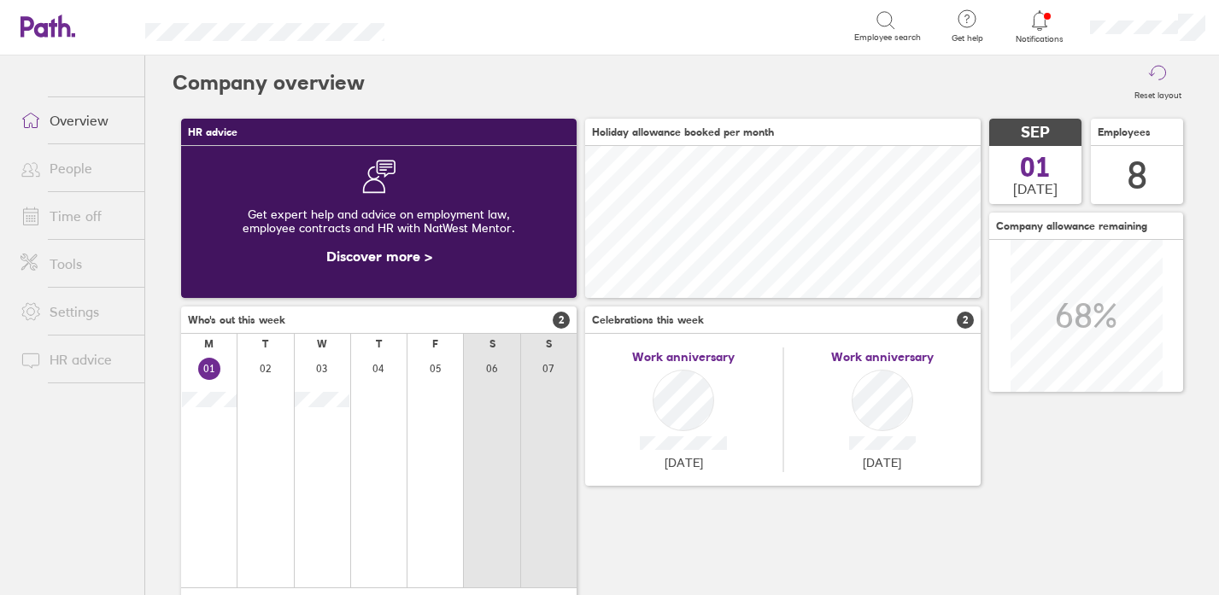
click at [1042, 36] on span "Notifications" at bounding box center [1040, 39] width 56 height 10
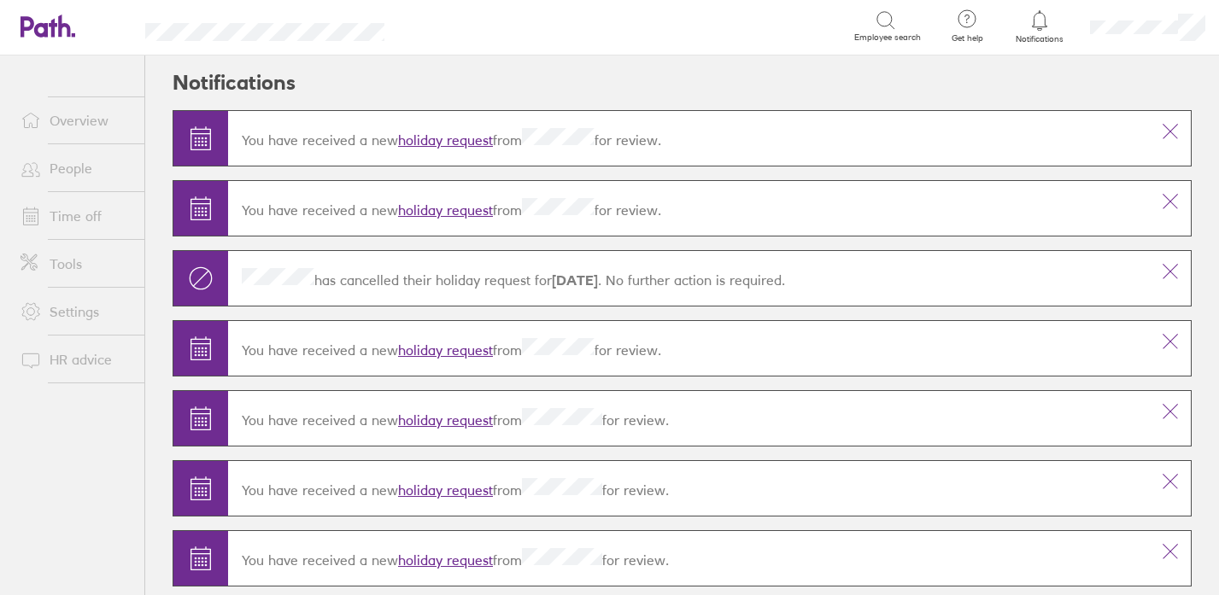
click at [73, 120] on link "Overview" at bounding box center [75, 120] width 137 height 34
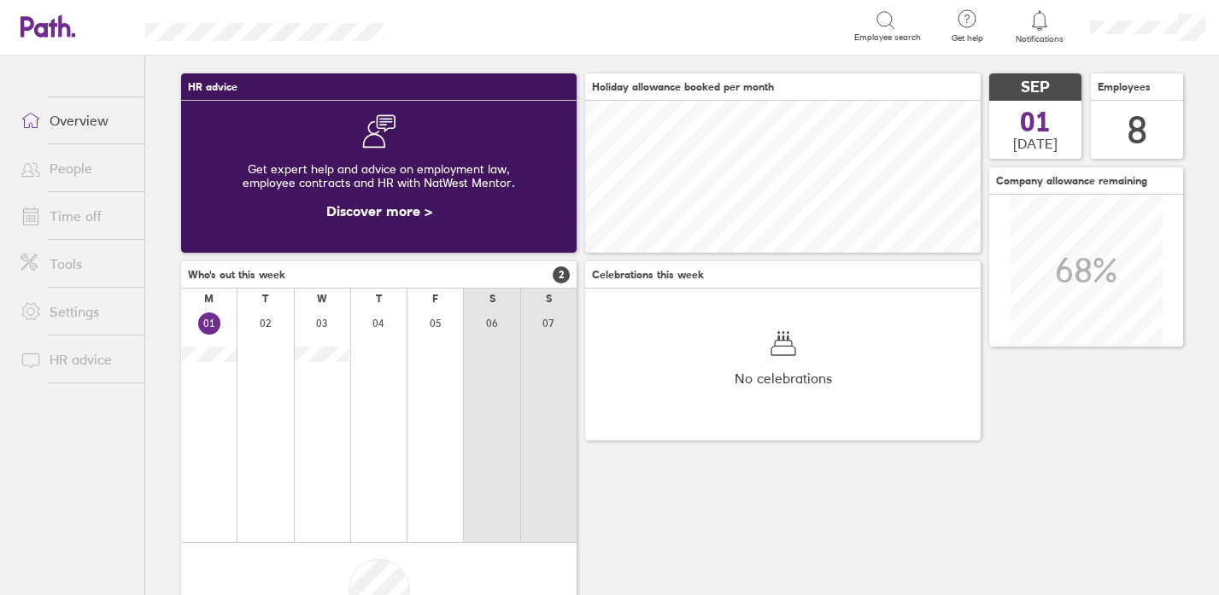
scroll to position [56, 0]
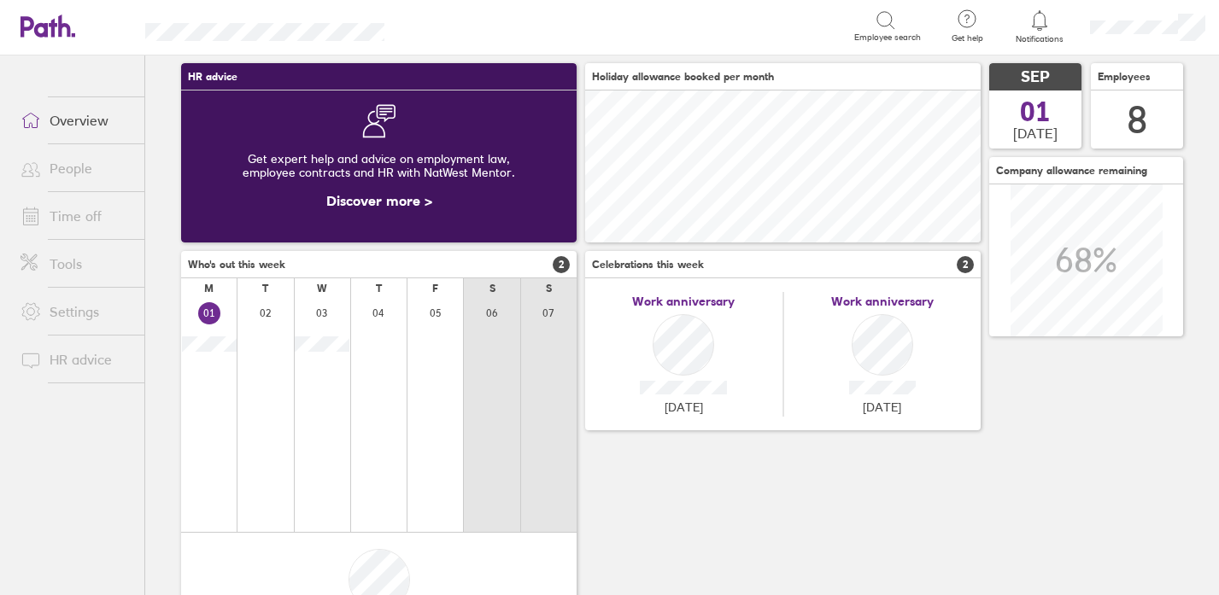
click at [108, 212] on link "Time off" at bounding box center [75, 216] width 137 height 34
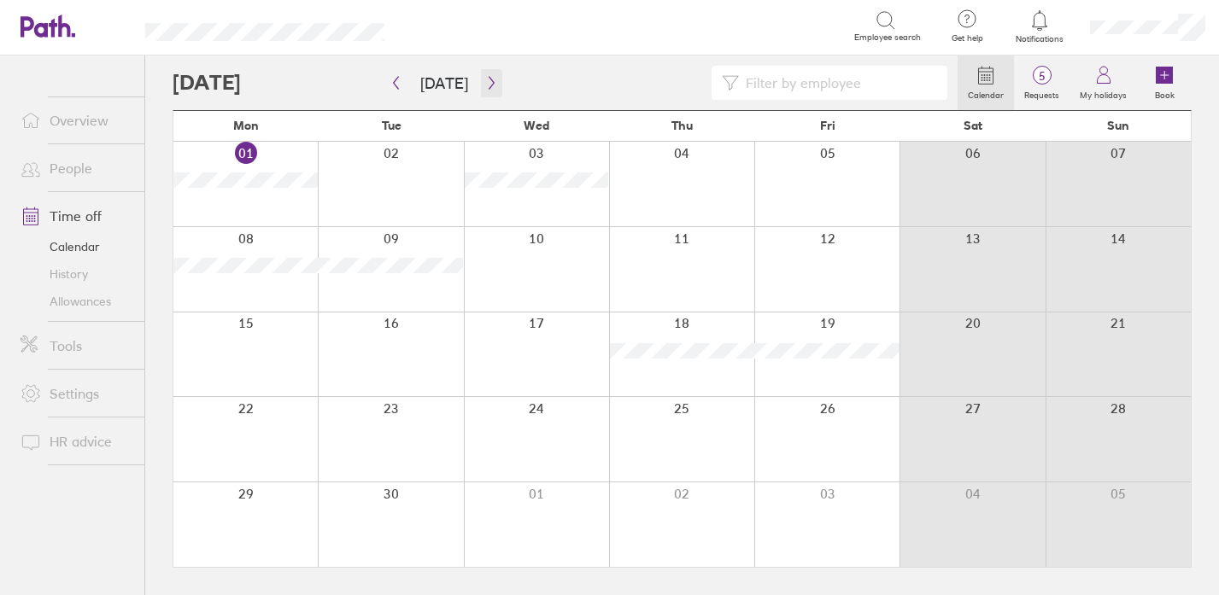
click at [487, 82] on icon "button" at bounding box center [491, 83] width 13 height 14
click at [485, 83] on icon "button" at bounding box center [491, 83] width 13 height 14
click at [1044, 82] on span "5" at bounding box center [1042, 76] width 56 height 14
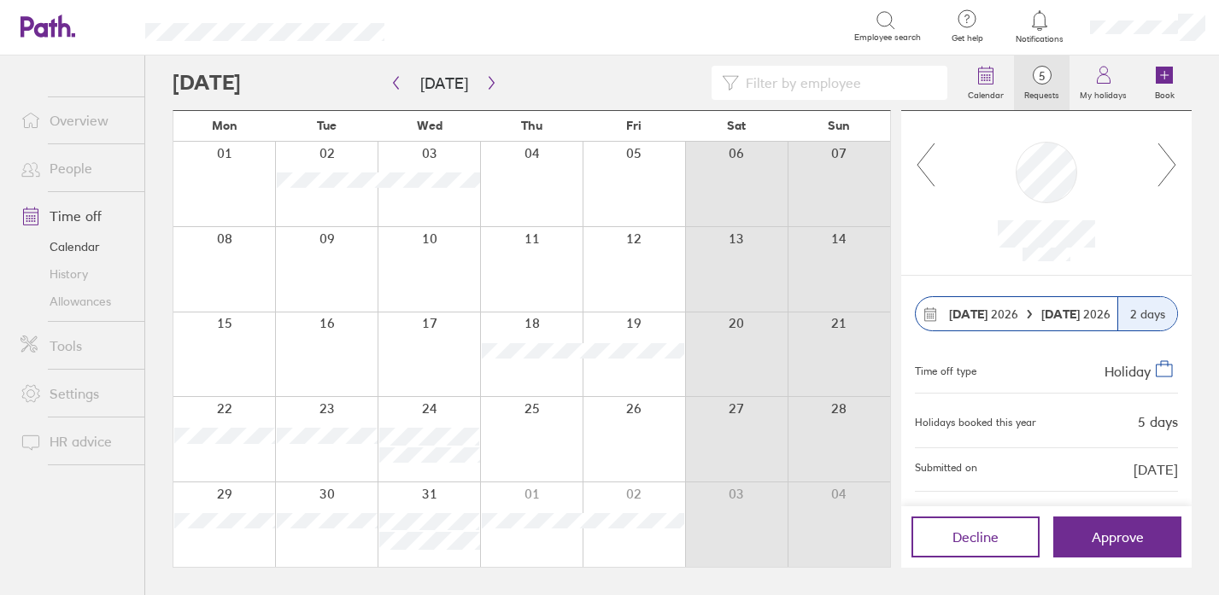
click at [1041, 75] on span "5" at bounding box center [1042, 76] width 56 height 14
click at [976, 538] on span "Decline" at bounding box center [975, 536] width 46 height 15
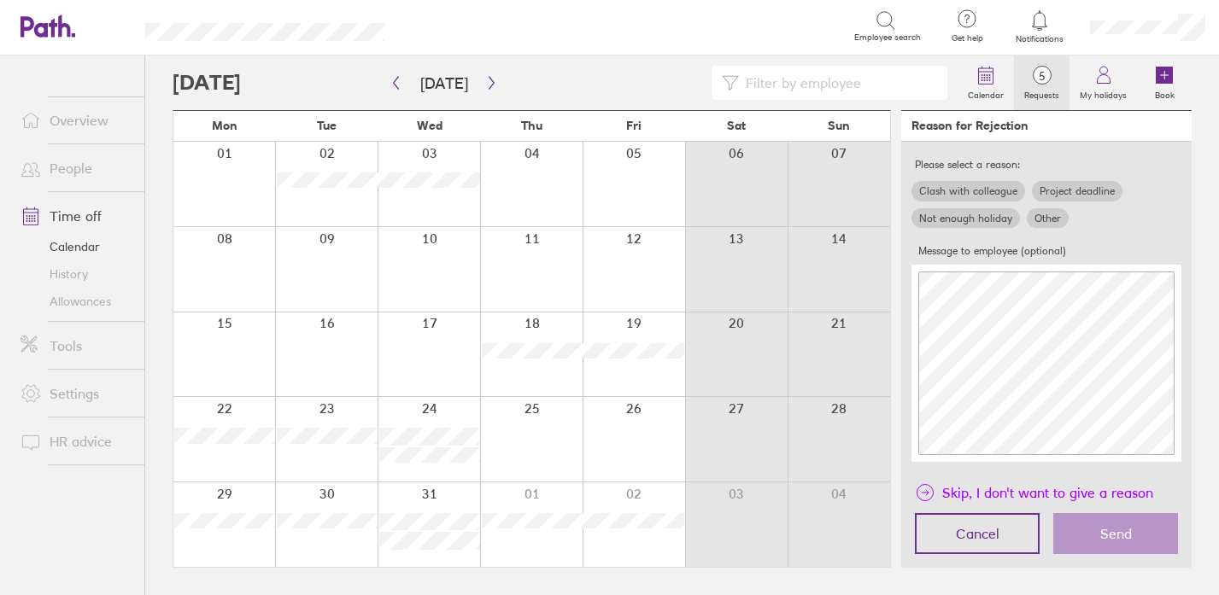
click at [985, 494] on span "Skip, I don't want to give a reason" at bounding box center [1047, 492] width 211 height 27
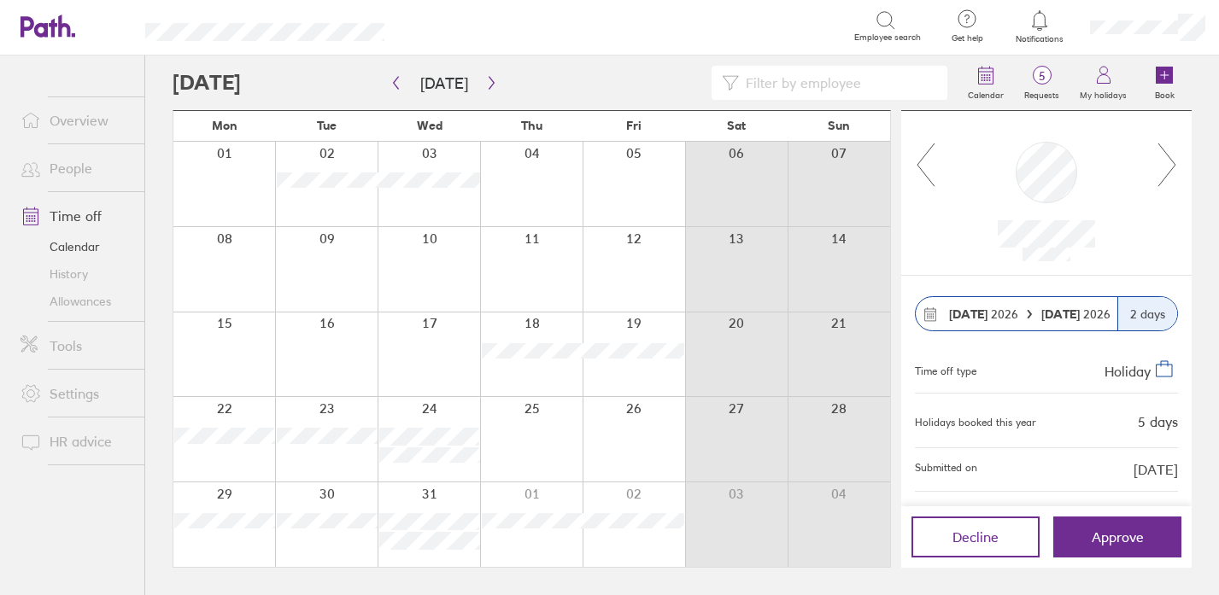
click at [64, 128] on link "Overview" at bounding box center [75, 120] width 137 height 34
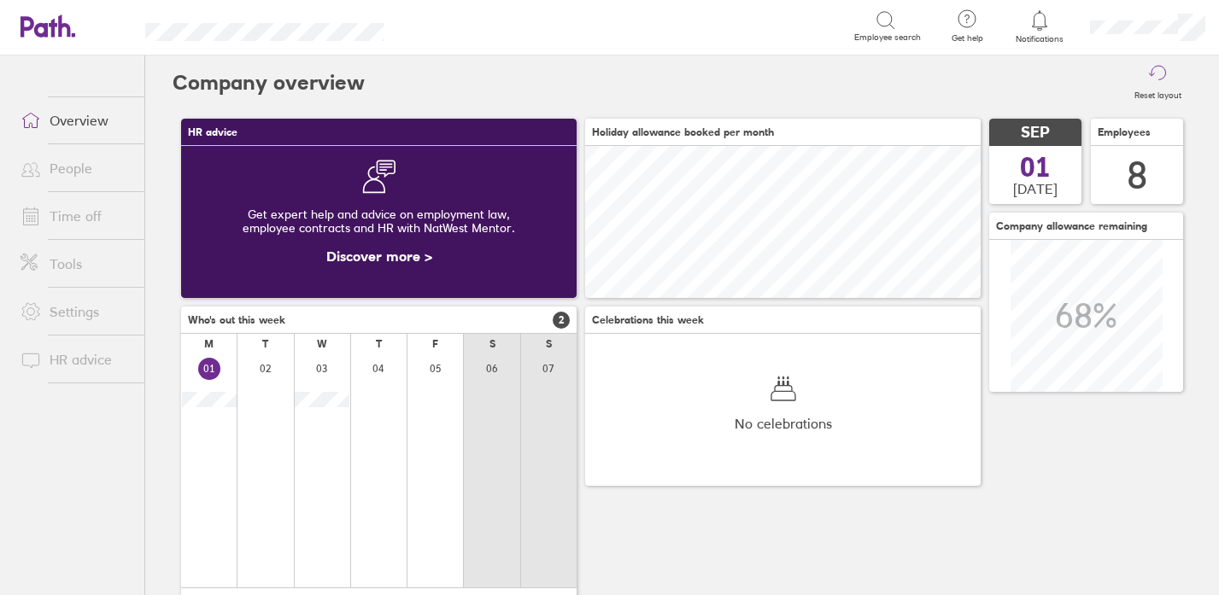
scroll to position [152, 395]
click at [1038, 19] on icon at bounding box center [1039, 20] width 20 height 20
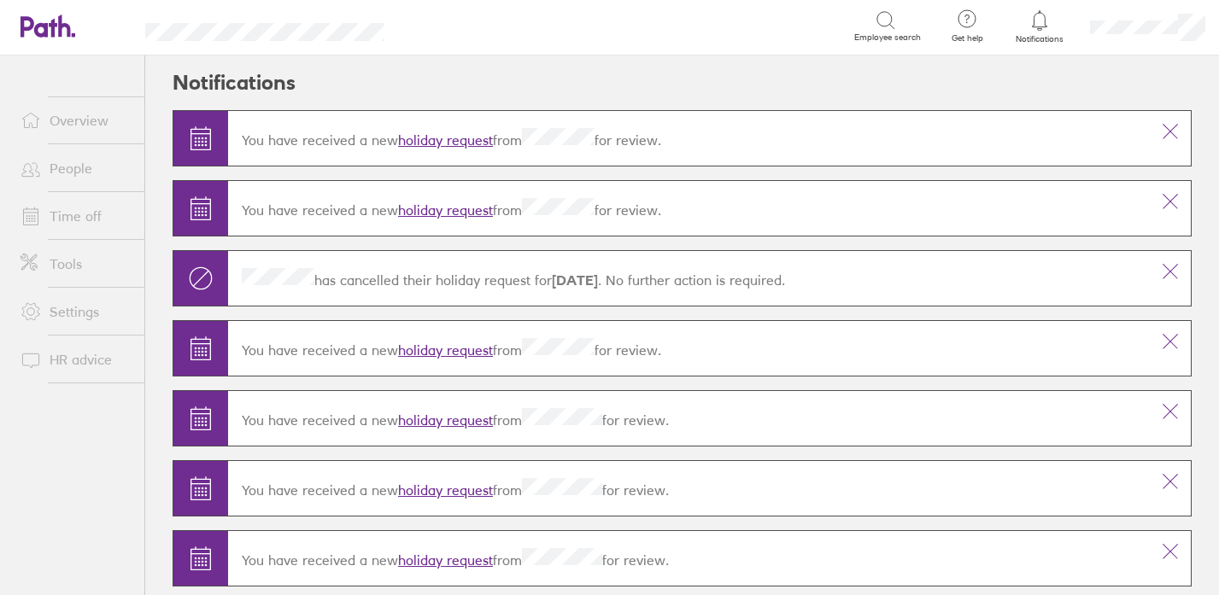
click at [430, 137] on link "holiday request" at bounding box center [445, 140] width 95 height 17
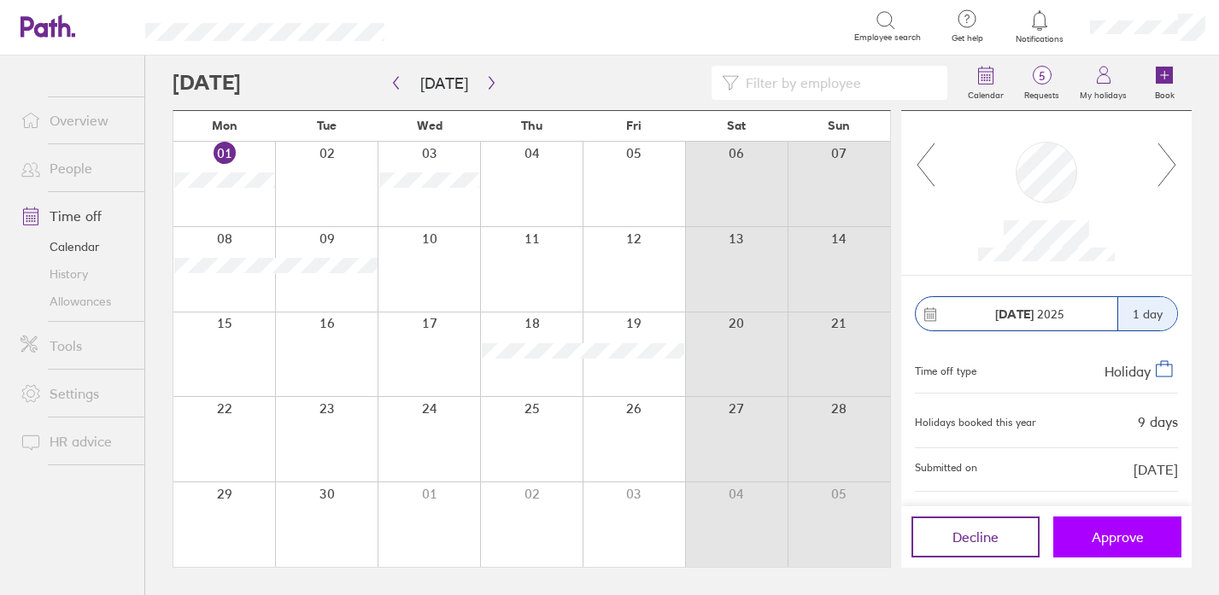
click at [1124, 539] on span "Approve" at bounding box center [1117, 536] width 52 height 15
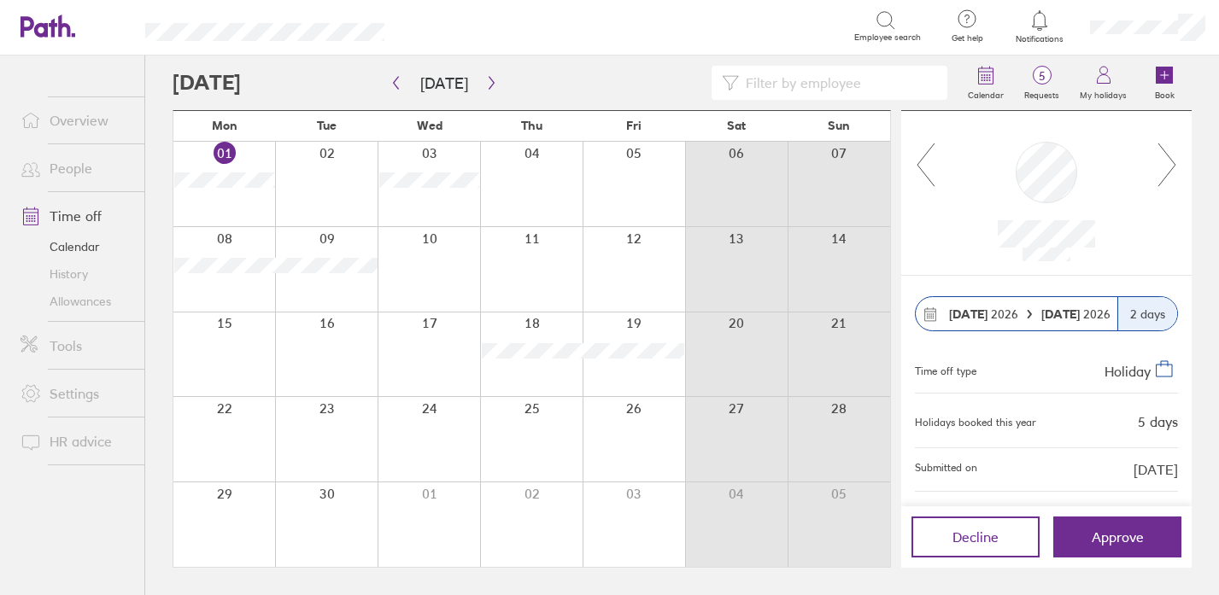
click at [79, 118] on link "Overview" at bounding box center [75, 120] width 137 height 34
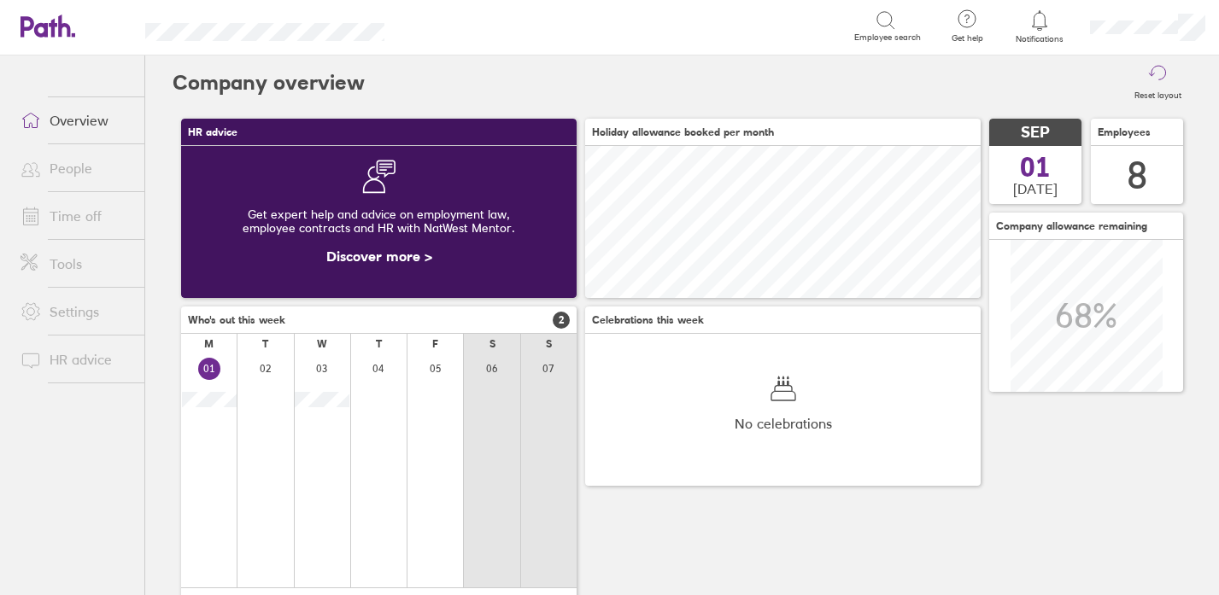
scroll to position [152, 395]
click at [1036, 17] on icon at bounding box center [1039, 20] width 20 height 20
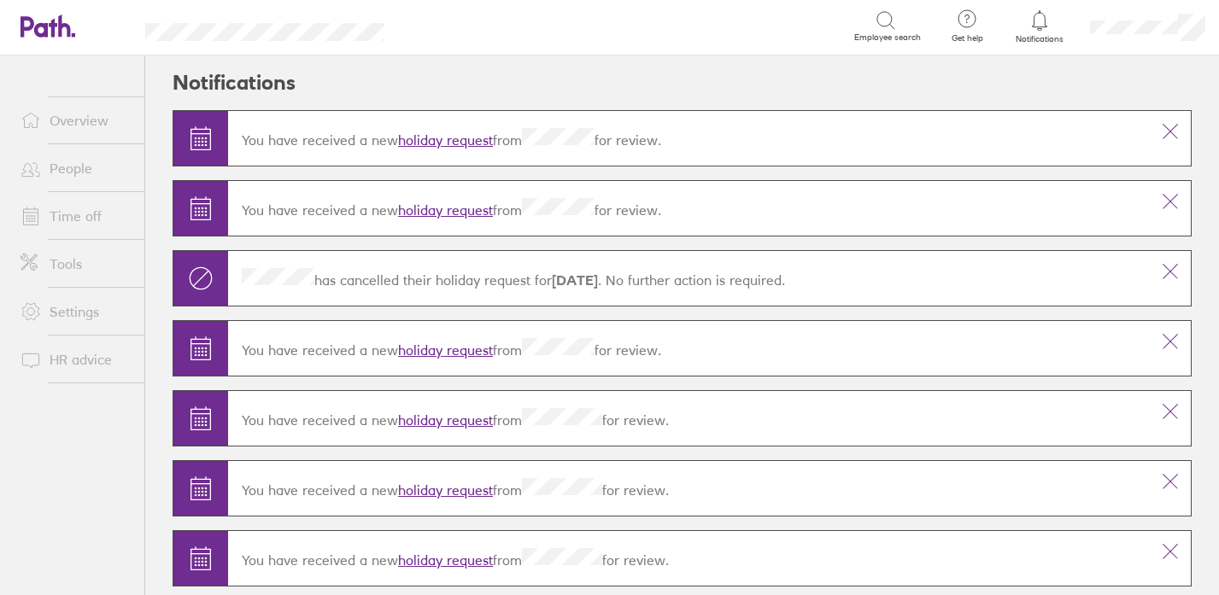
click at [457, 213] on link "holiday request" at bounding box center [445, 210] width 95 height 17
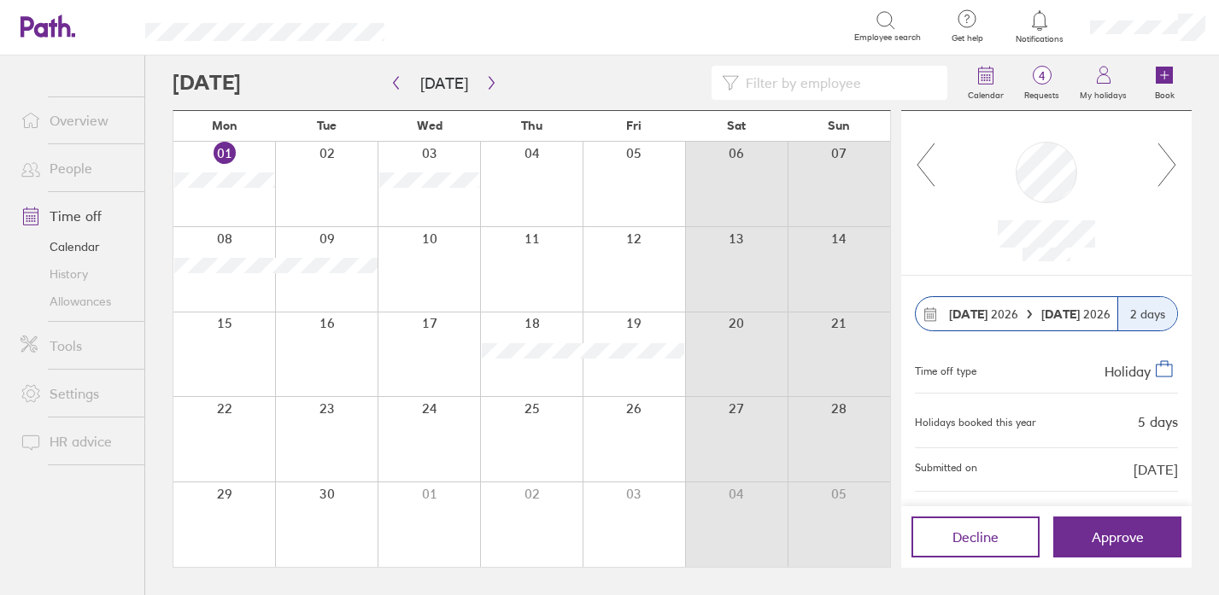
click at [85, 120] on link "Overview" at bounding box center [75, 120] width 137 height 34
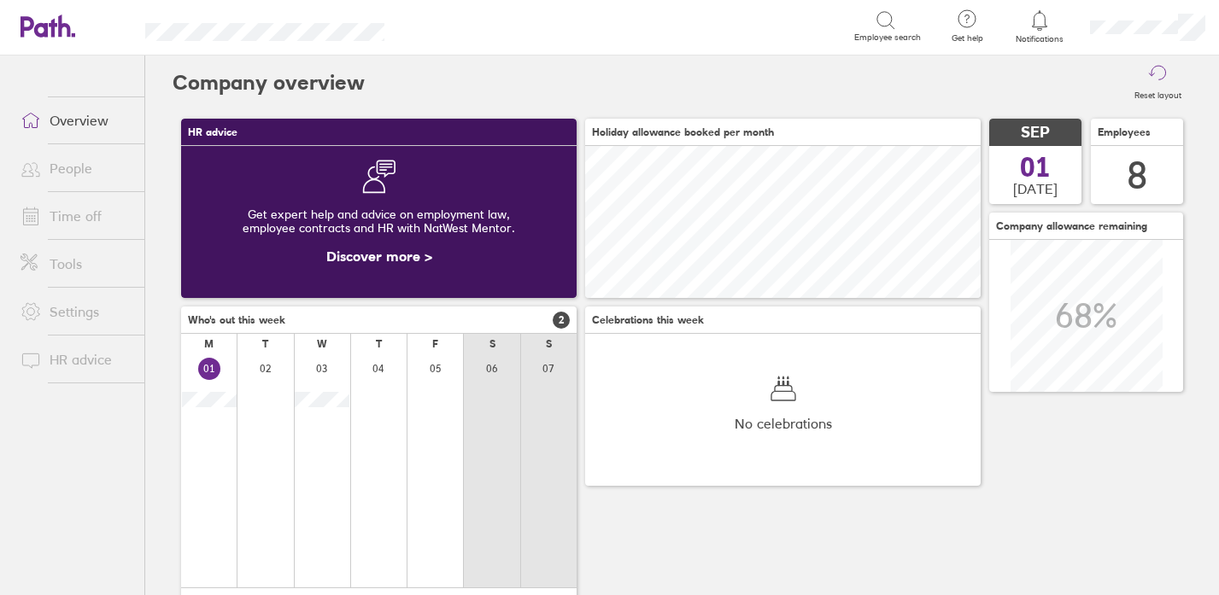
scroll to position [152, 395]
click at [1032, 30] on icon at bounding box center [1039, 20] width 20 height 20
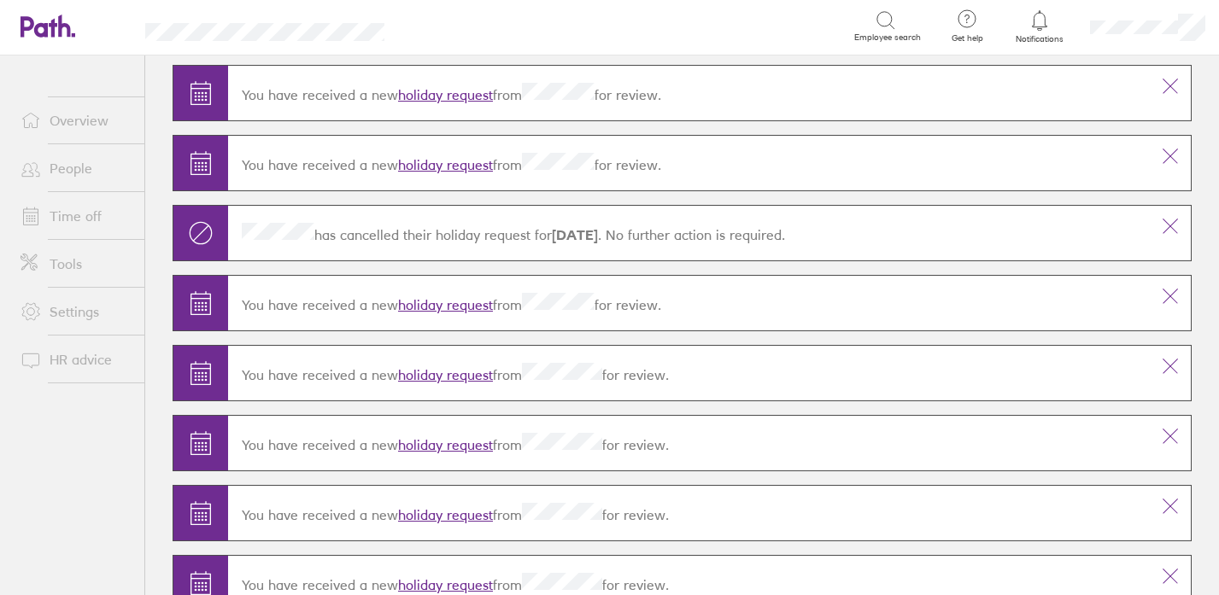
scroll to position [50, 0]
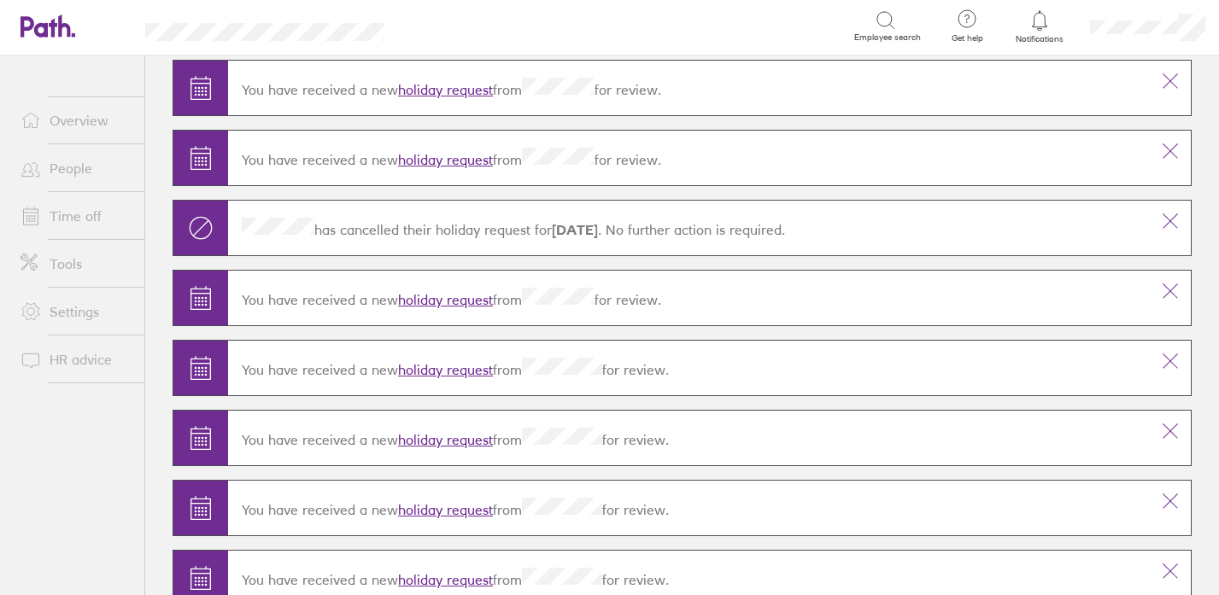
click at [448, 371] on link "holiday request" at bounding box center [445, 369] width 95 height 17
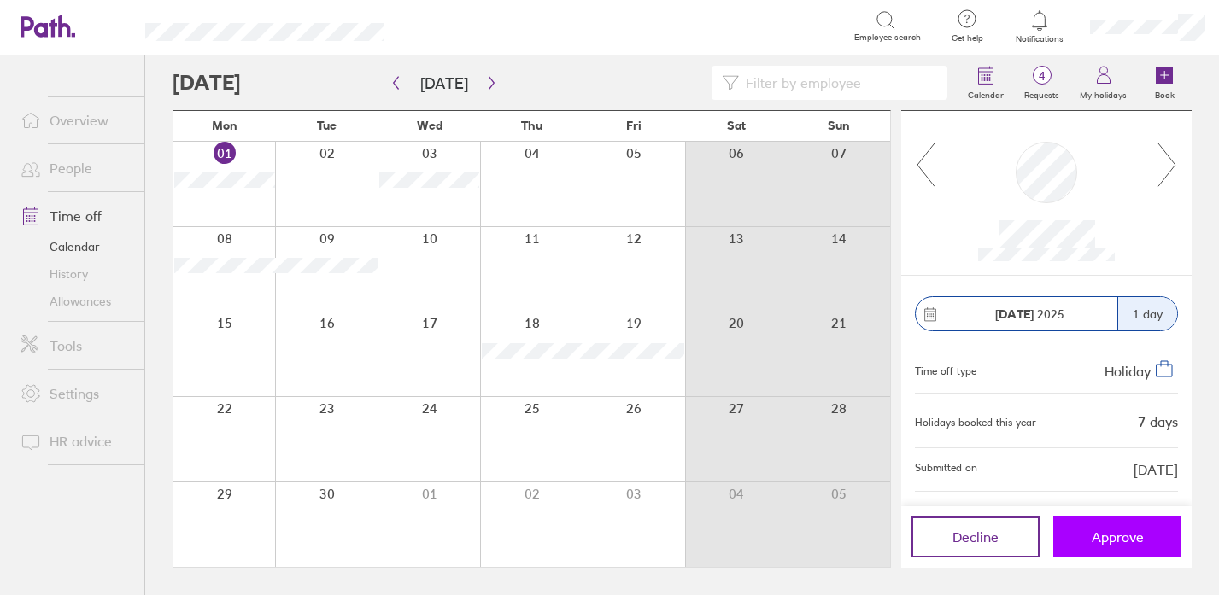
click at [1110, 550] on button "Approve" at bounding box center [1117, 537] width 128 height 41
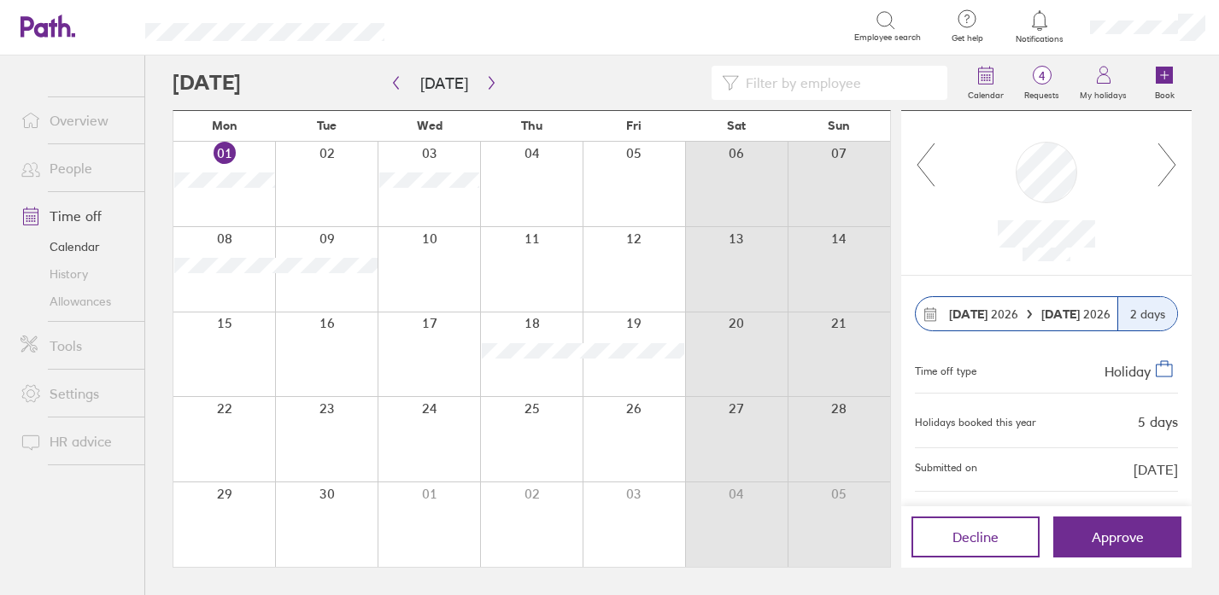
click at [61, 120] on link "Overview" at bounding box center [75, 120] width 137 height 34
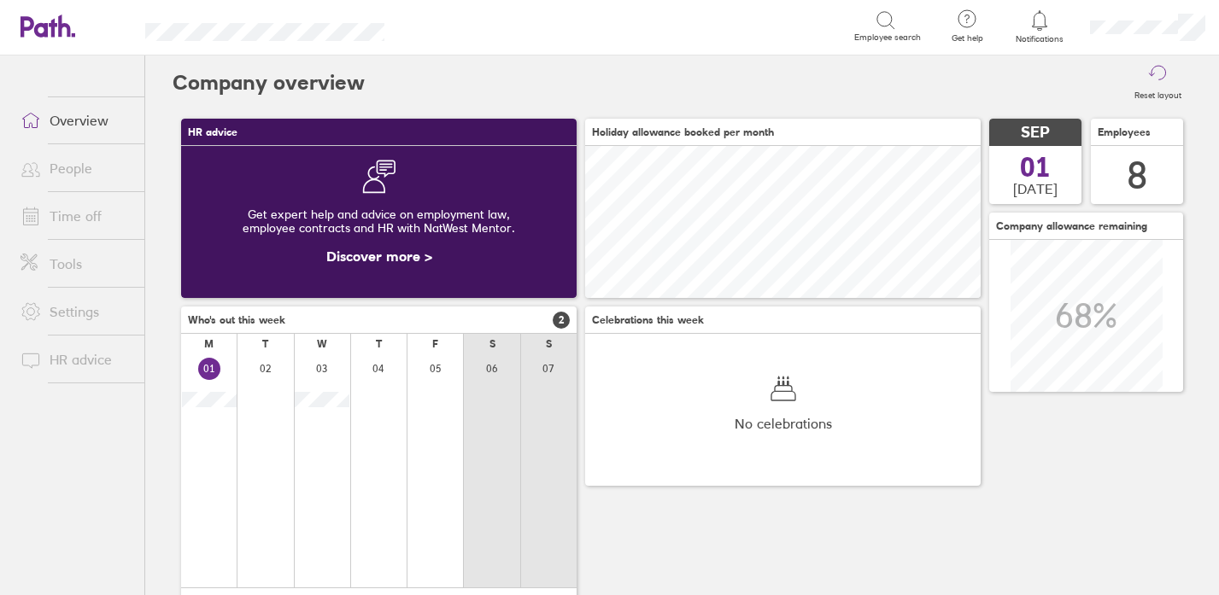
scroll to position [152, 395]
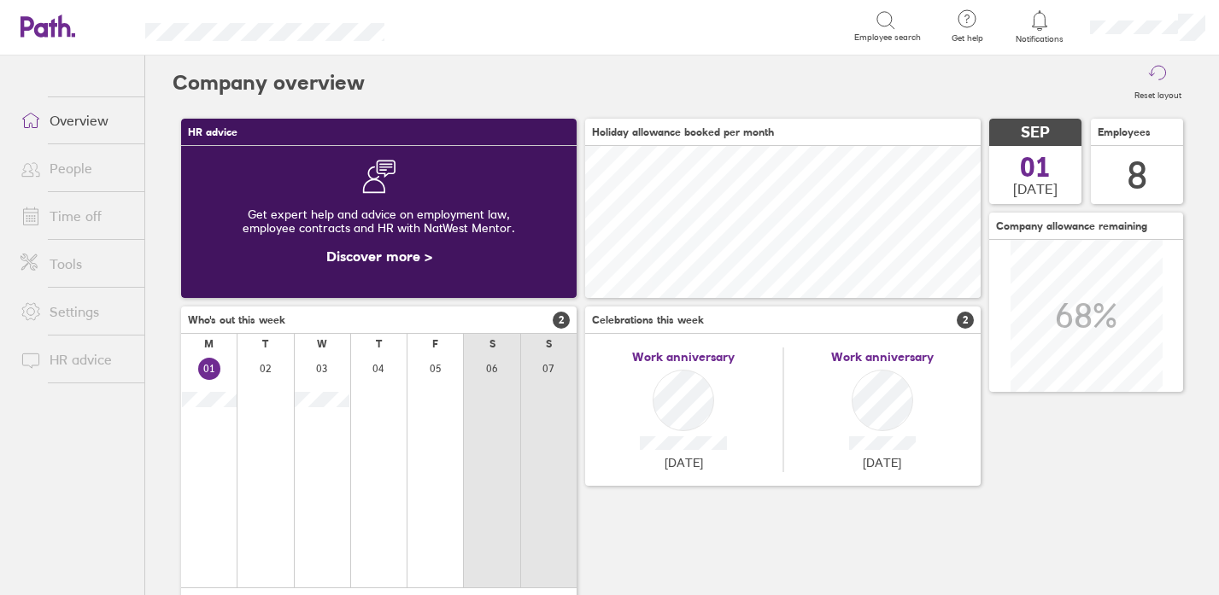
click at [1035, 31] on div at bounding box center [1040, 21] width 56 height 24
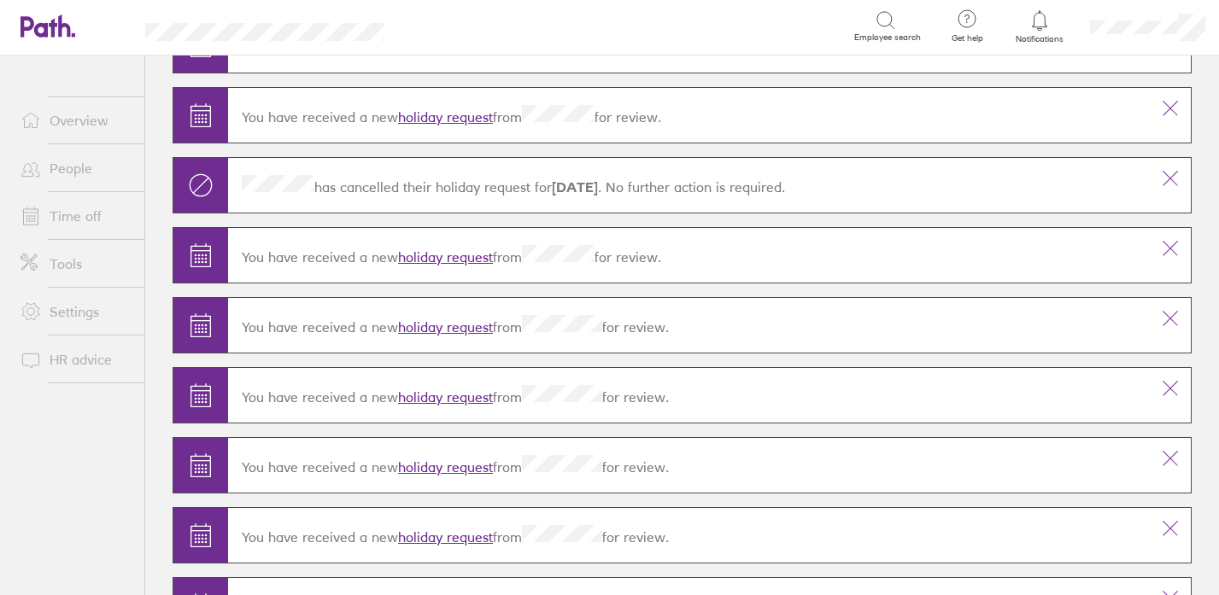
scroll to position [102, 0]
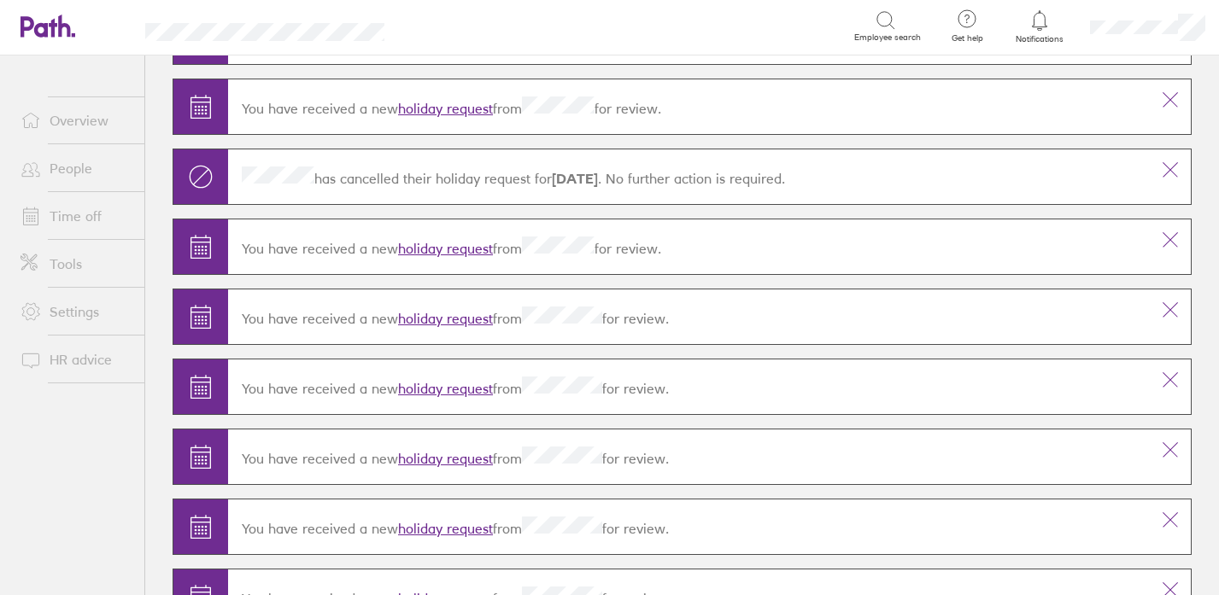
click at [434, 390] on link "holiday request" at bounding box center [445, 388] width 95 height 17
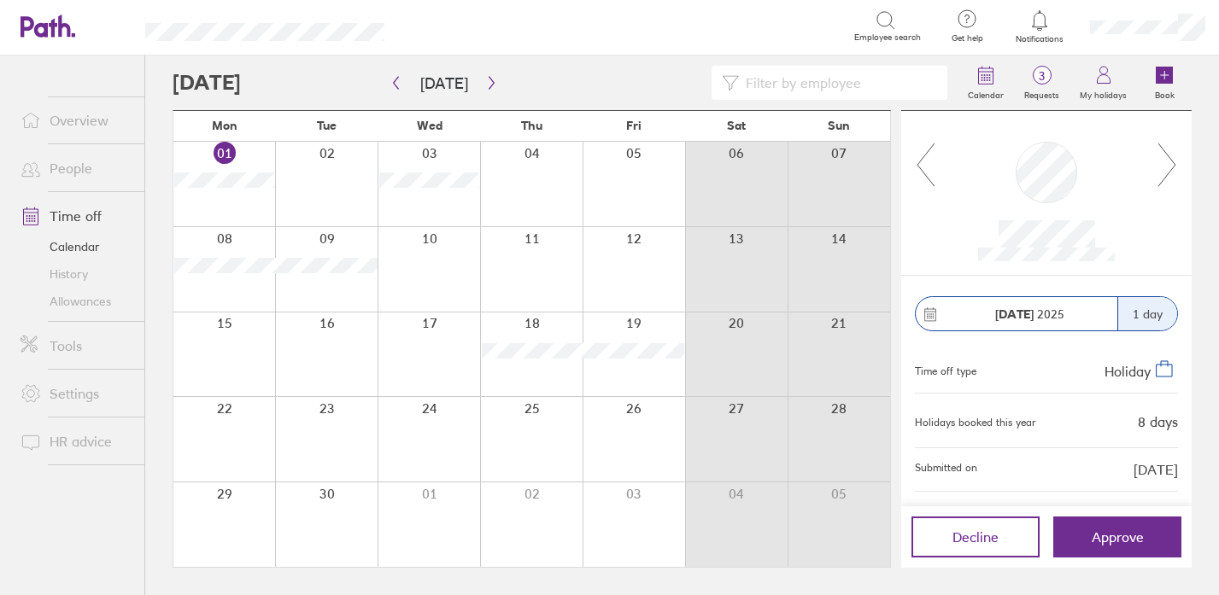
click at [1103, 541] on span "Approve" at bounding box center [1117, 536] width 52 height 15
click at [67, 140] on li "Overview" at bounding box center [72, 121] width 144 height 48
click at [77, 129] on link "Overview" at bounding box center [75, 120] width 137 height 34
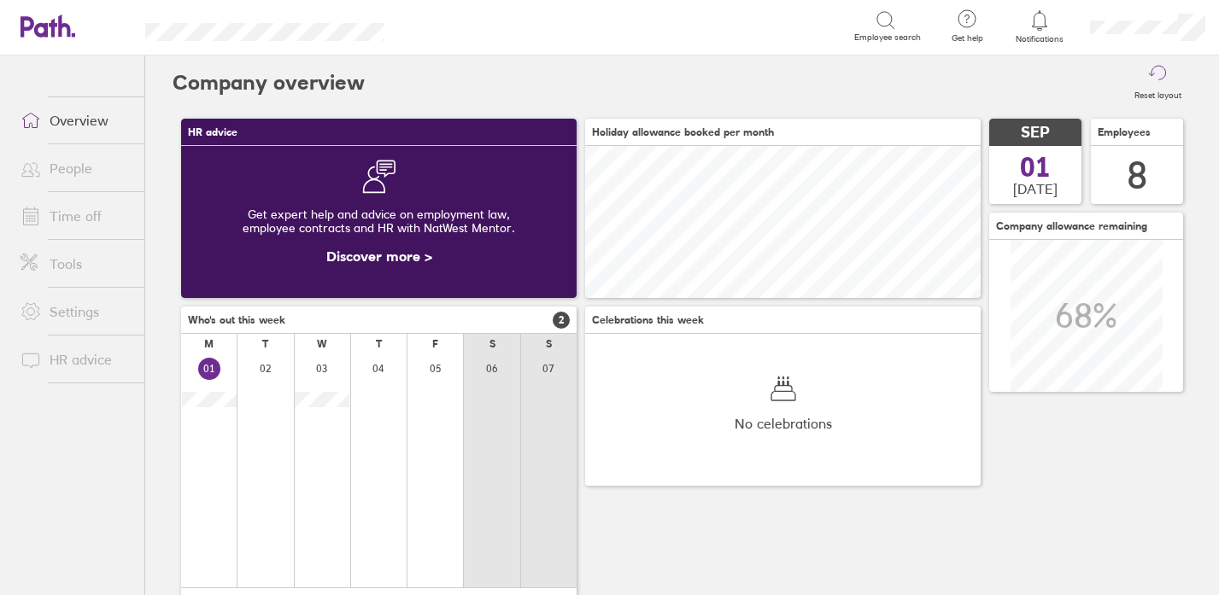
scroll to position [152, 395]
click at [1036, 24] on icon at bounding box center [1039, 20] width 20 height 20
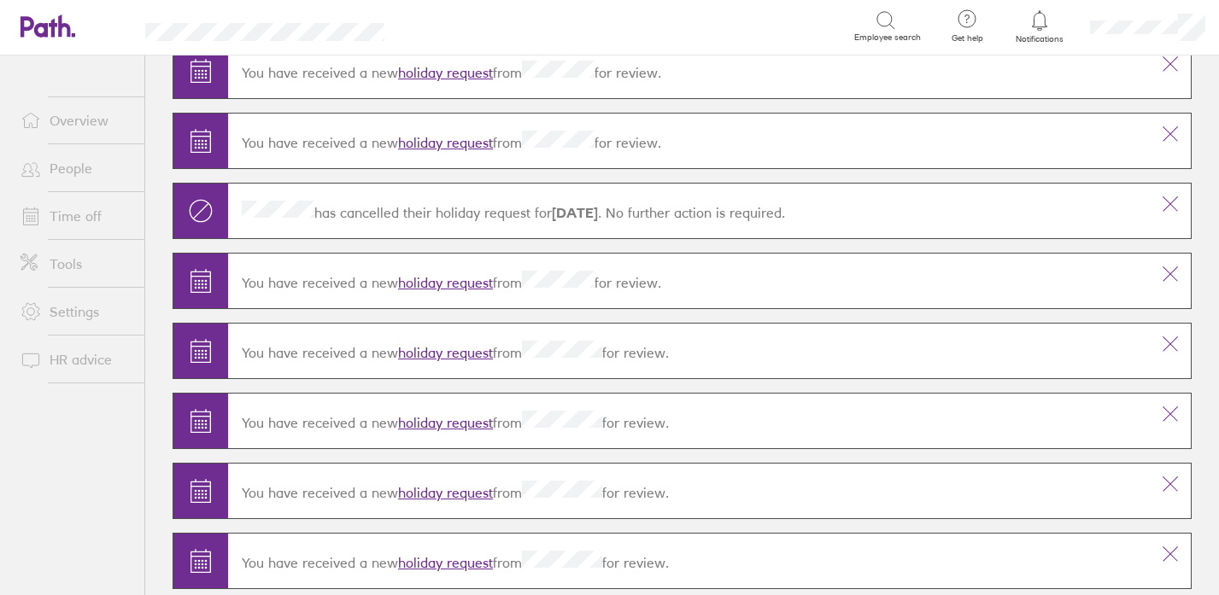
scroll to position [69, 0]
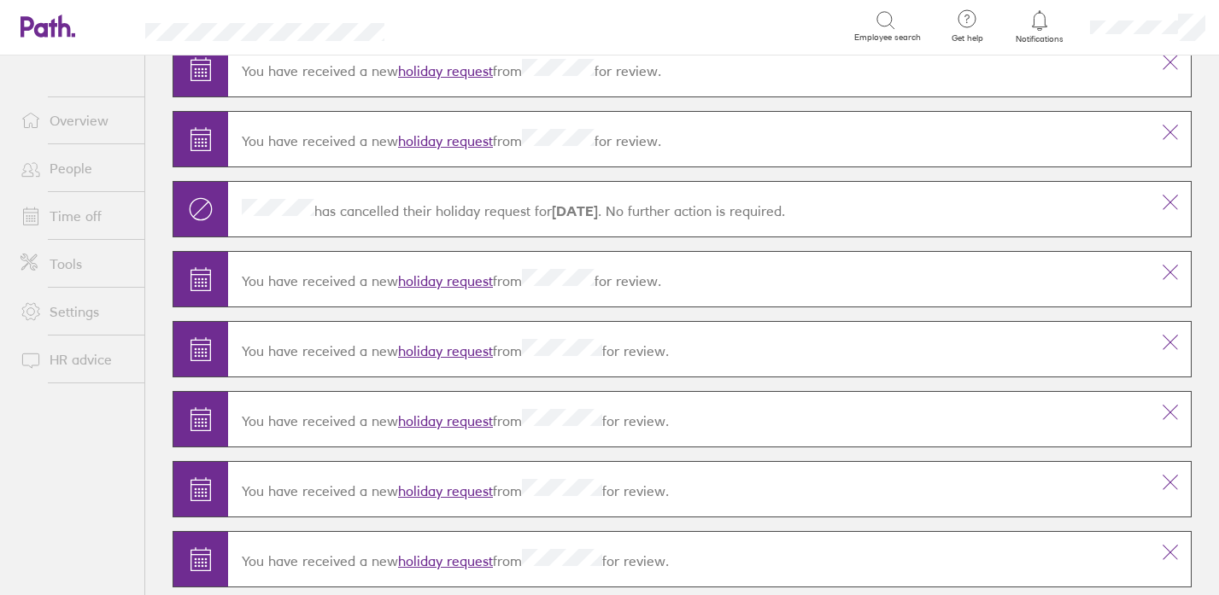
click at [445, 492] on link "holiday request" at bounding box center [445, 491] width 95 height 17
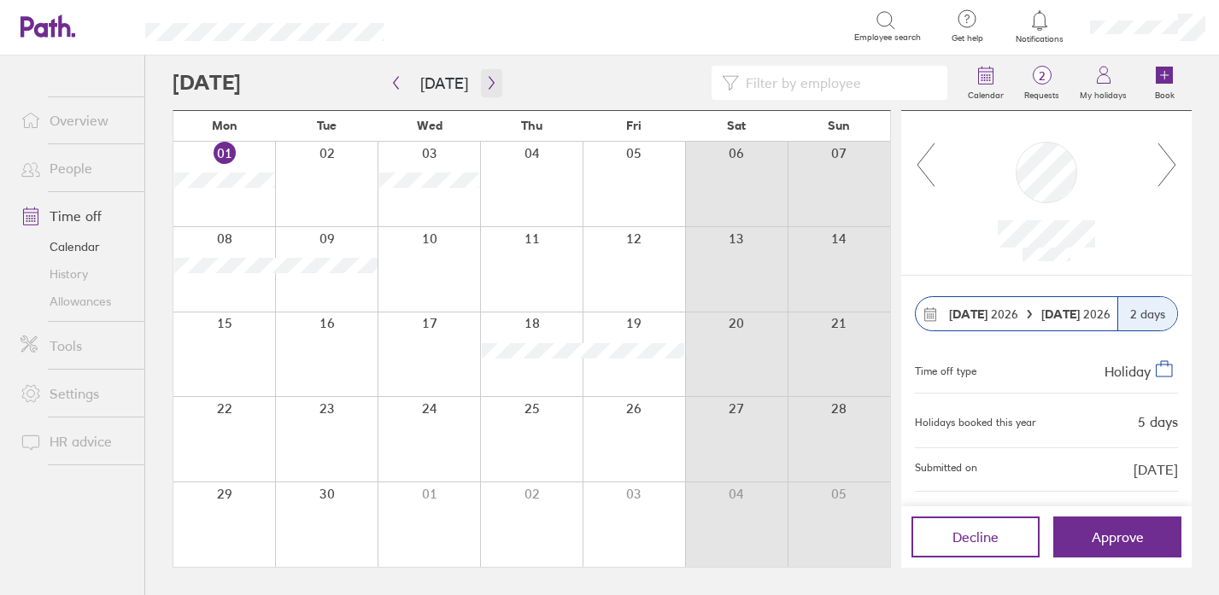
click at [485, 81] on icon "button" at bounding box center [491, 83] width 13 height 14
click at [1049, 78] on span "2" at bounding box center [1042, 76] width 56 height 14
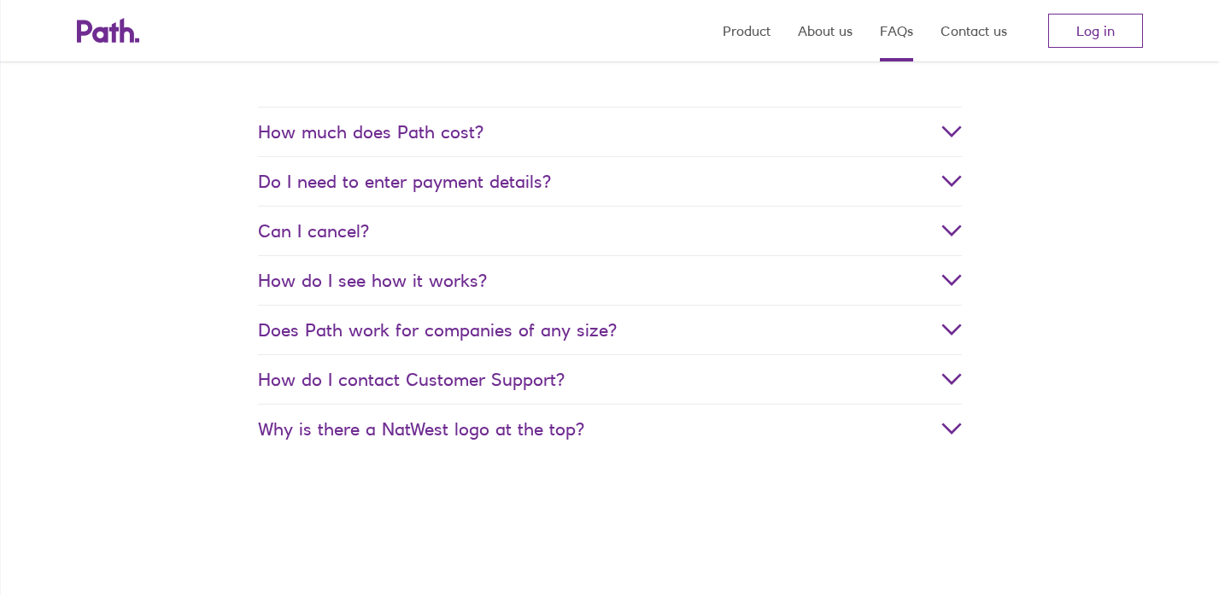
scroll to position [359, 0]
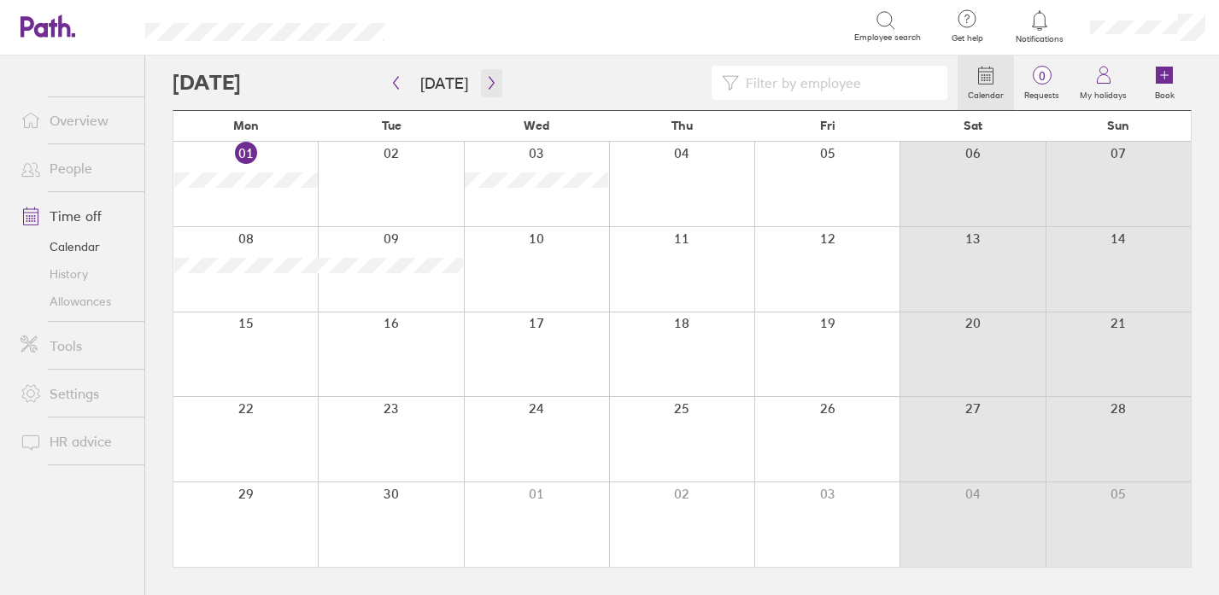
click at [489, 81] on icon "button" at bounding box center [491, 83] width 13 height 14
click at [485, 87] on icon "button" at bounding box center [491, 83] width 13 height 14
click at [488, 84] on icon "button" at bounding box center [491, 83] width 13 height 14
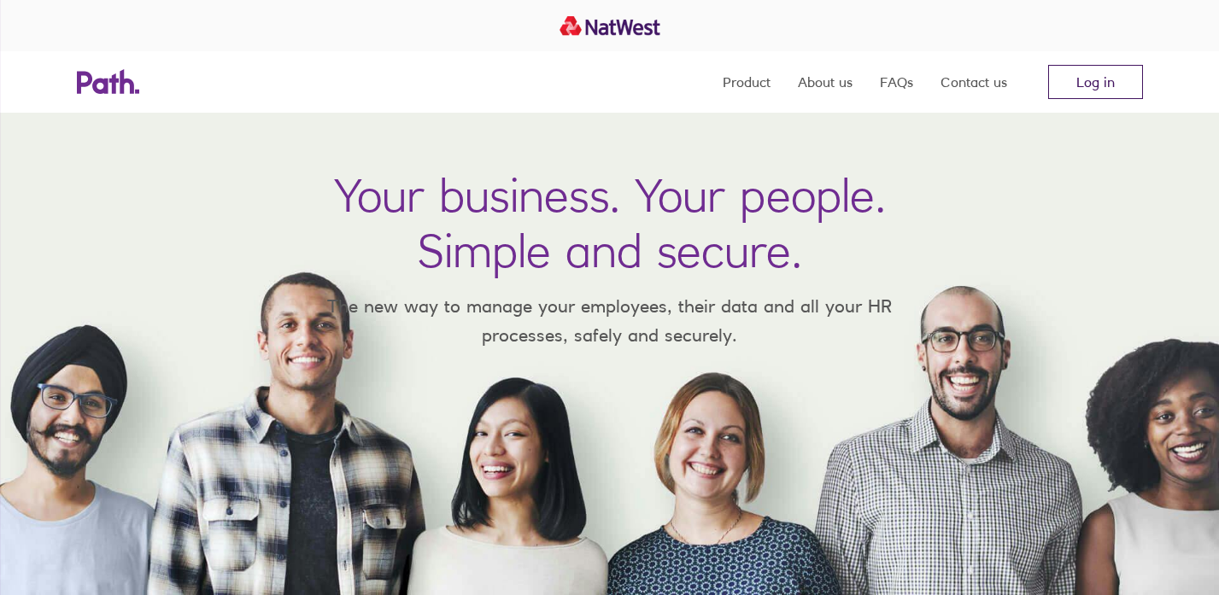
click at [1088, 86] on link "Log in" at bounding box center [1095, 82] width 95 height 34
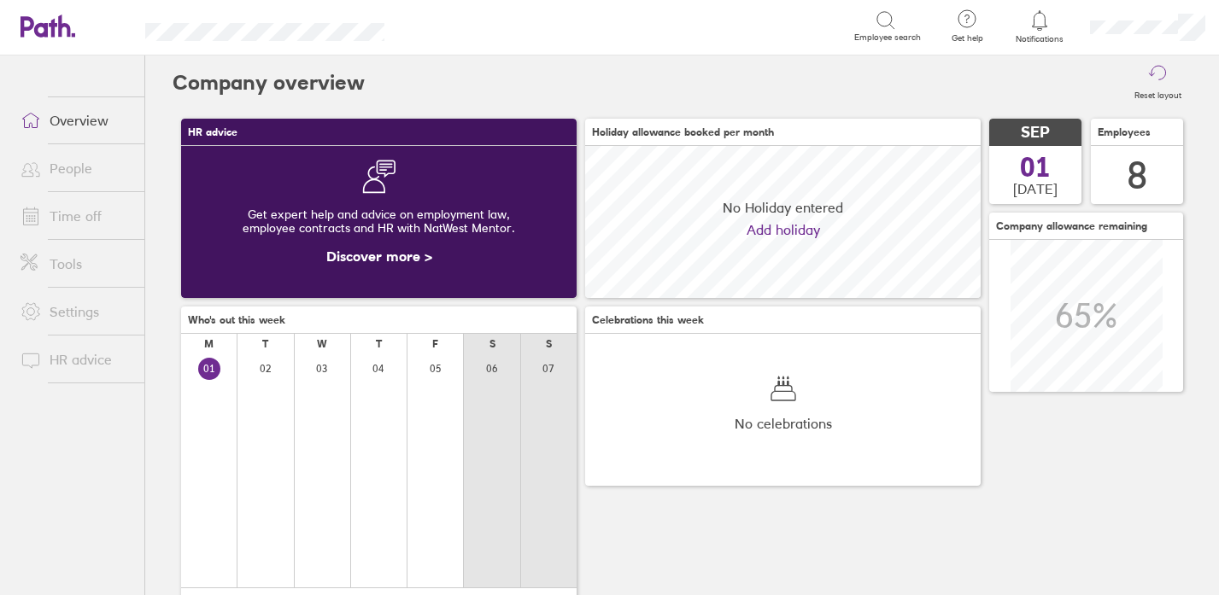
scroll to position [152, 395]
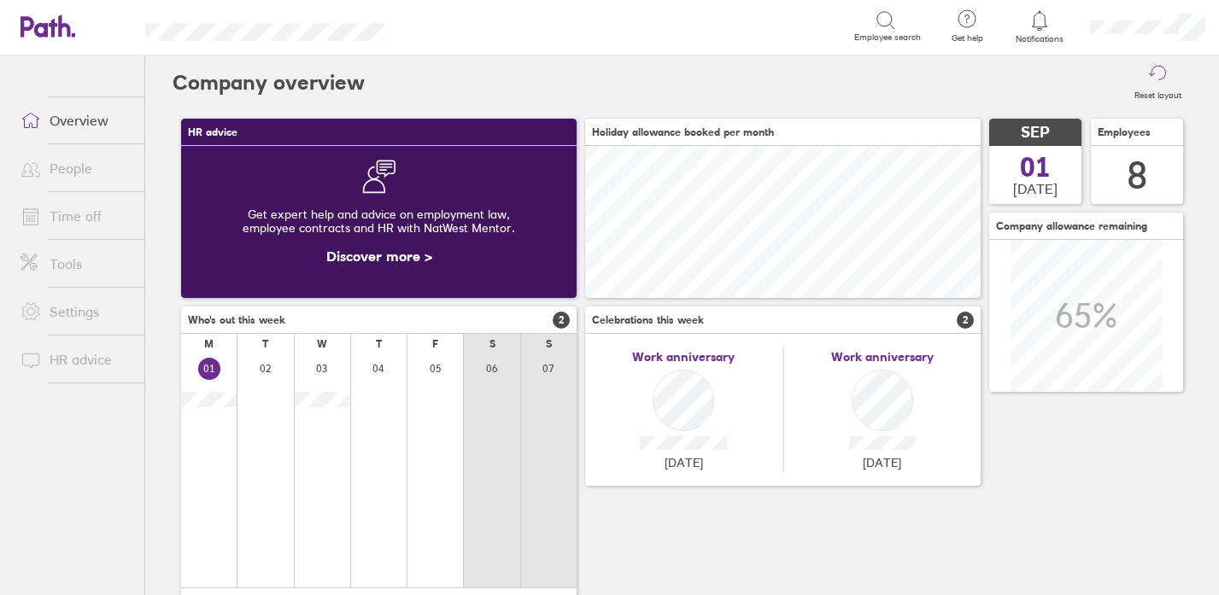
click at [58, 155] on link "People" at bounding box center [75, 168] width 137 height 34
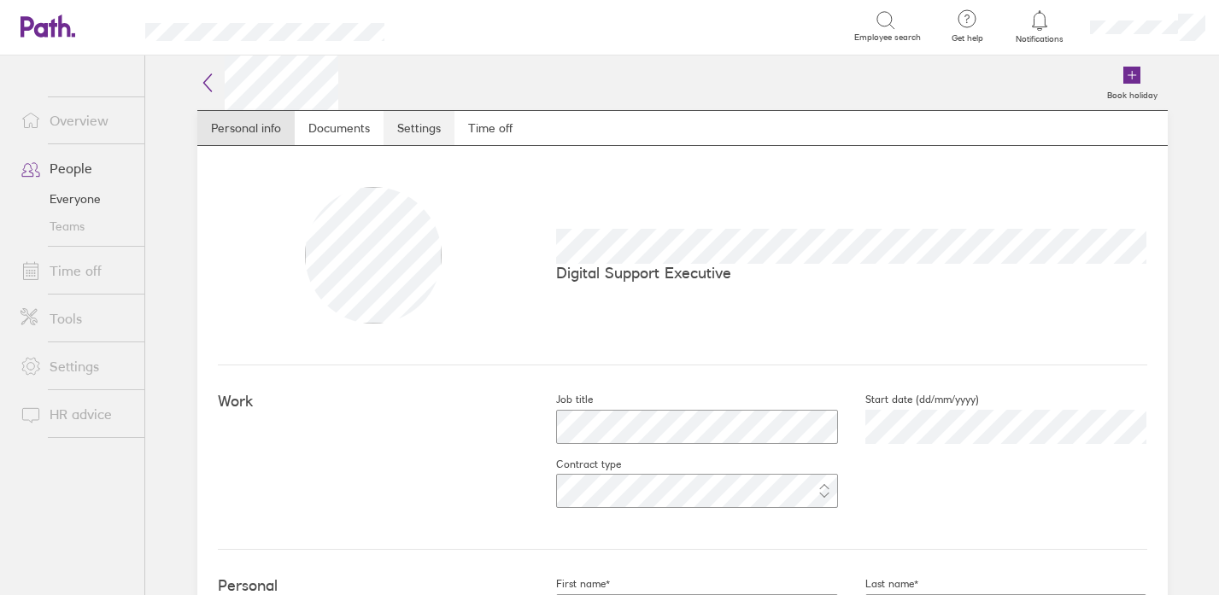
click at [416, 124] on link "Settings" at bounding box center [418, 128] width 71 height 34
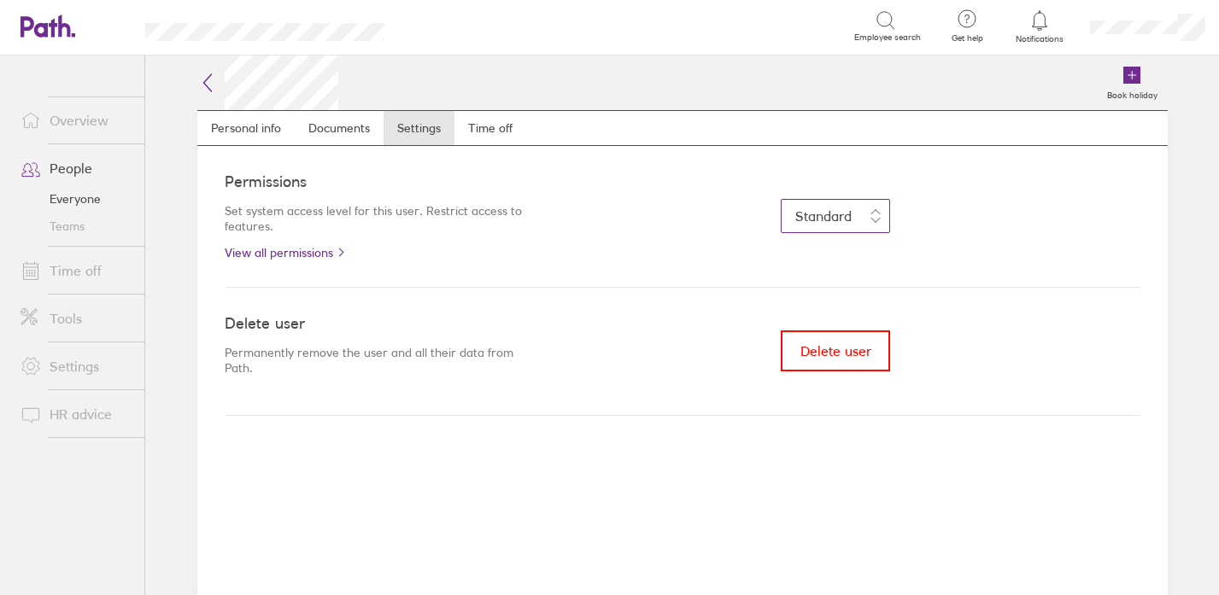
click at [823, 219] on span "Standard" at bounding box center [823, 216] width 56 height 17
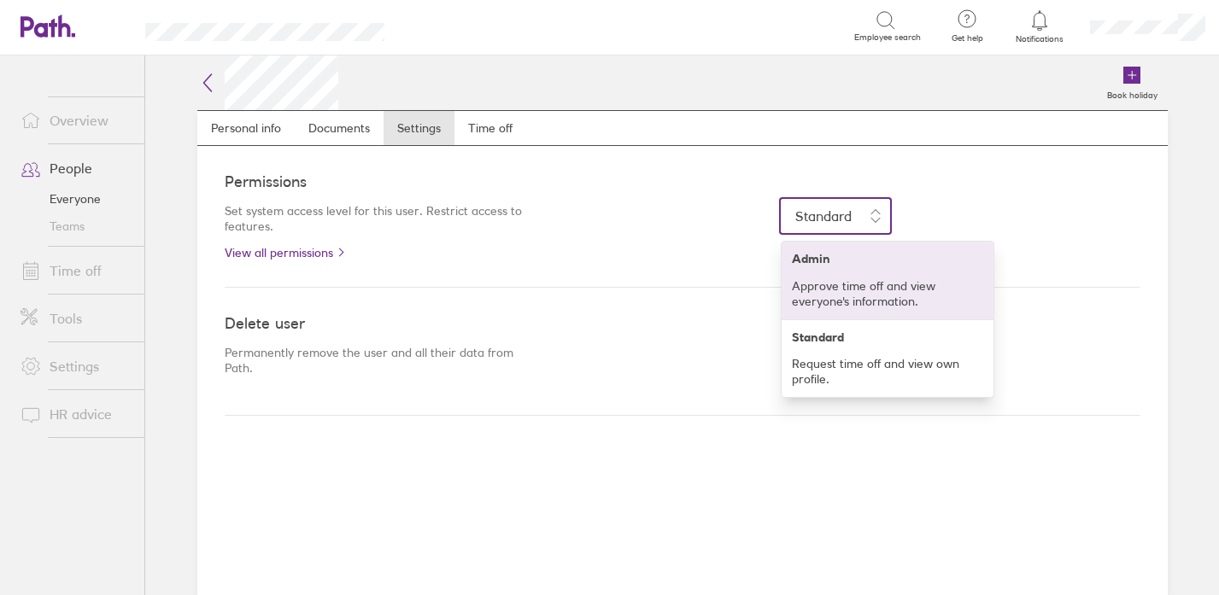
click at [829, 275] on div "Admin Approve time off and view everyone's information." at bounding box center [887, 280] width 191 height 56
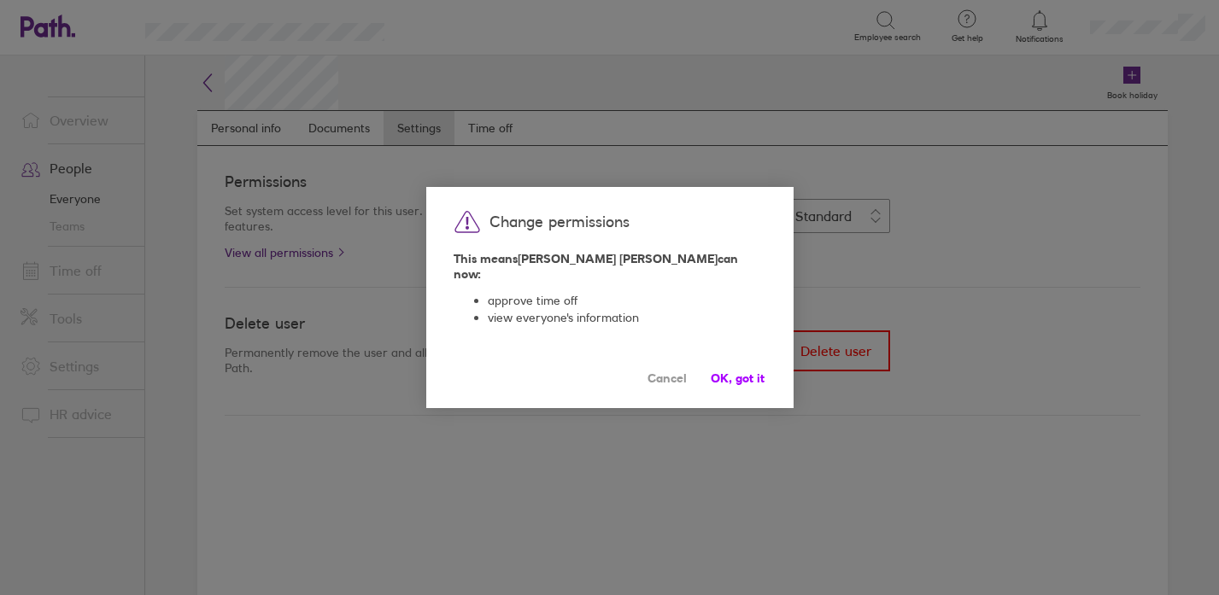
click at [731, 371] on span "OK, got it" at bounding box center [738, 378] width 54 height 14
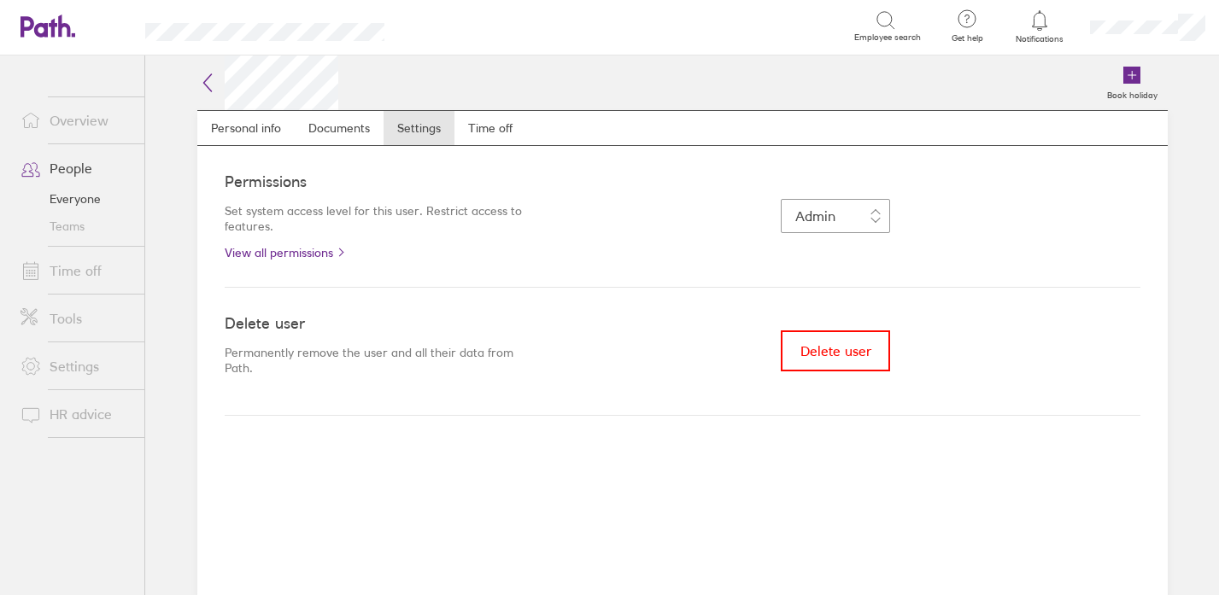
click at [69, 124] on link "Overview" at bounding box center [75, 120] width 137 height 34
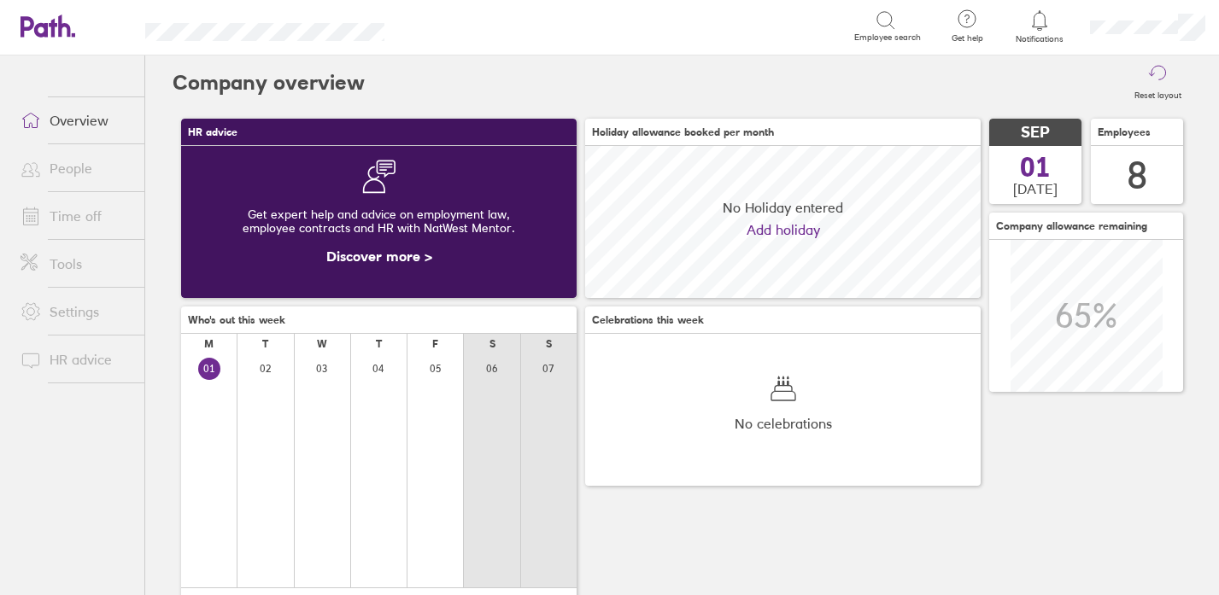
scroll to position [152, 395]
